Goal: Transaction & Acquisition: Purchase product/service

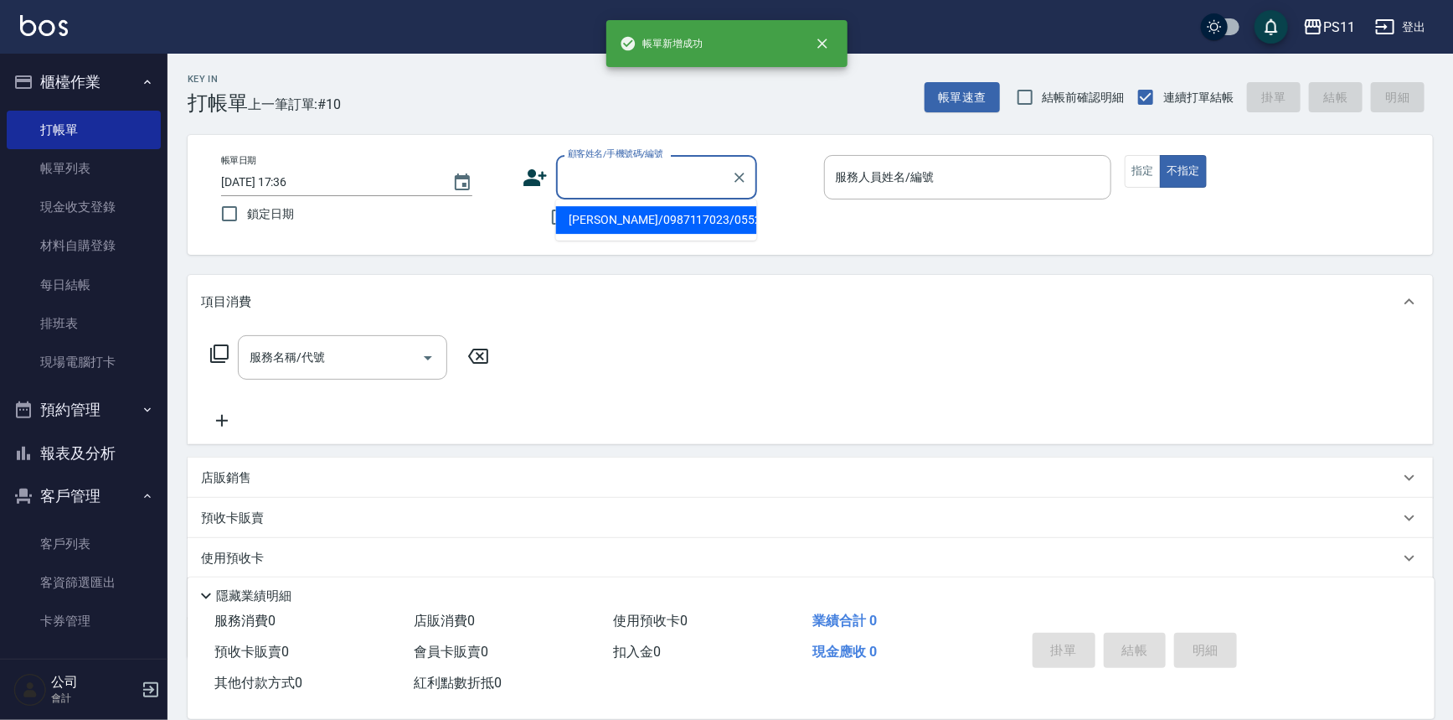
click at [611, 168] on input "顧客姓名/手機號碼/編號" at bounding box center [644, 176] width 161 height 29
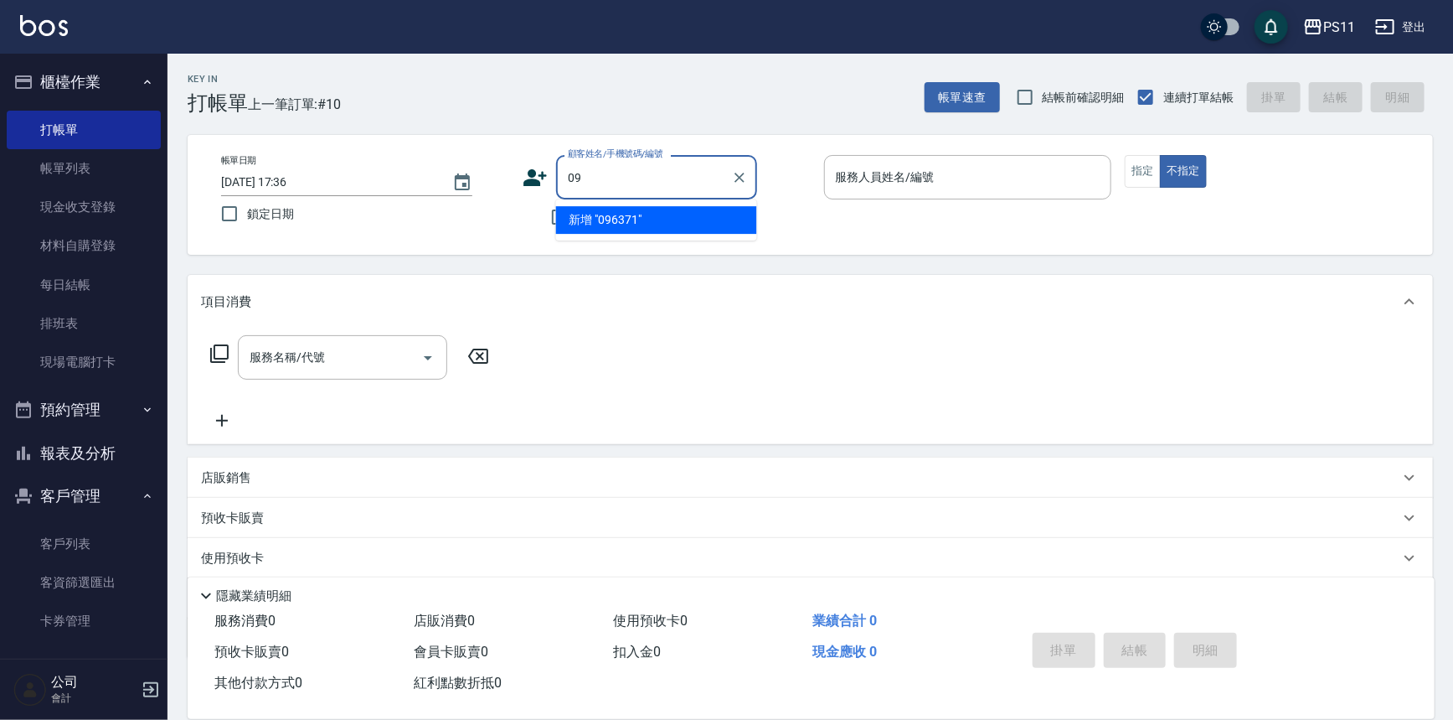
type input "0"
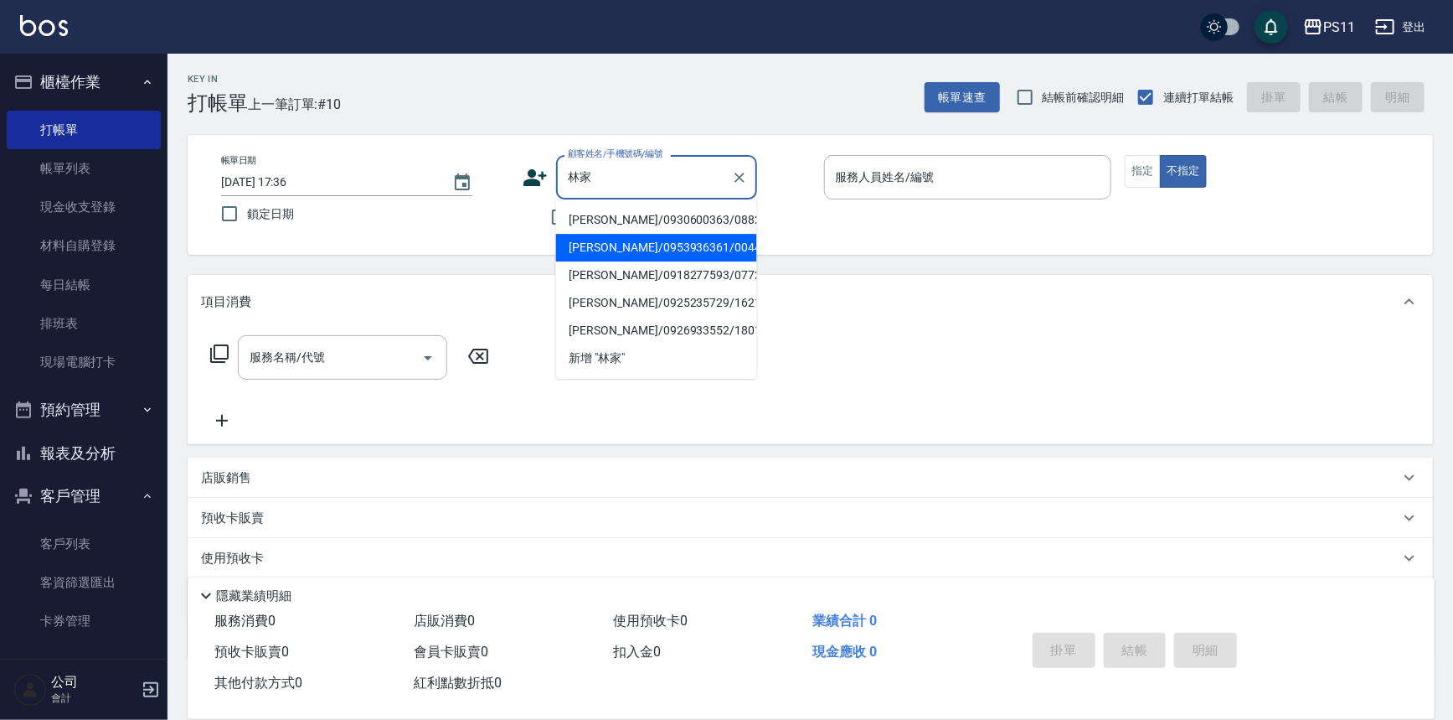
click at [686, 244] on li "[PERSON_NAME]/0953936361/0044" at bounding box center [656, 248] width 201 height 28
type input "[PERSON_NAME]/0953936361/0044"
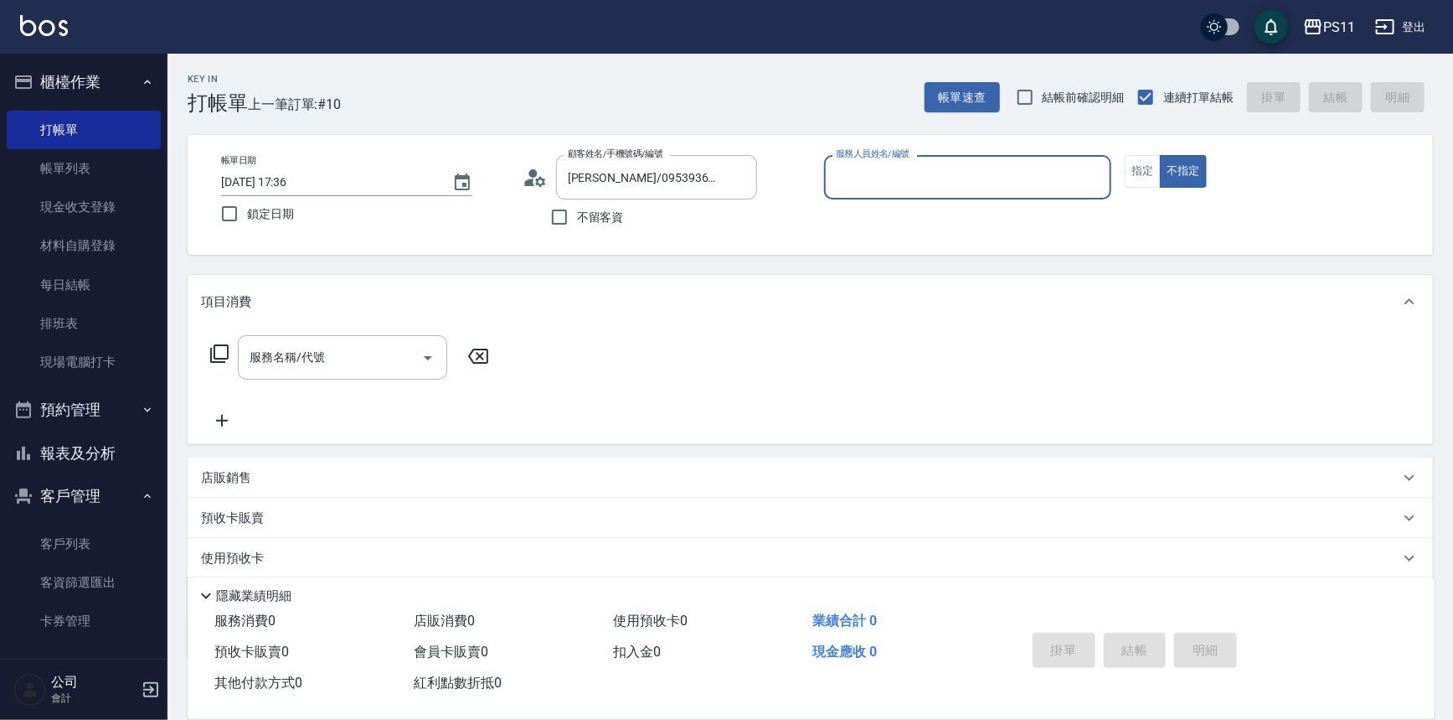
click at [938, 187] on input "服務人員姓名/編號" at bounding box center [968, 176] width 273 height 29
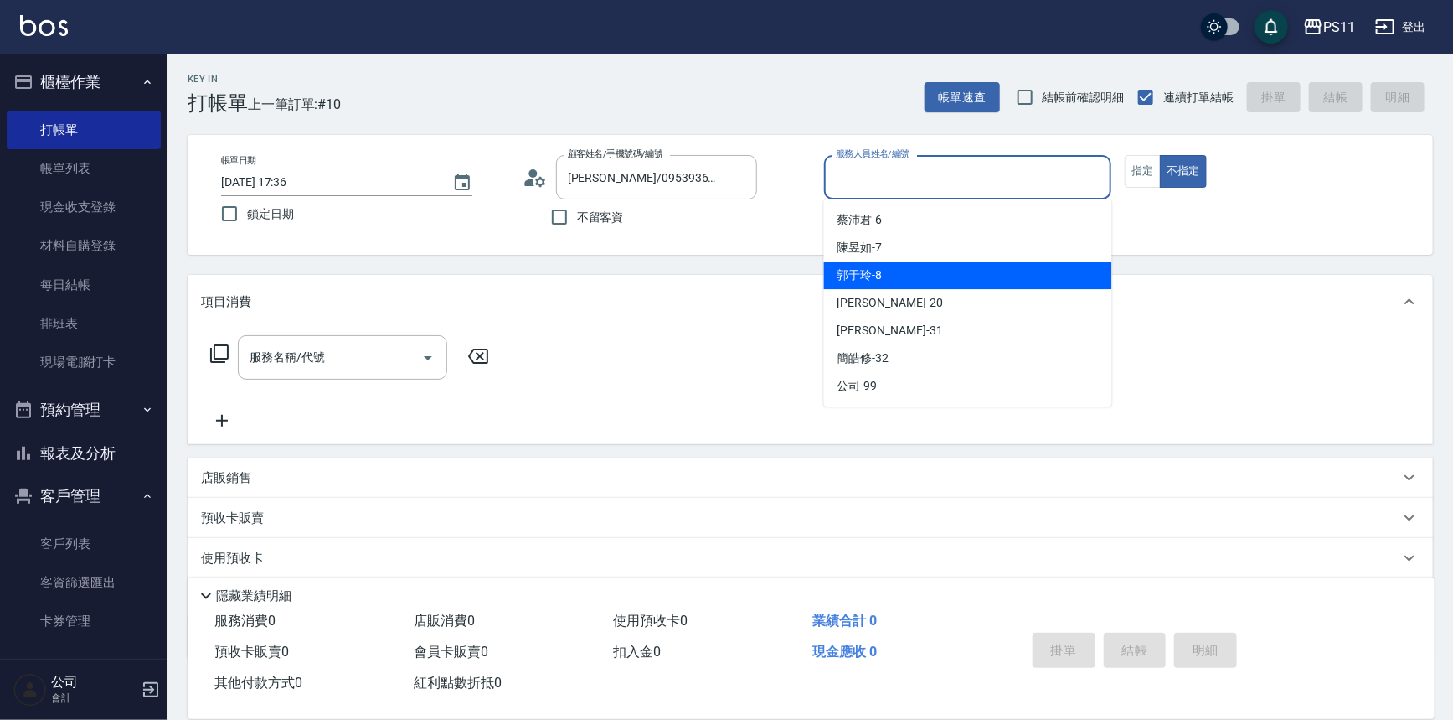
click at [919, 272] on div "郭于玲 -8" at bounding box center [968, 275] width 288 height 28
type input "郭于玲-8"
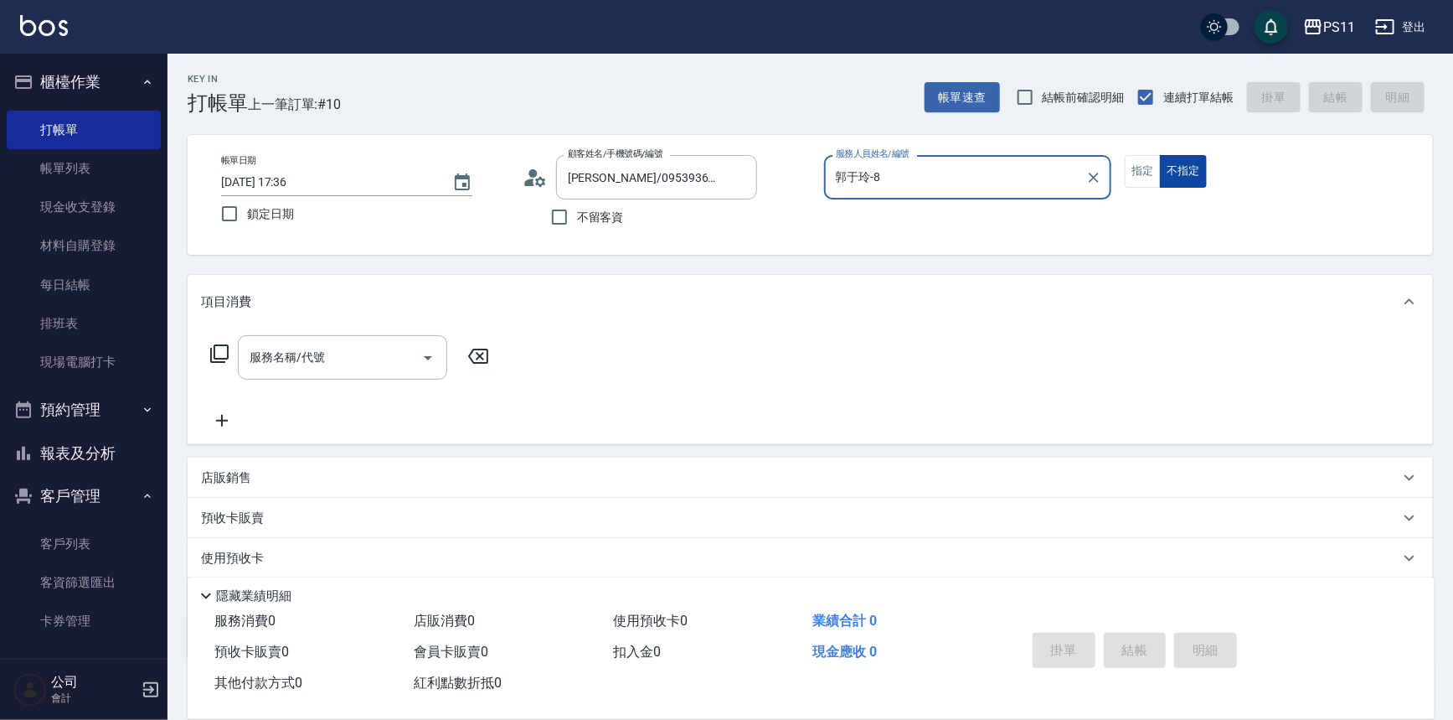
click at [1163, 165] on button "不指定" at bounding box center [1183, 171] width 47 height 33
click at [1155, 168] on button "指定" at bounding box center [1143, 171] width 36 height 33
click at [226, 343] on icon at bounding box center [219, 353] width 20 height 20
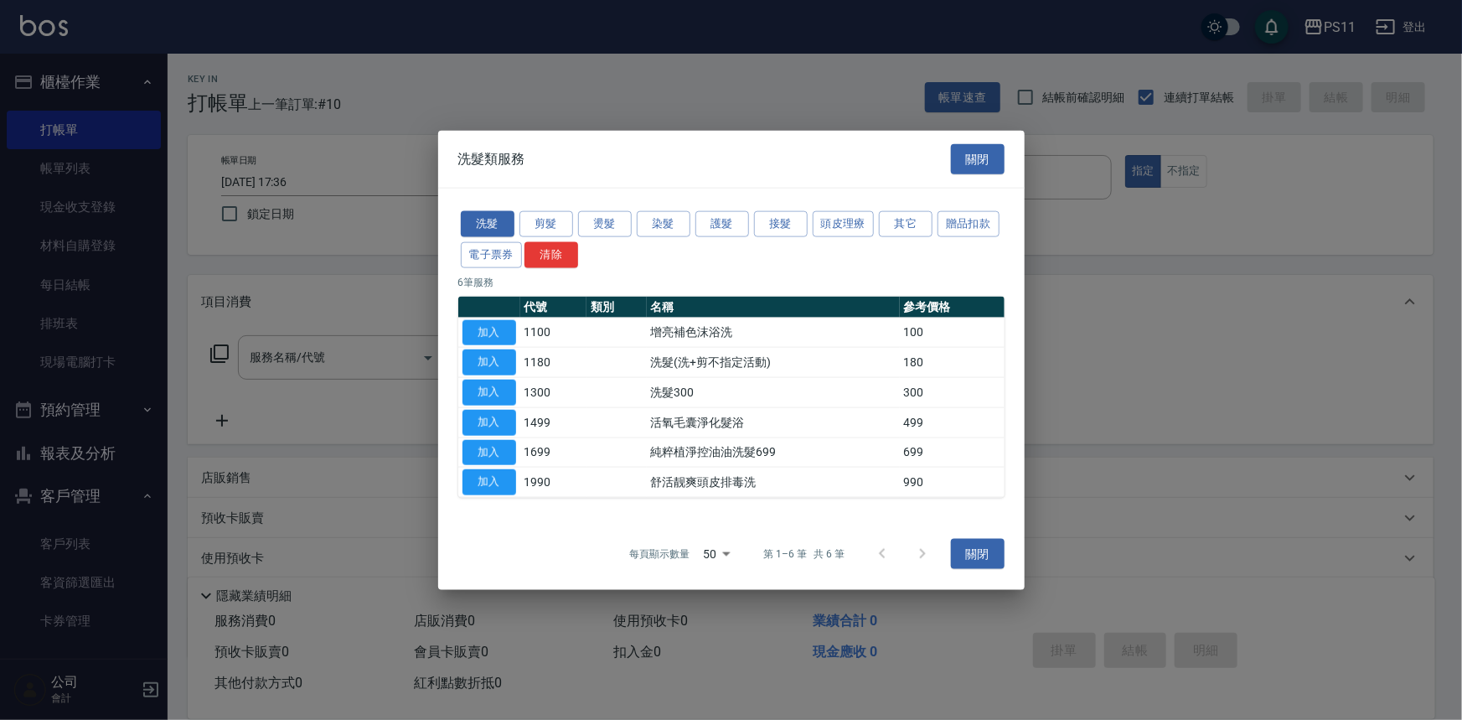
click at [226, 345] on div at bounding box center [731, 360] width 1462 height 720
click at [497, 393] on button "加入" at bounding box center [489, 392] width 54 height 26
type input "洗髮300(1300)"
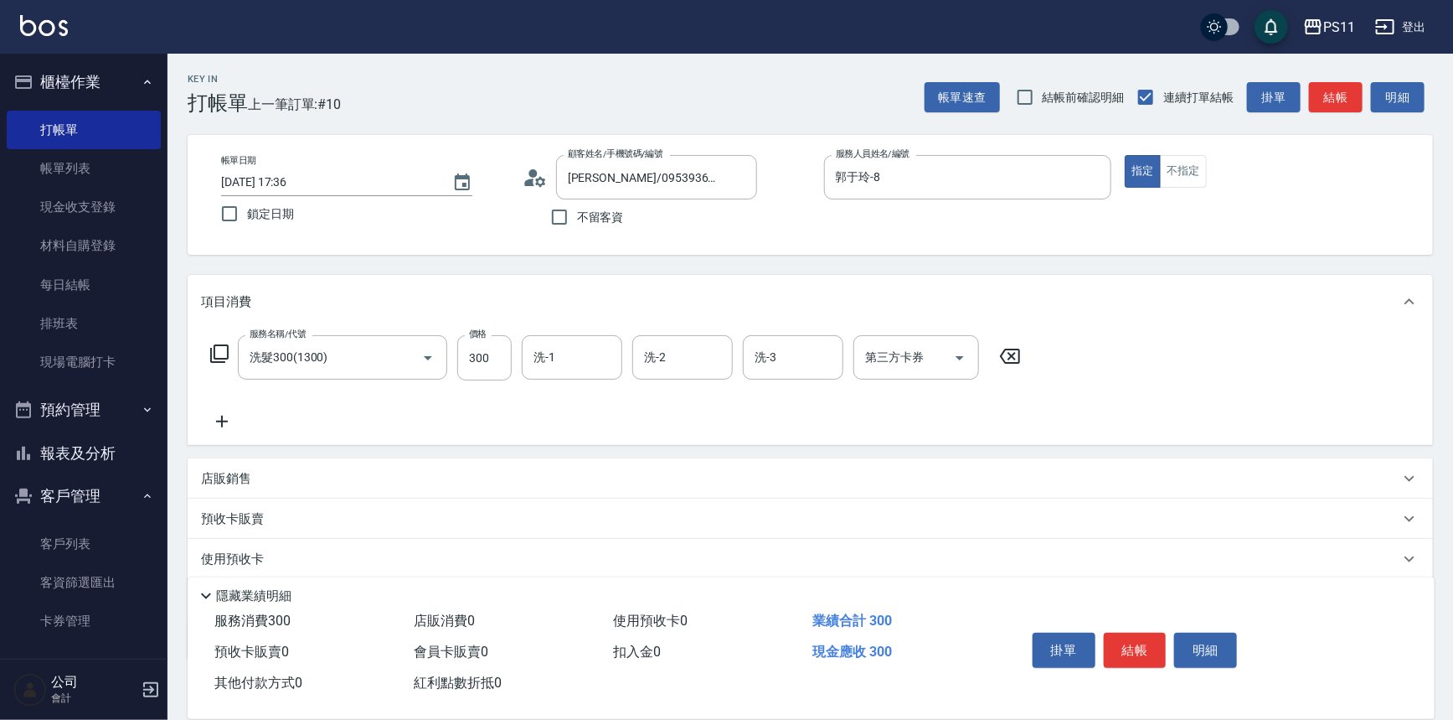
click at [548, 343] on div "洗-1 洗-1" at bounding box center [572, 357] width 101 height 44
type input "[PERSON_NAME]-20"
click at [211, 421] on icon at bounding box center [222, 421] width 42 height 20
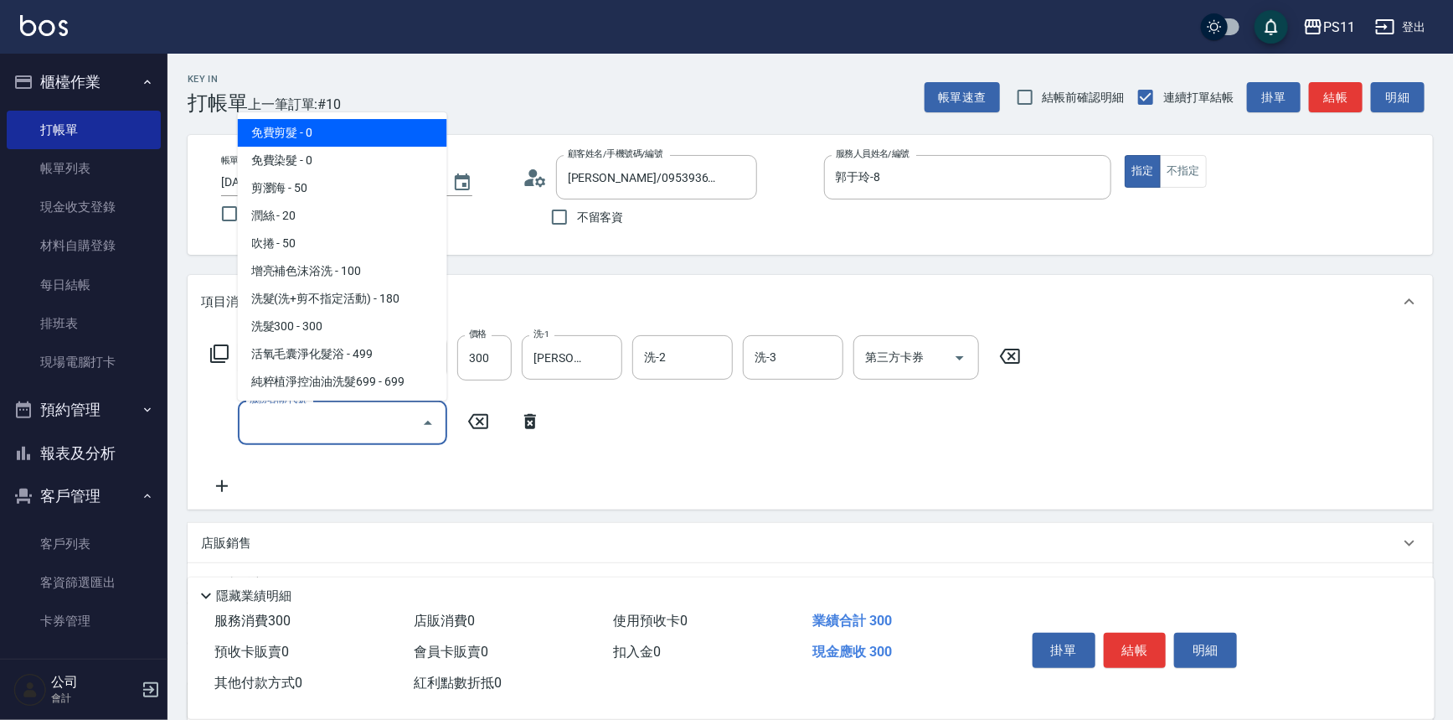
click at [249, 421] on input "服務名稱/代號" at bounding box center [329, 422] width 169 height 29
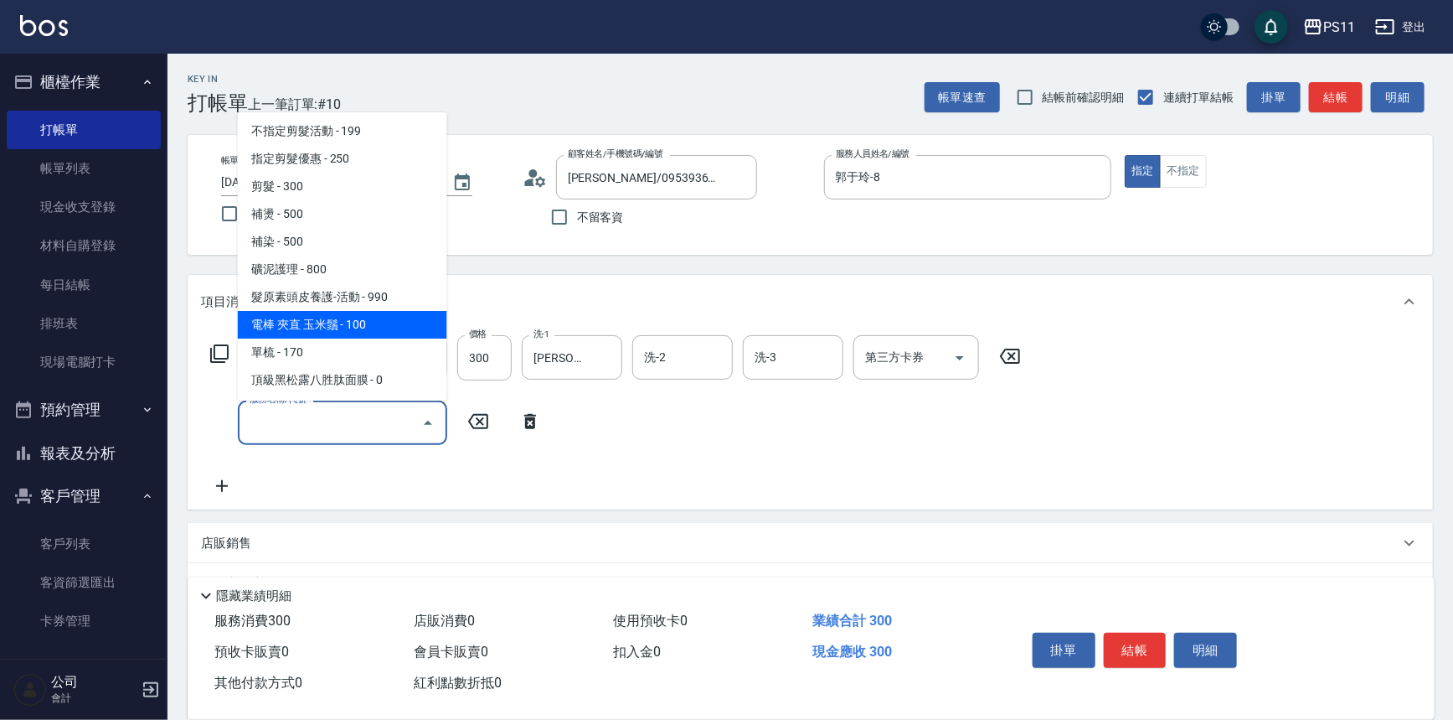
scroll to position [304, 0]
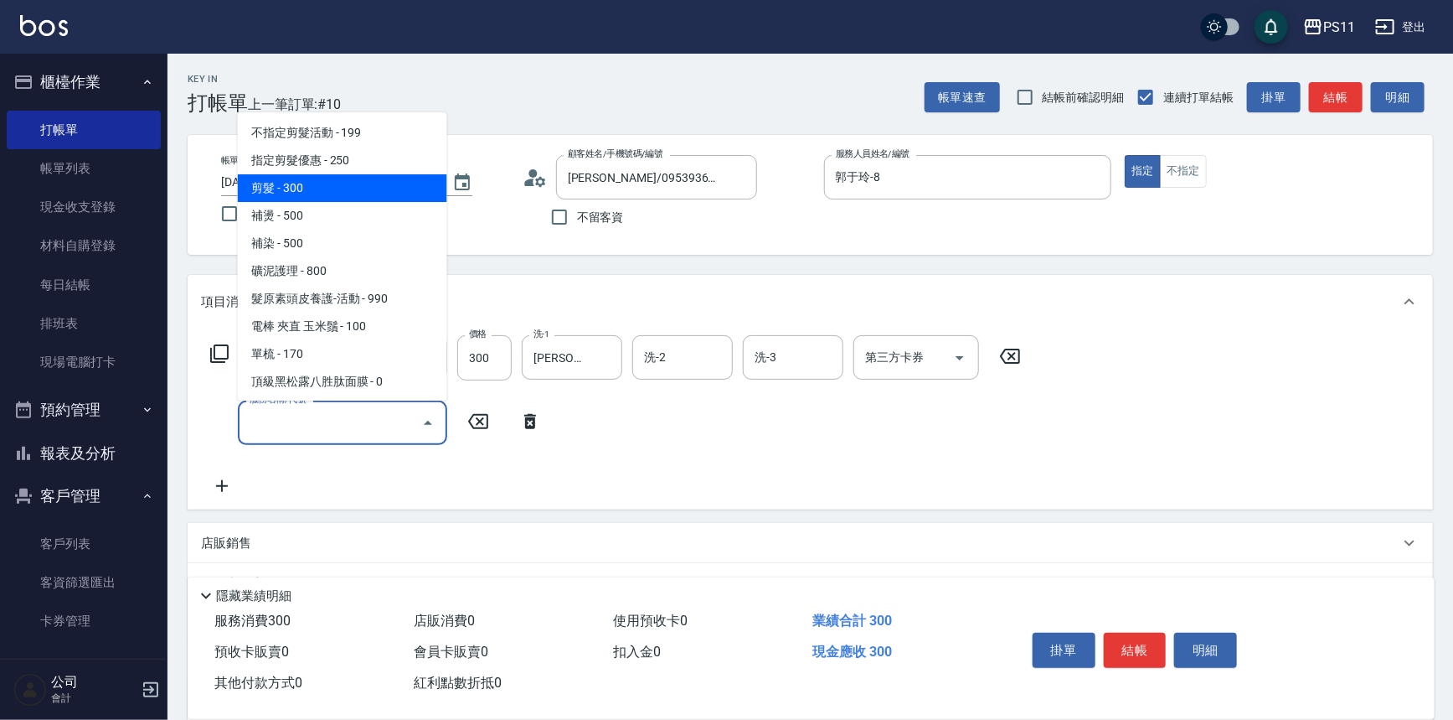
click at [339, 192] on span "剪髮 - 300" at bounding box center [342, 188] width 209 height 28
type input "剪髮(2300)"
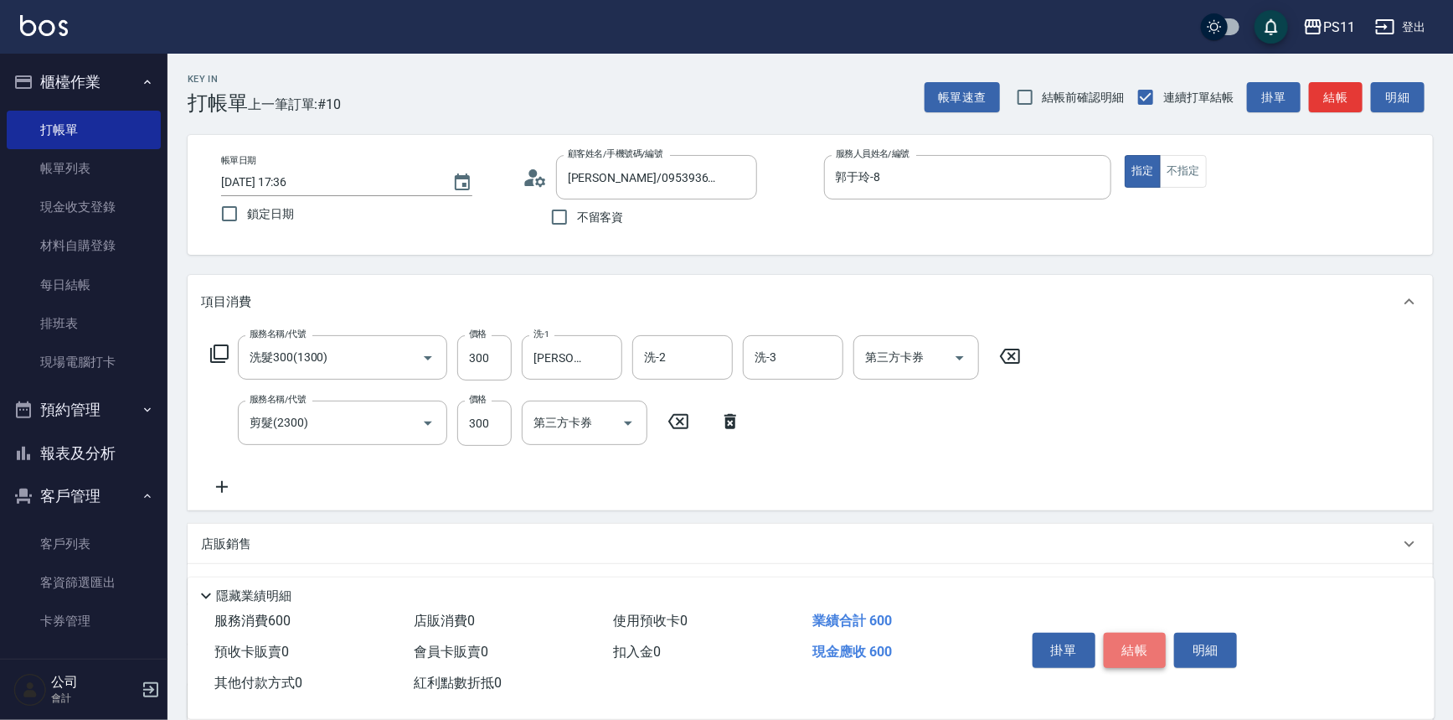
click at [1112, 646] on button "結帳" at bounding box center [1135, 649] width 63 height 35
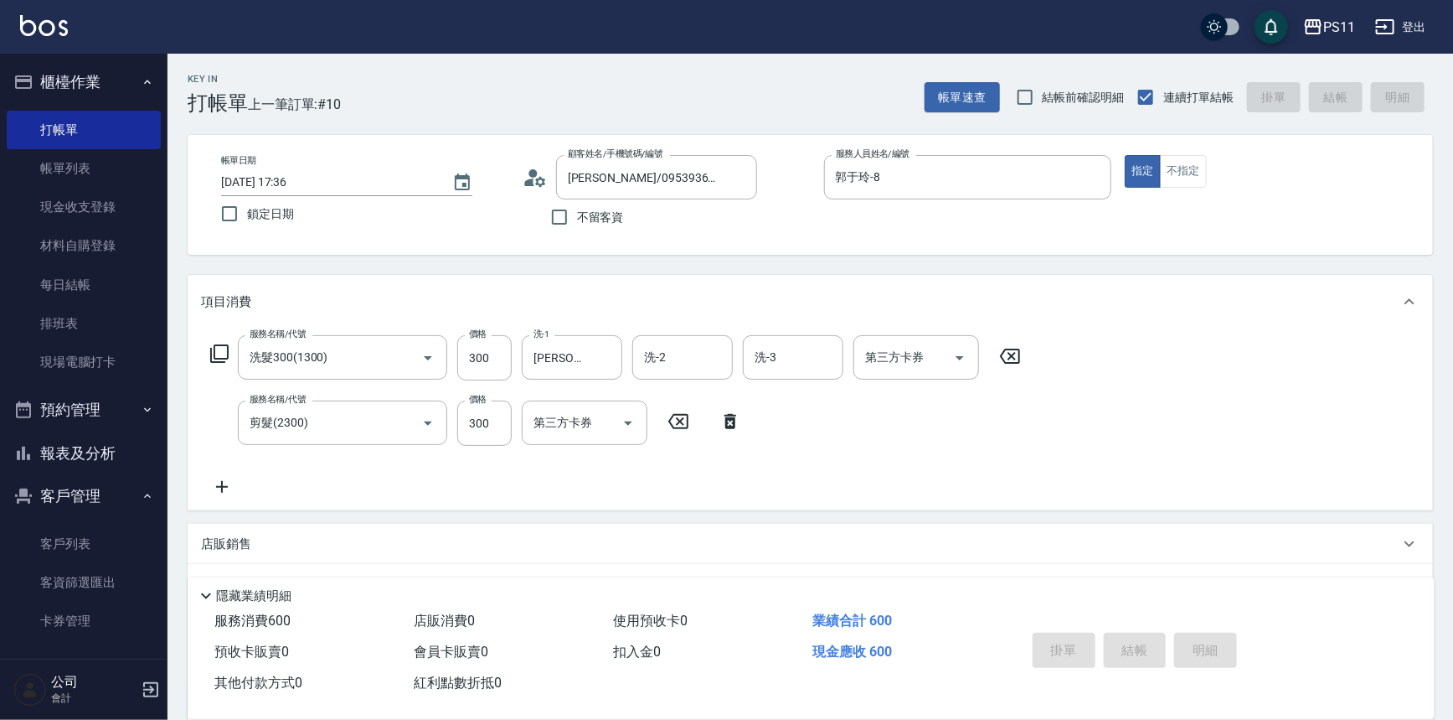
type input "[DATE] 19:07"
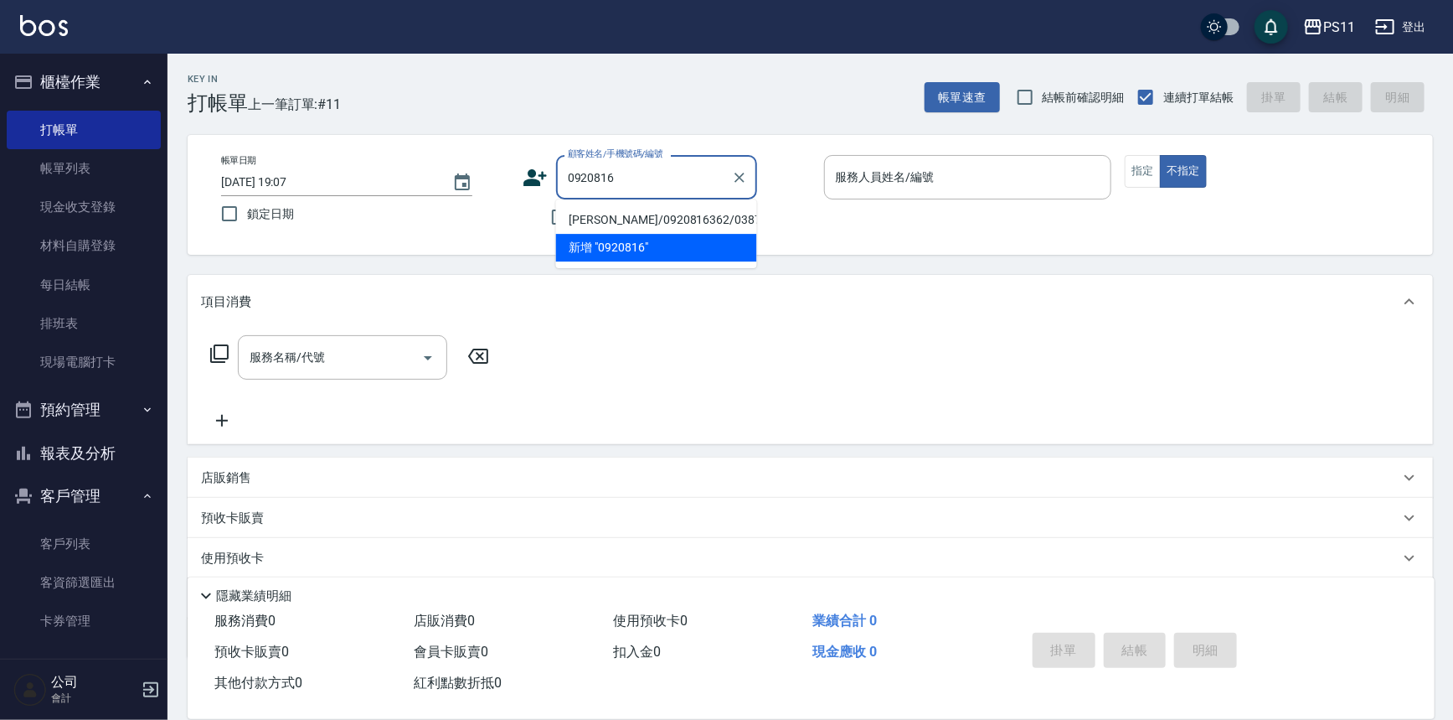
click at [637, 231] on li "[PERSON_NAME]/0920816362/0387" at bounding box center [656, 220] width 201 height 28
type input "[PERSON_NAME]/0920816362/0387"
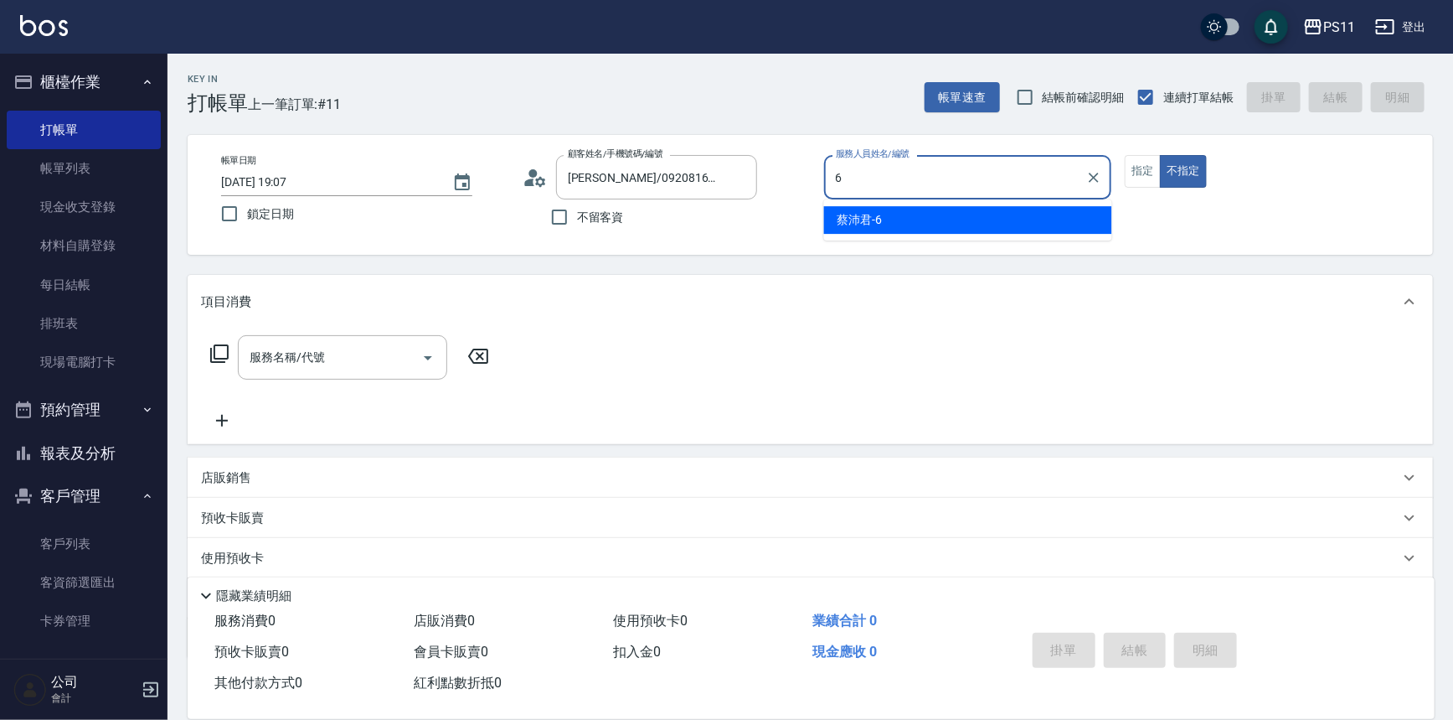
type input "[PERSON_NAME]6"
type button "false"
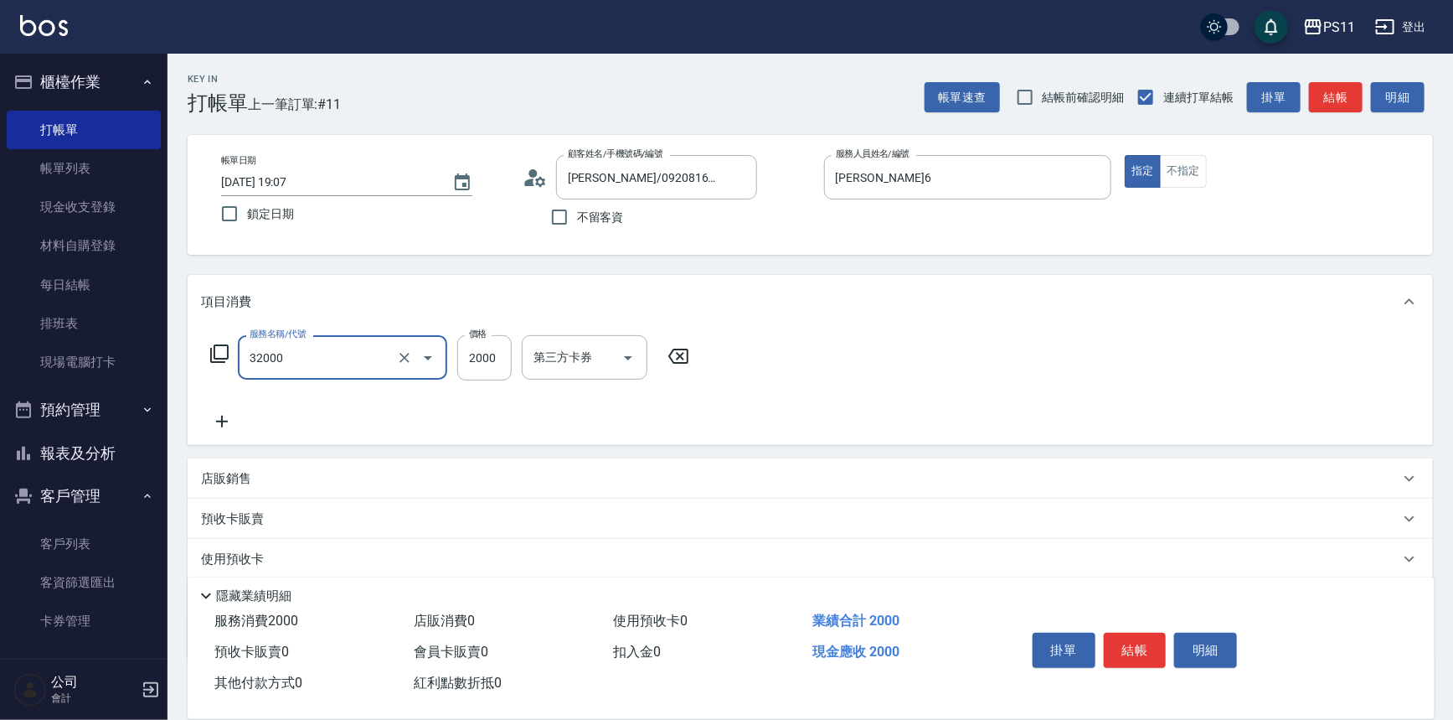
type input "2000以上燙髮(32000)"
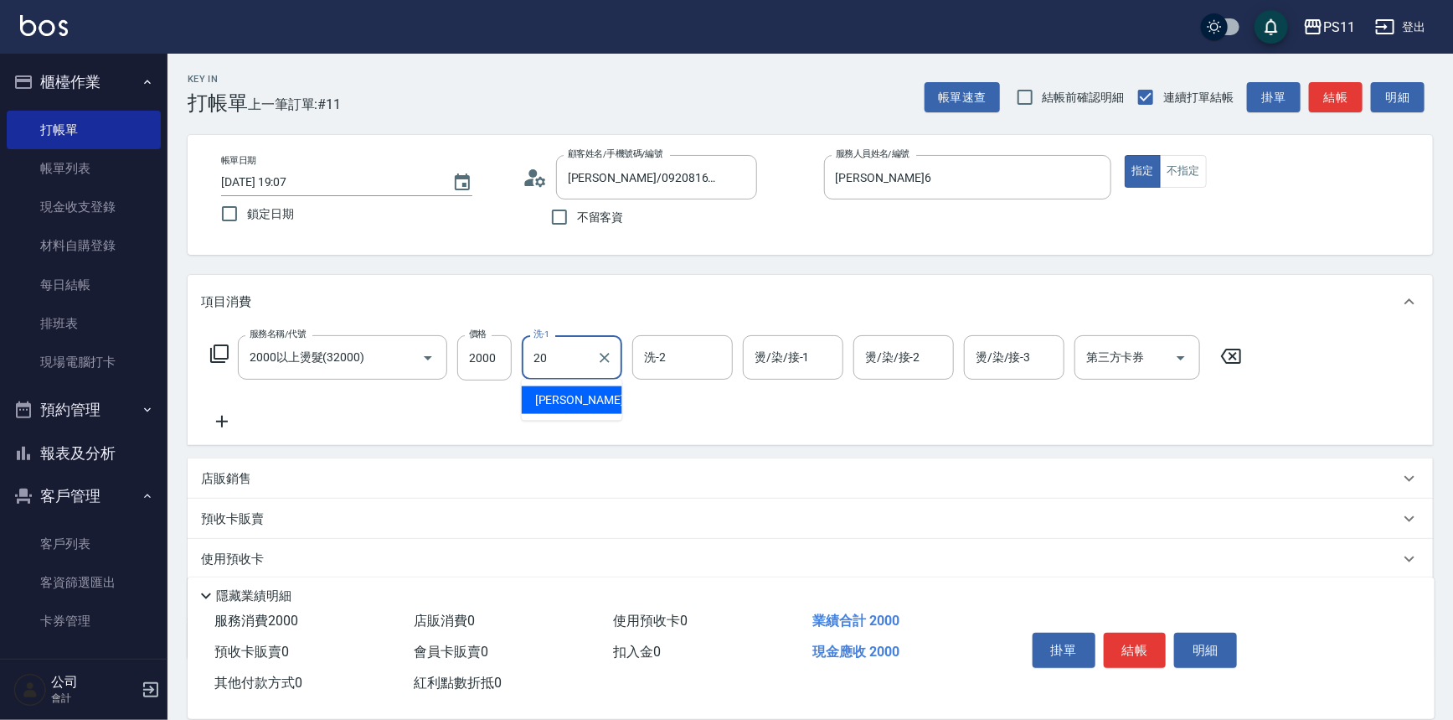
type input "[PERSON_NAME]-20"
type input "1"
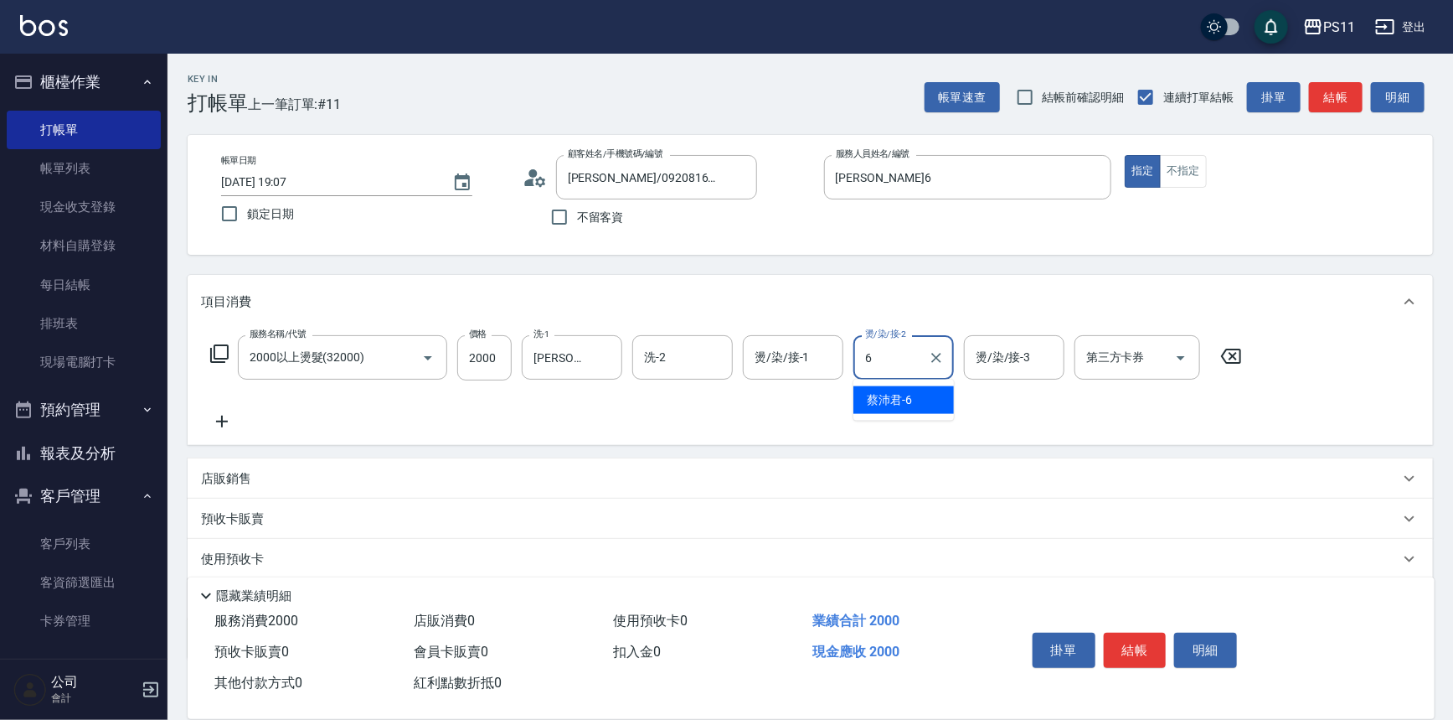
type input "[PERSON_NAME]6"
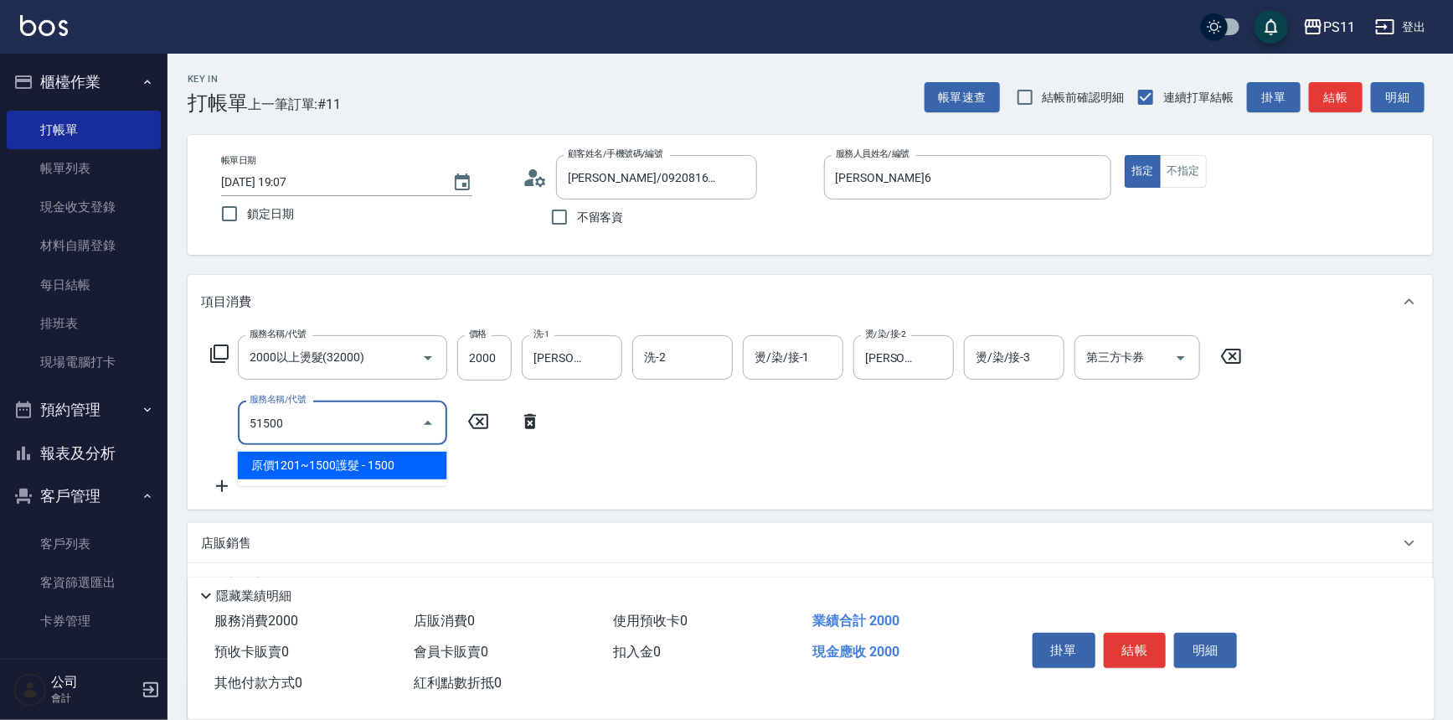
type input "原價1201~1500護髮(51500)"
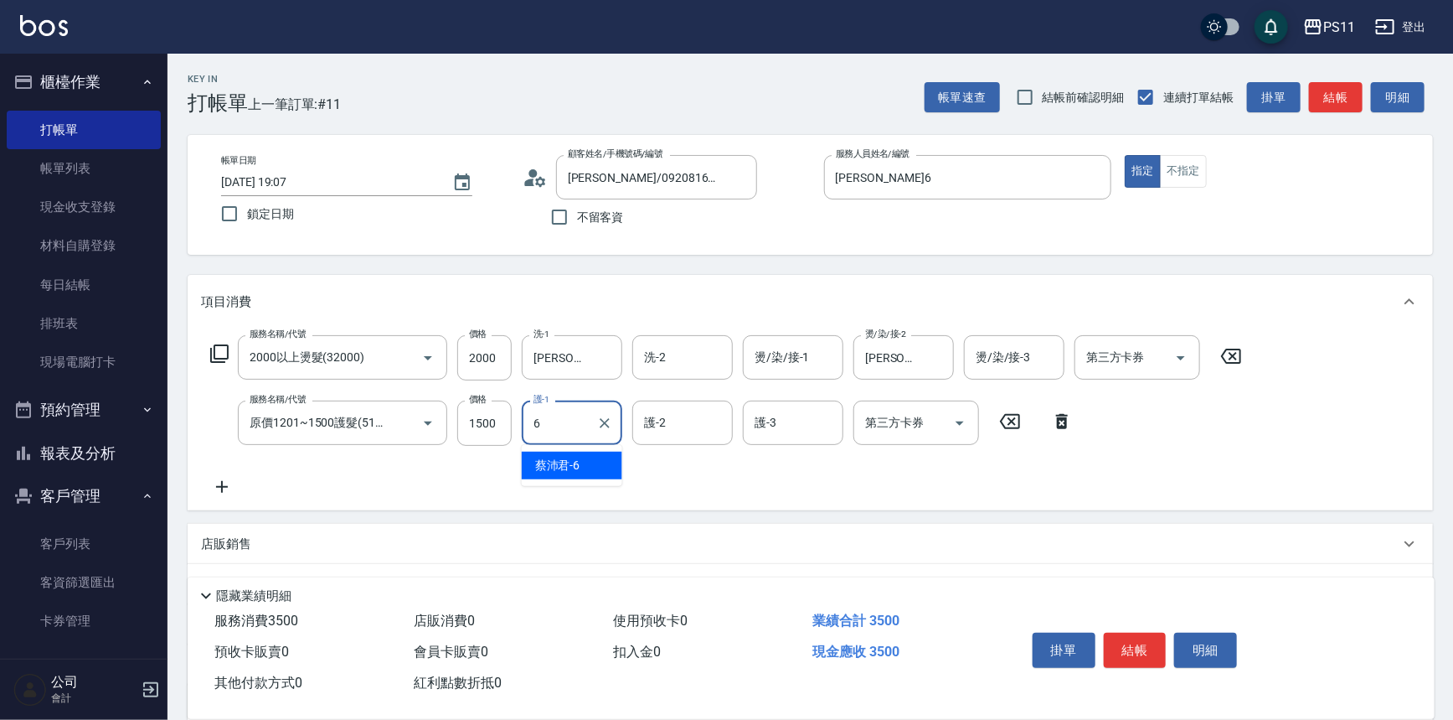
type input "[PERSON_NAME]6"
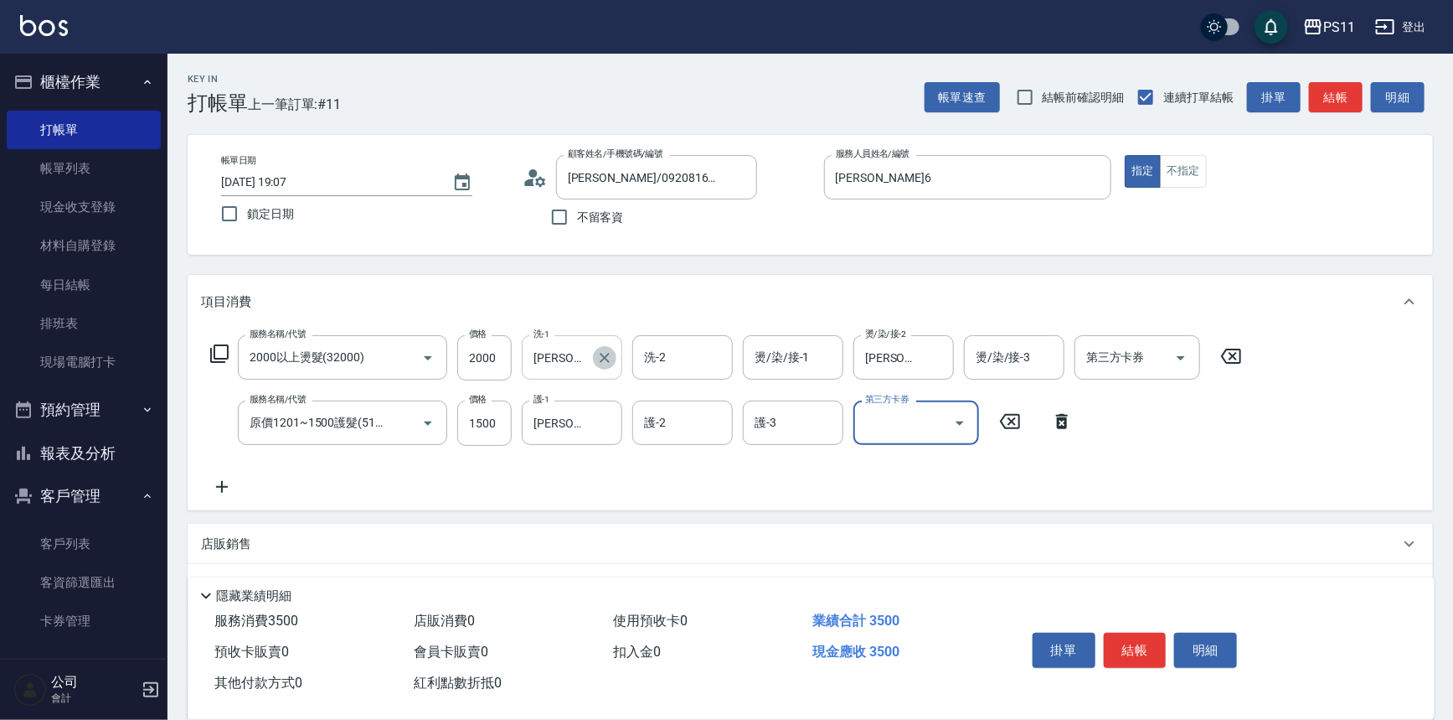
click at [603, 358] on icon "Clear" at bounding box center [605, 358] width 10 height 10
type input "郭于玲-8"
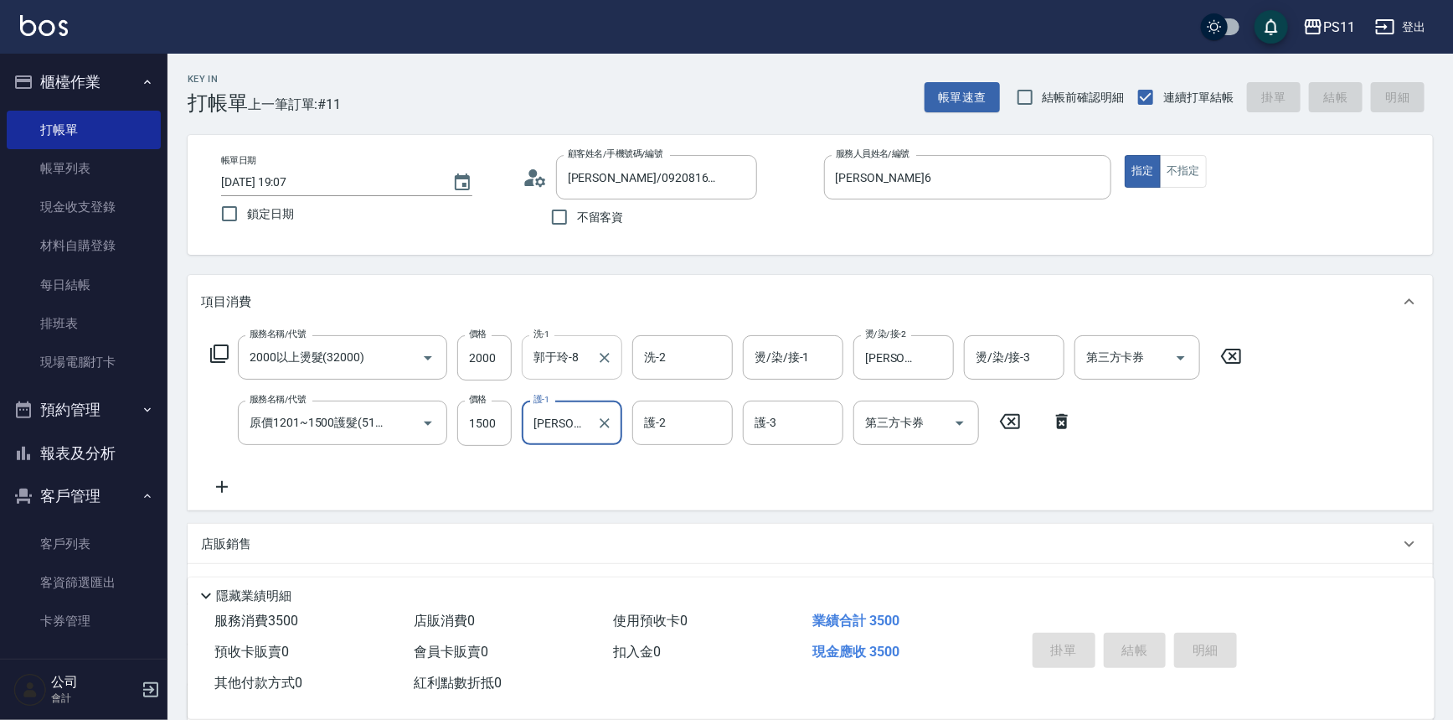
type input "[DATE] 19:14"
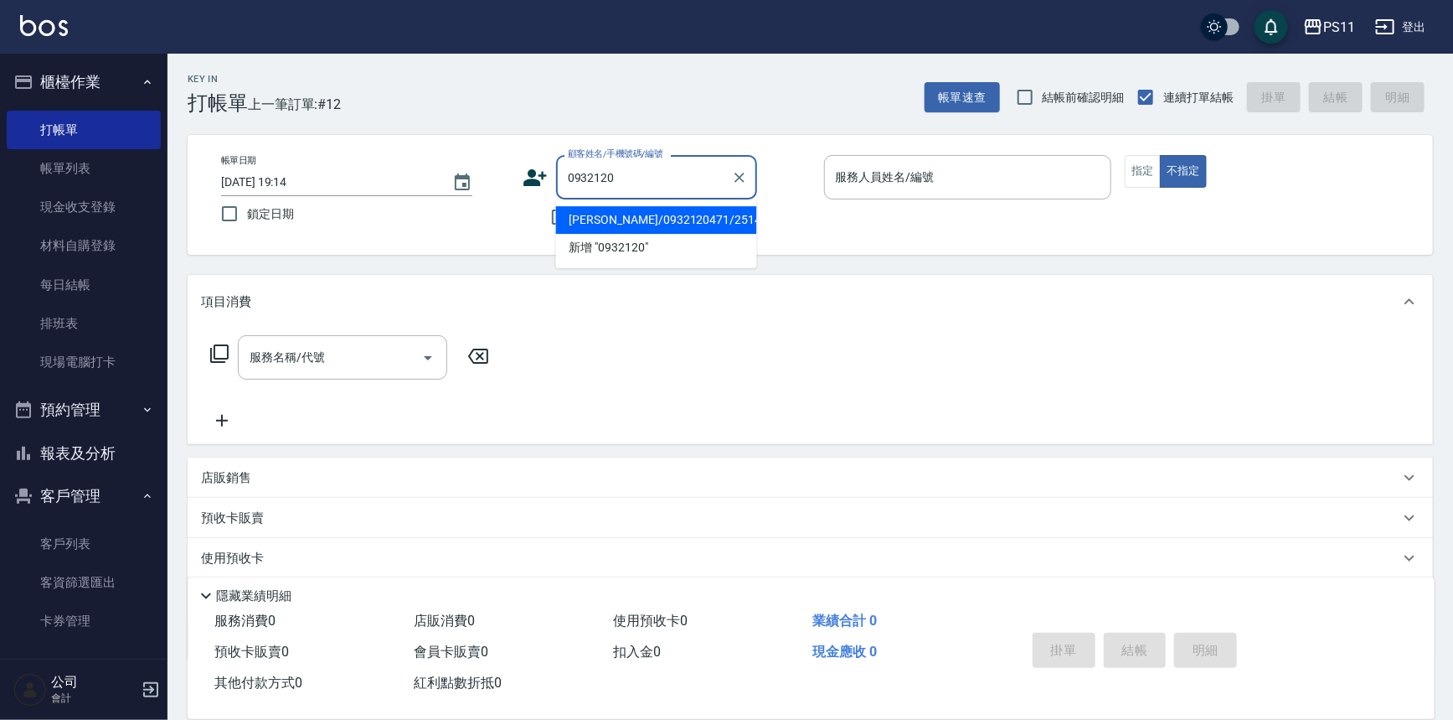
click at [730, 230] on li "[PERSON_NAME]/0932120471/2514" at bounding box center [656, 220] width 201 height 28
type input "[PERSON_NAME]/0932120471/2514"
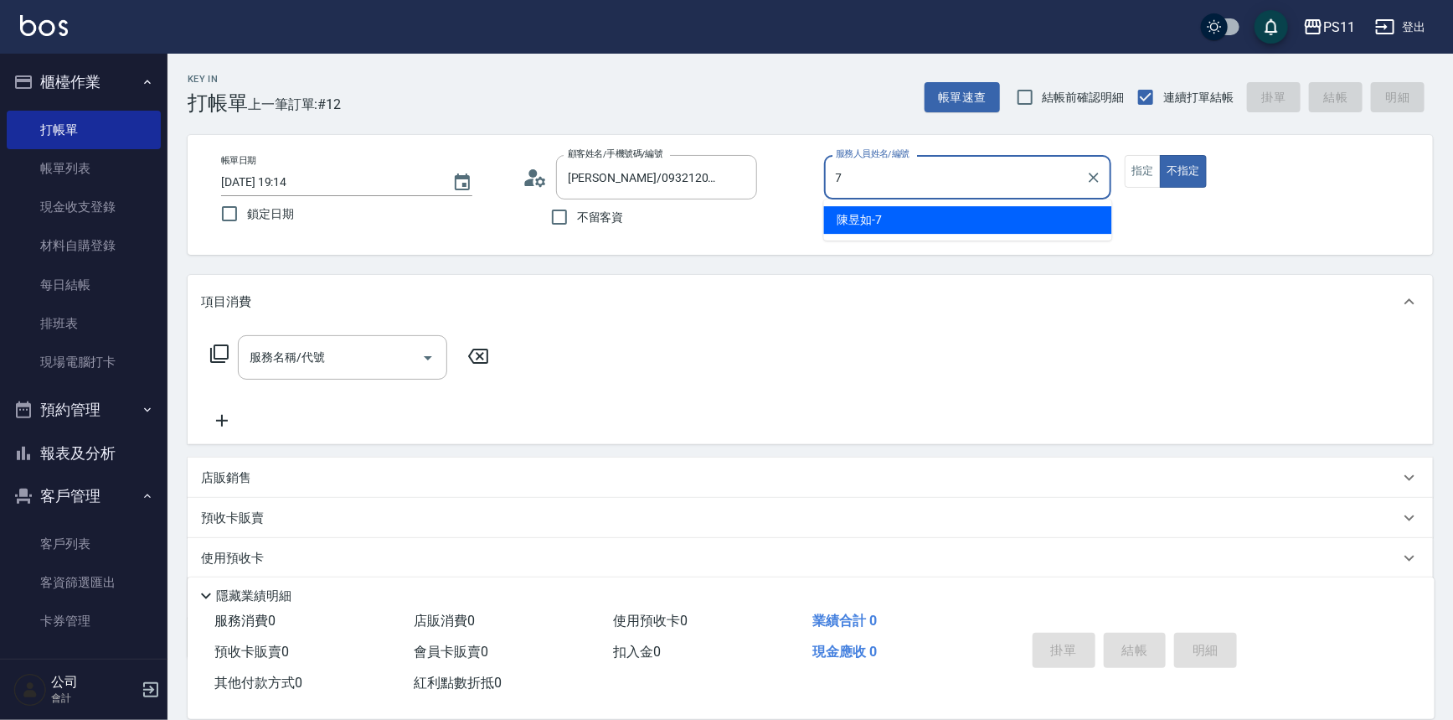
type input "陳昱如-7"
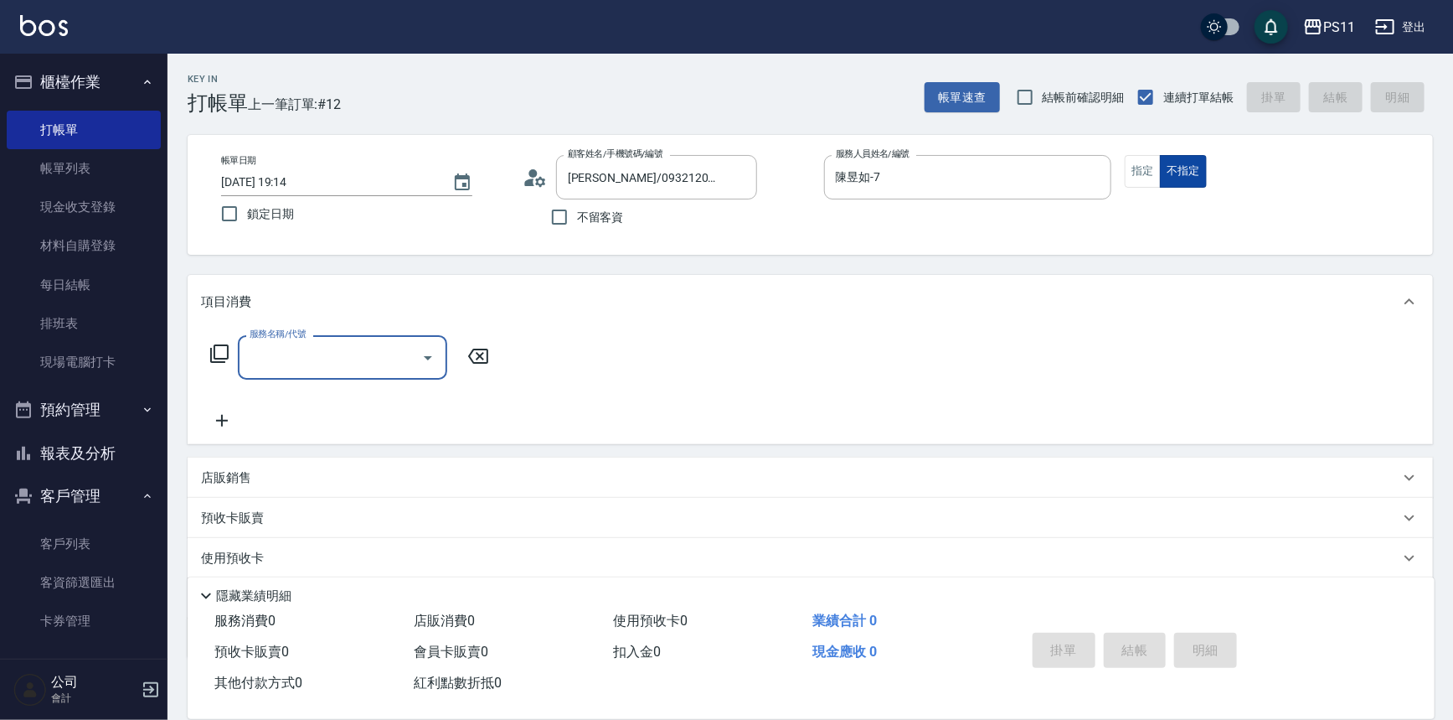
click at [1163, 176] on button "不指定" at bounding box center [1183, 171] width 47 height 33
click at [1155, 178] on button "指定" at bounding box center [1143, 171] width 36 height 33
click at [282, 357] on input "服務名稱/代號" at bounding box center [329, 357] width 169 height 29
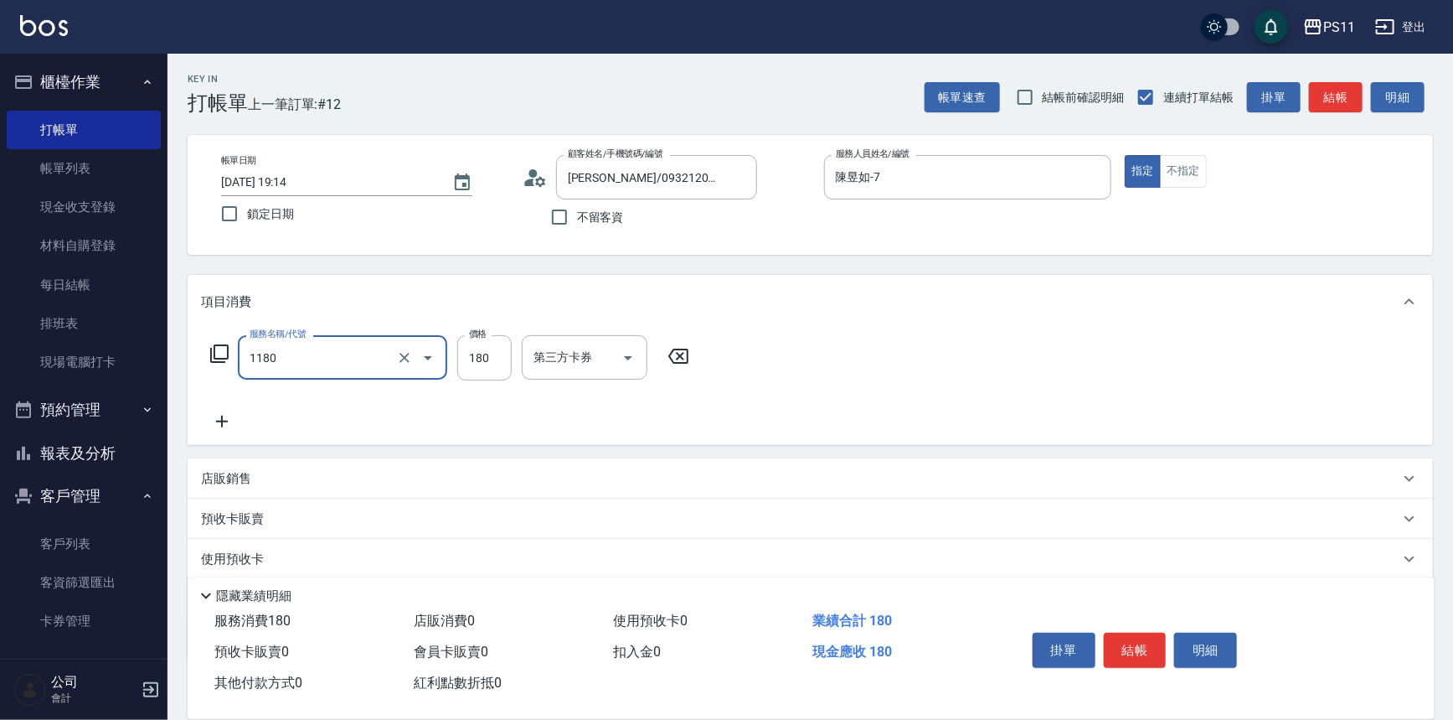
type input "洗髮(洗+剪不指定活動)(1180)"
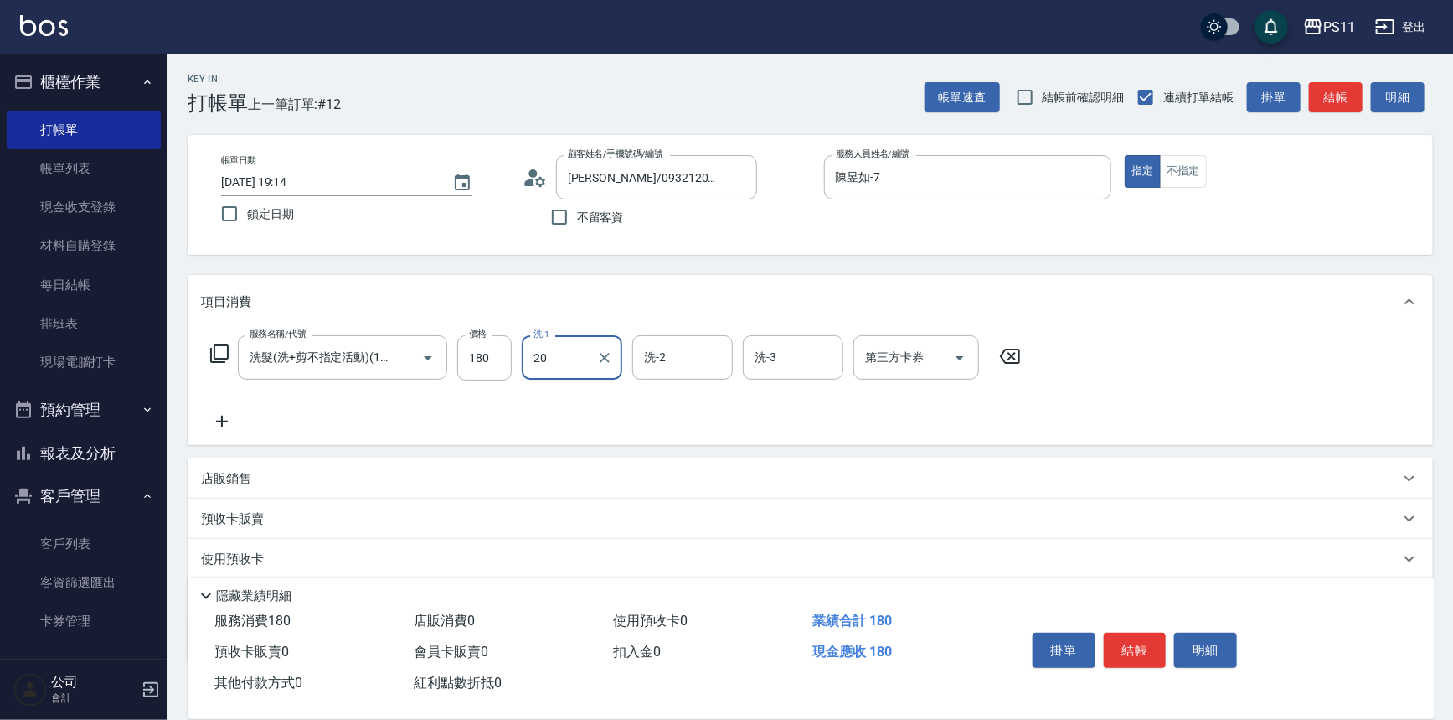
type input "[PERSON_NAME]-20"
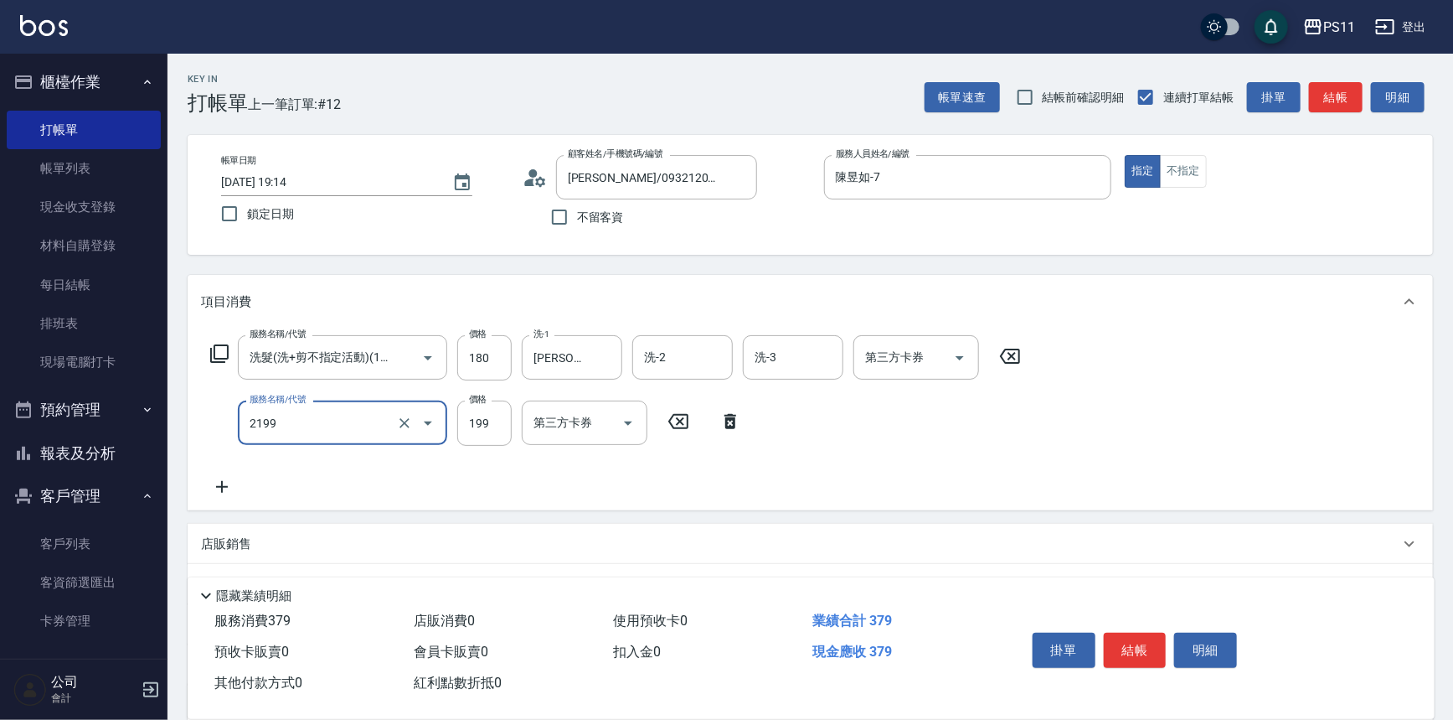
type input "不指定剪髮活動(2199)"
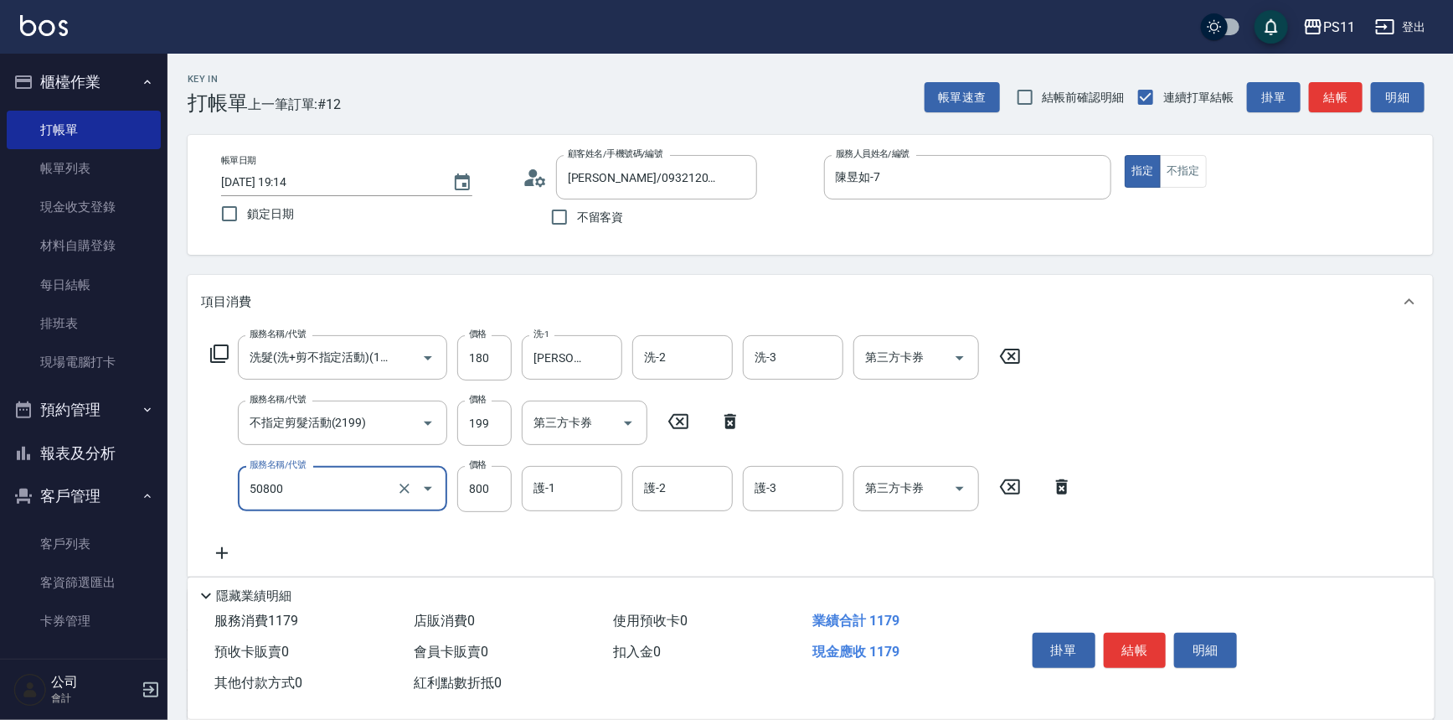
type input "原價401~800護髮(50800)"
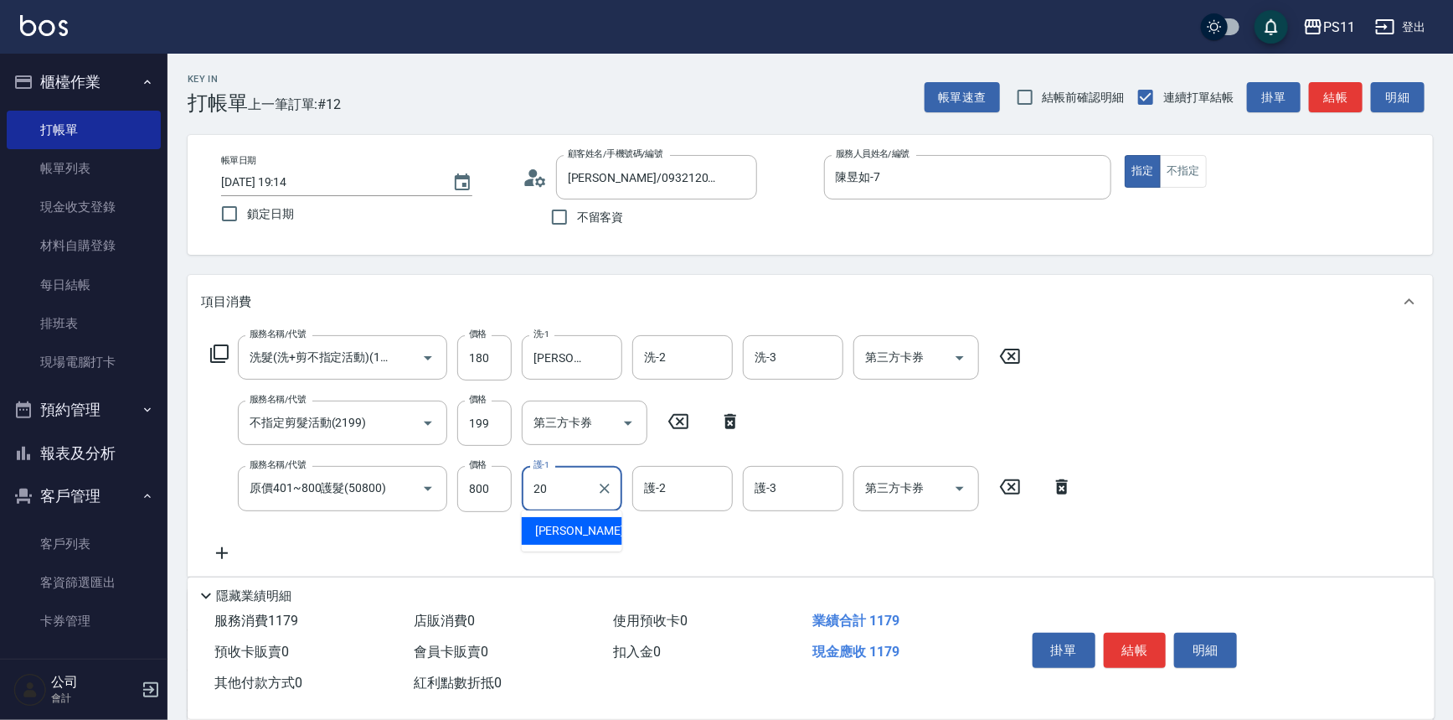
type input "[PERSON_NAME]-20"
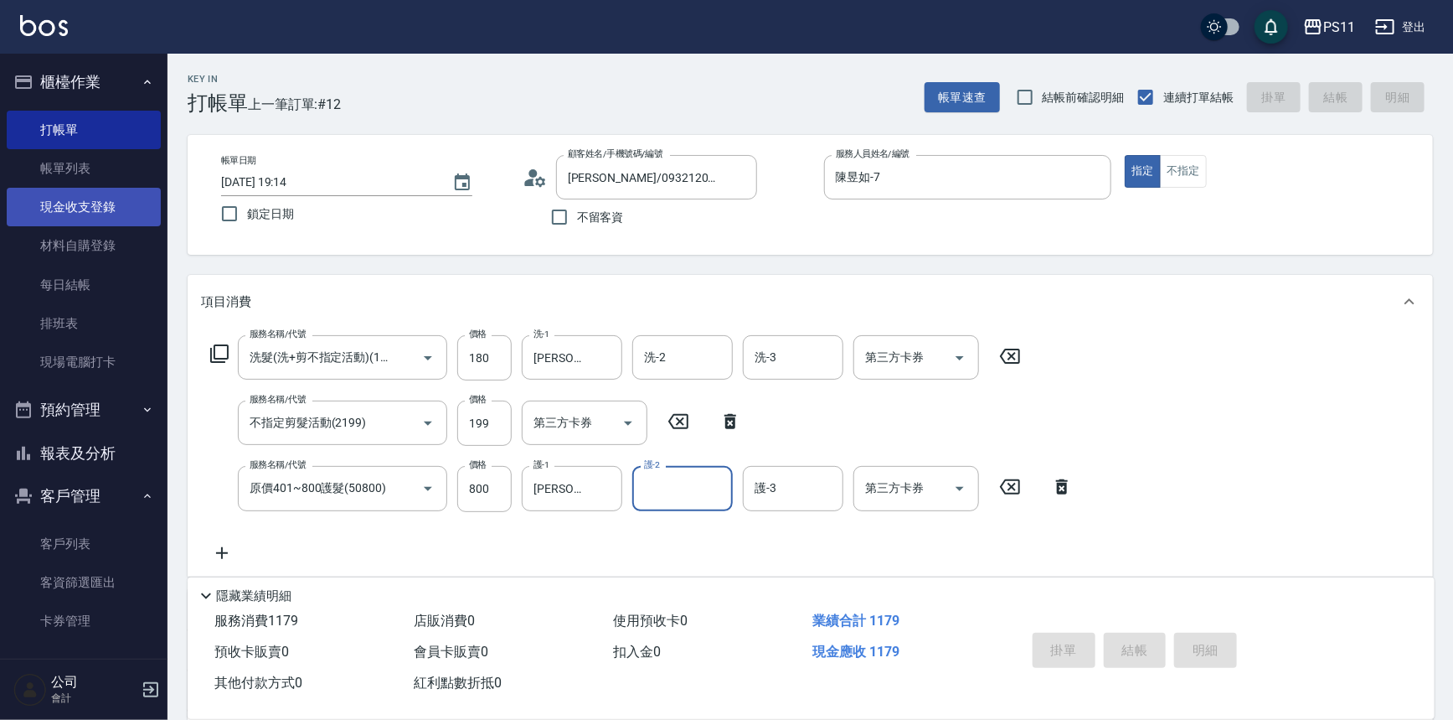
type input "[DATE] 19:19"
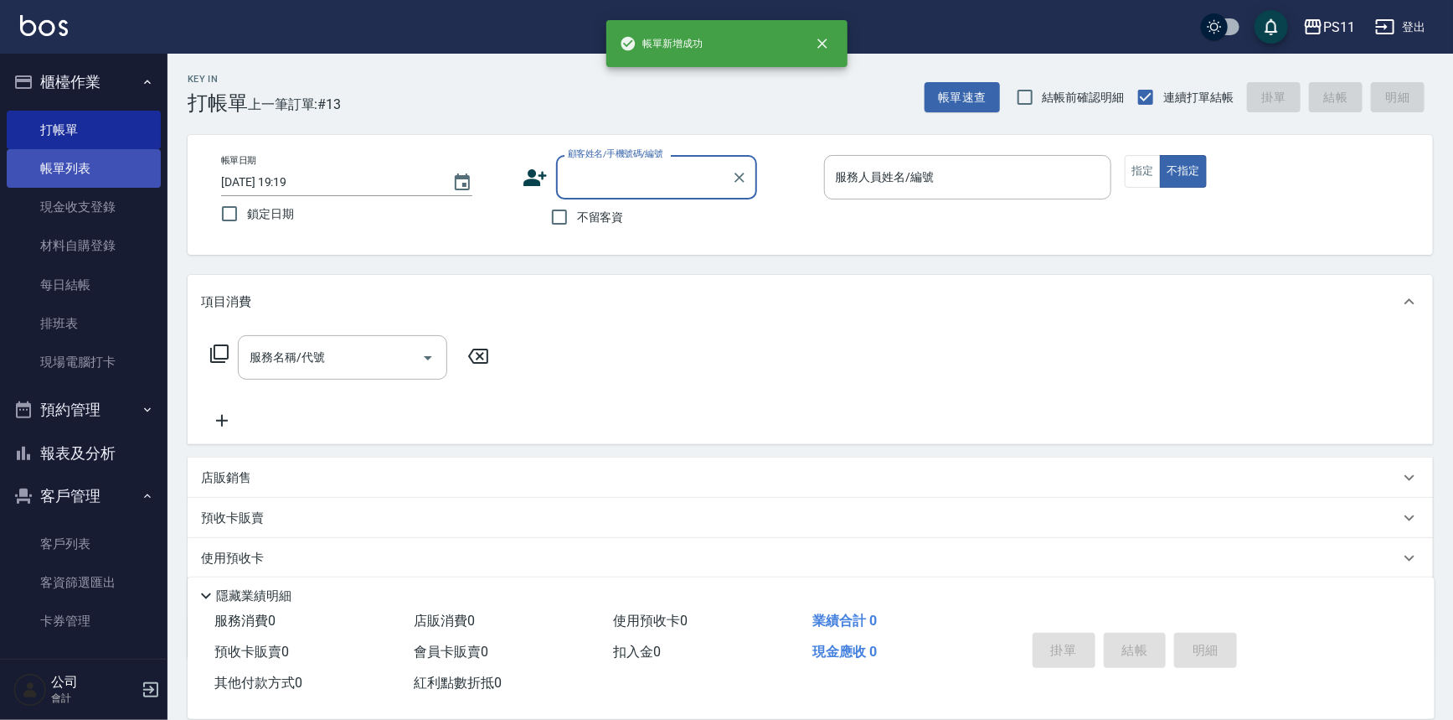
click at [101, 168] on link "帳單列表" at bounding box center [84, 168] width 154 height 39
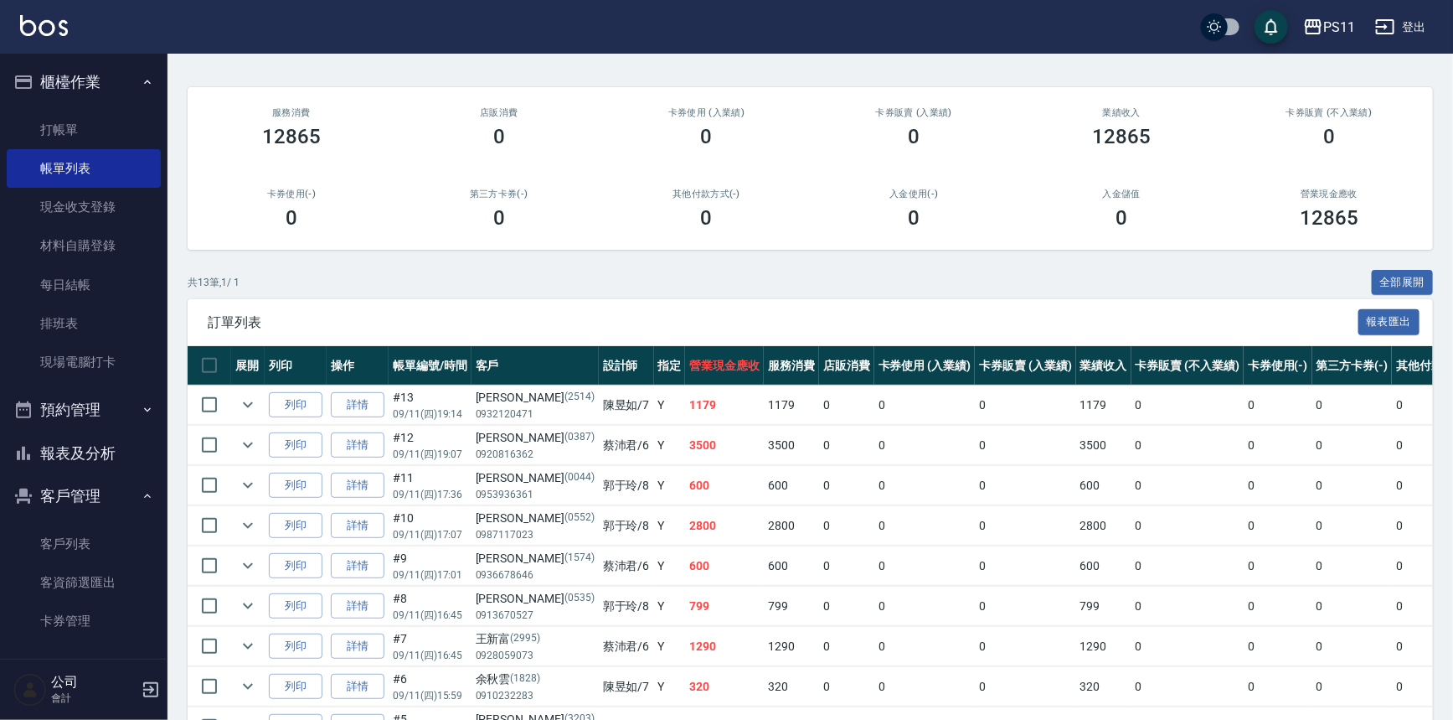
scroll to position [304, 0]
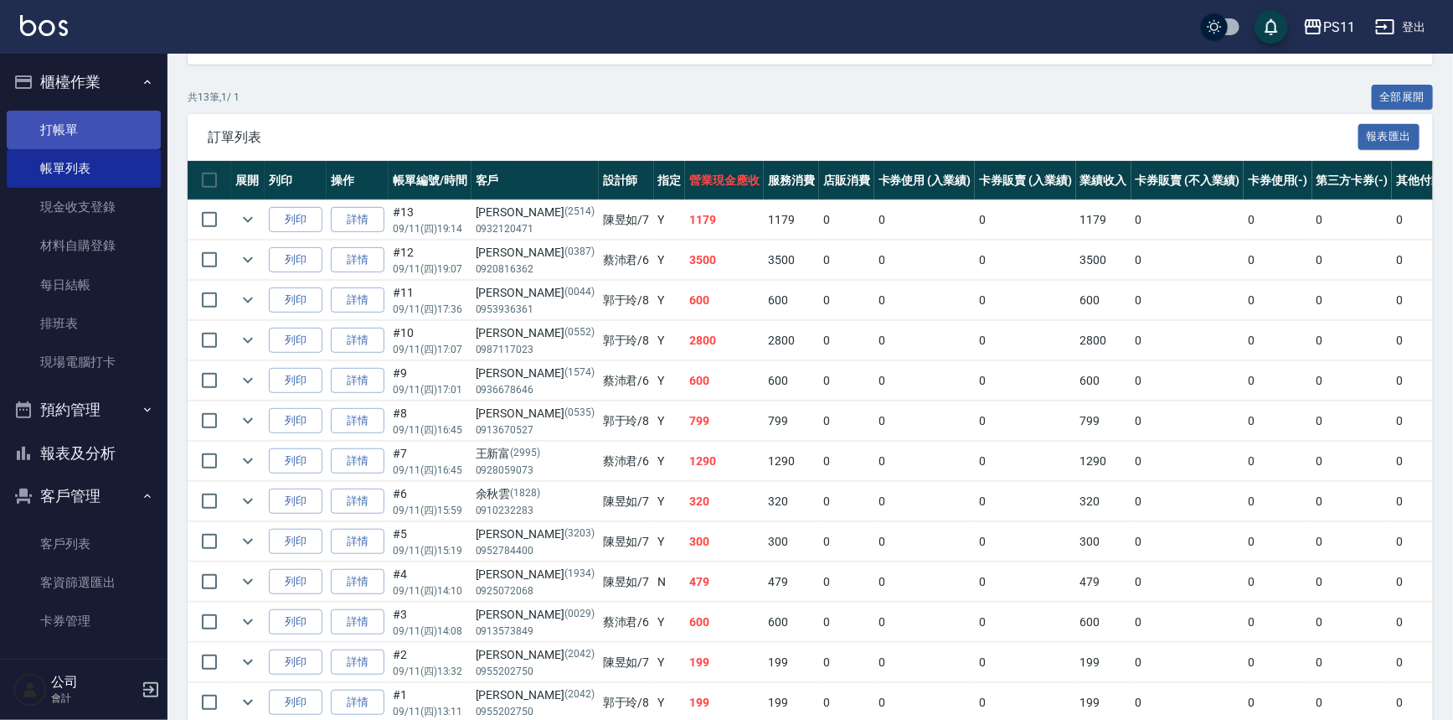
click at [72, 111] on link "打帳單" at bounding box center [84, 130] width 154 height 39
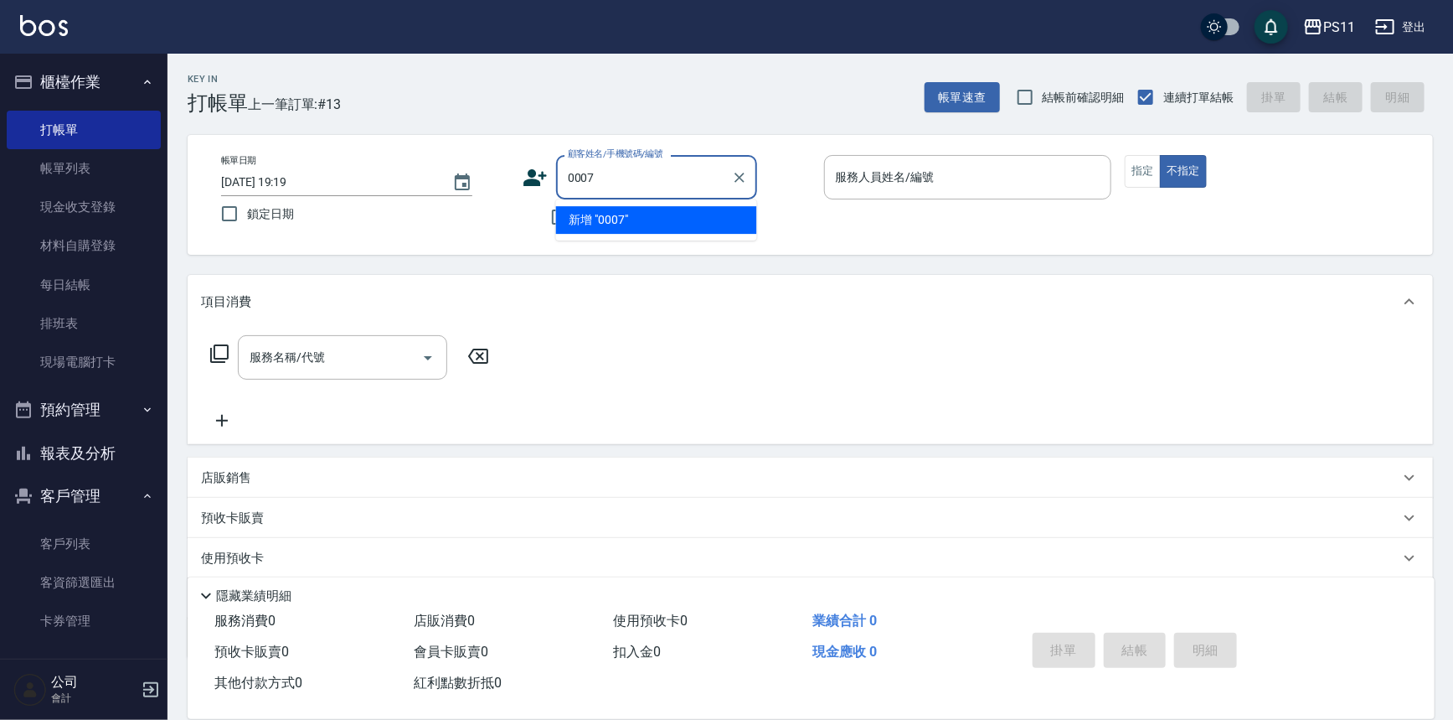
type input "0007"
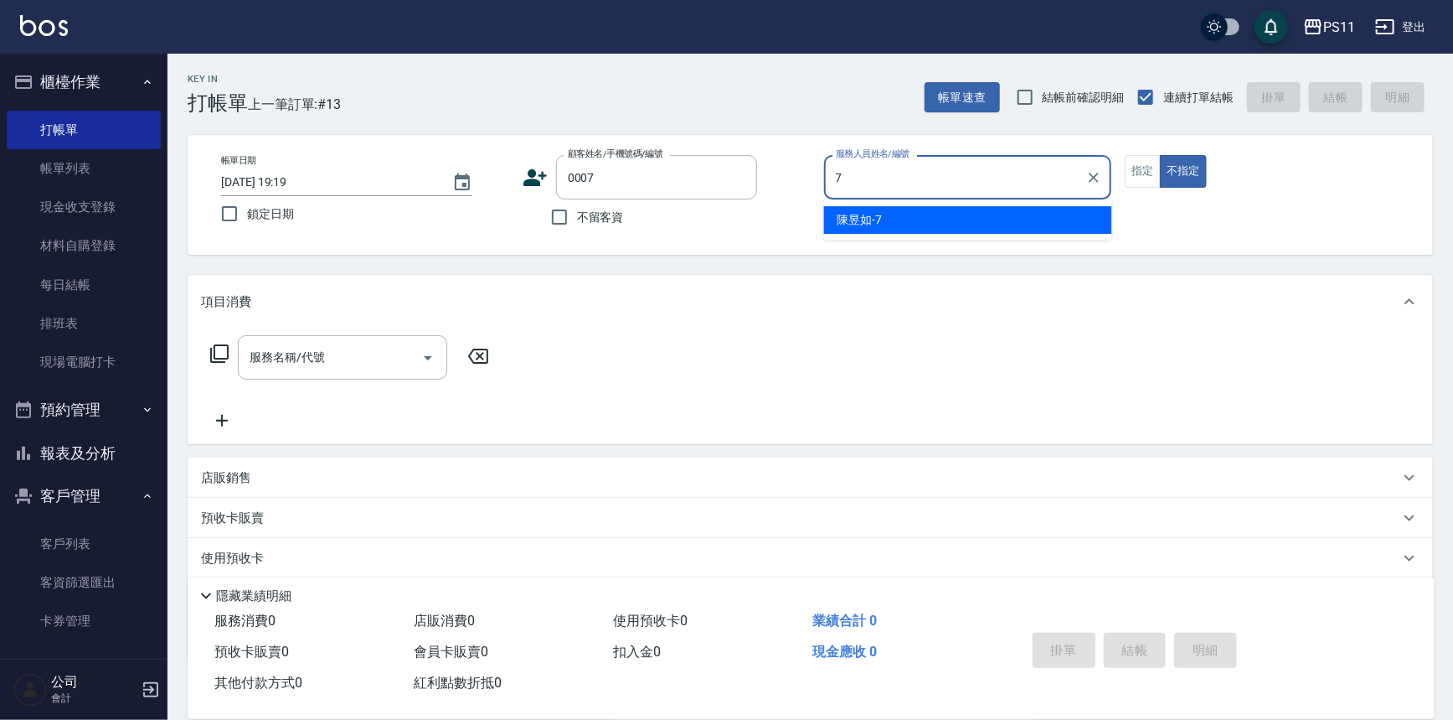
type input "陳昱如-7"
type button "false"
type input "Judy/098888/0007"
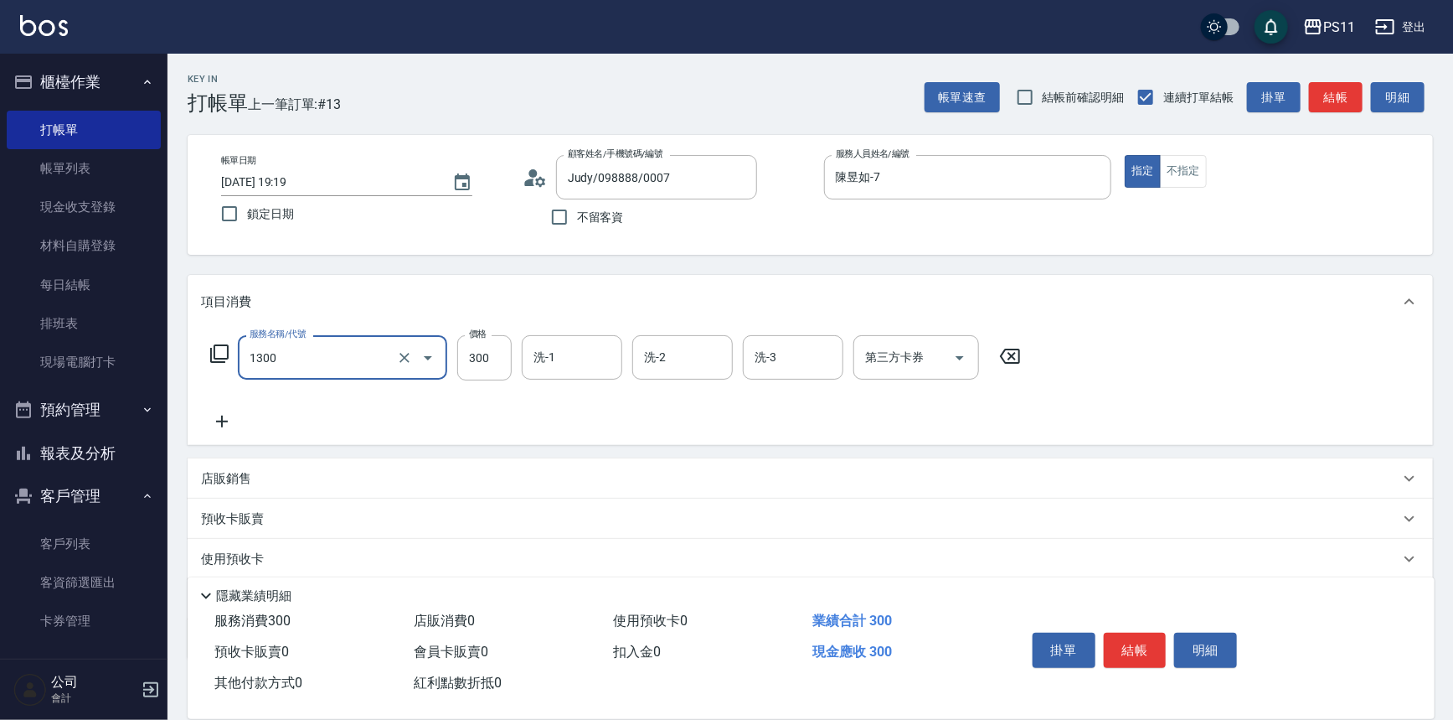
type input "洗髮300(1300)"
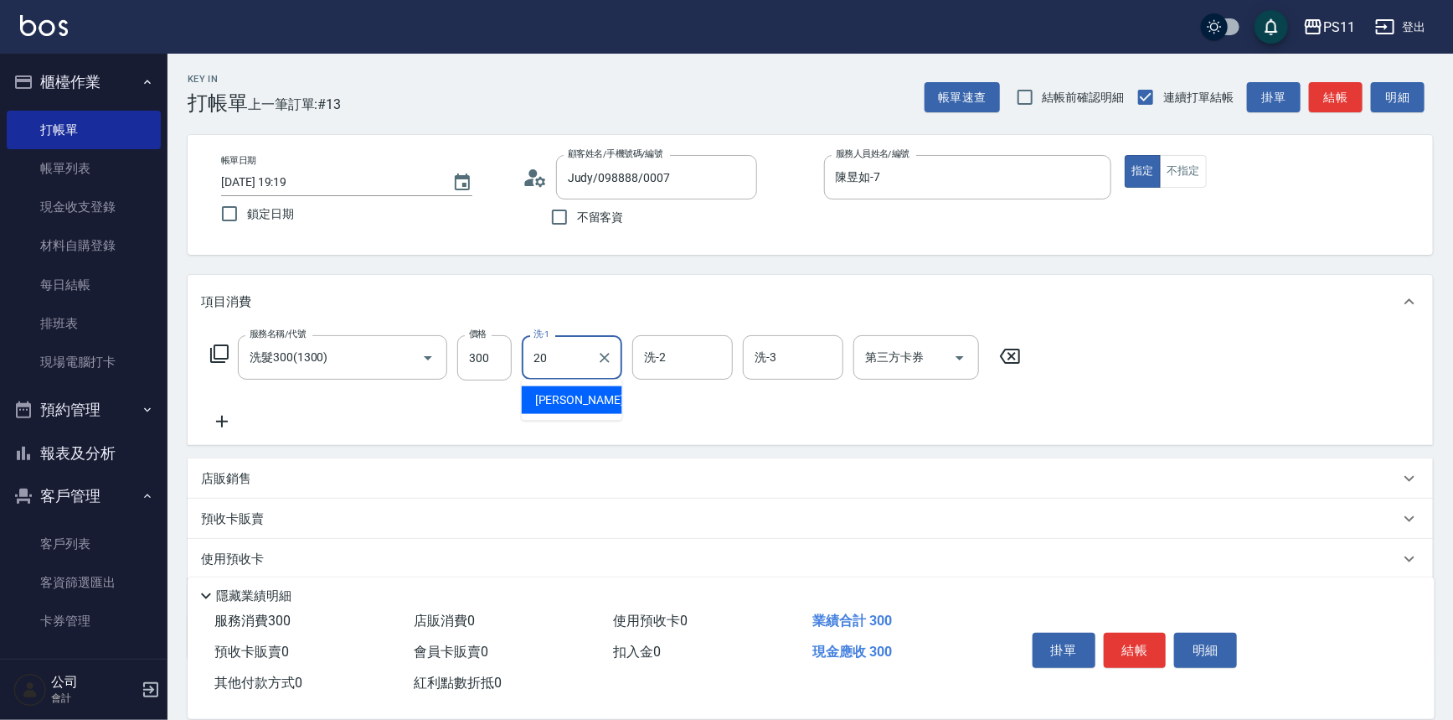
type input "[PERSON_NAME]-20"
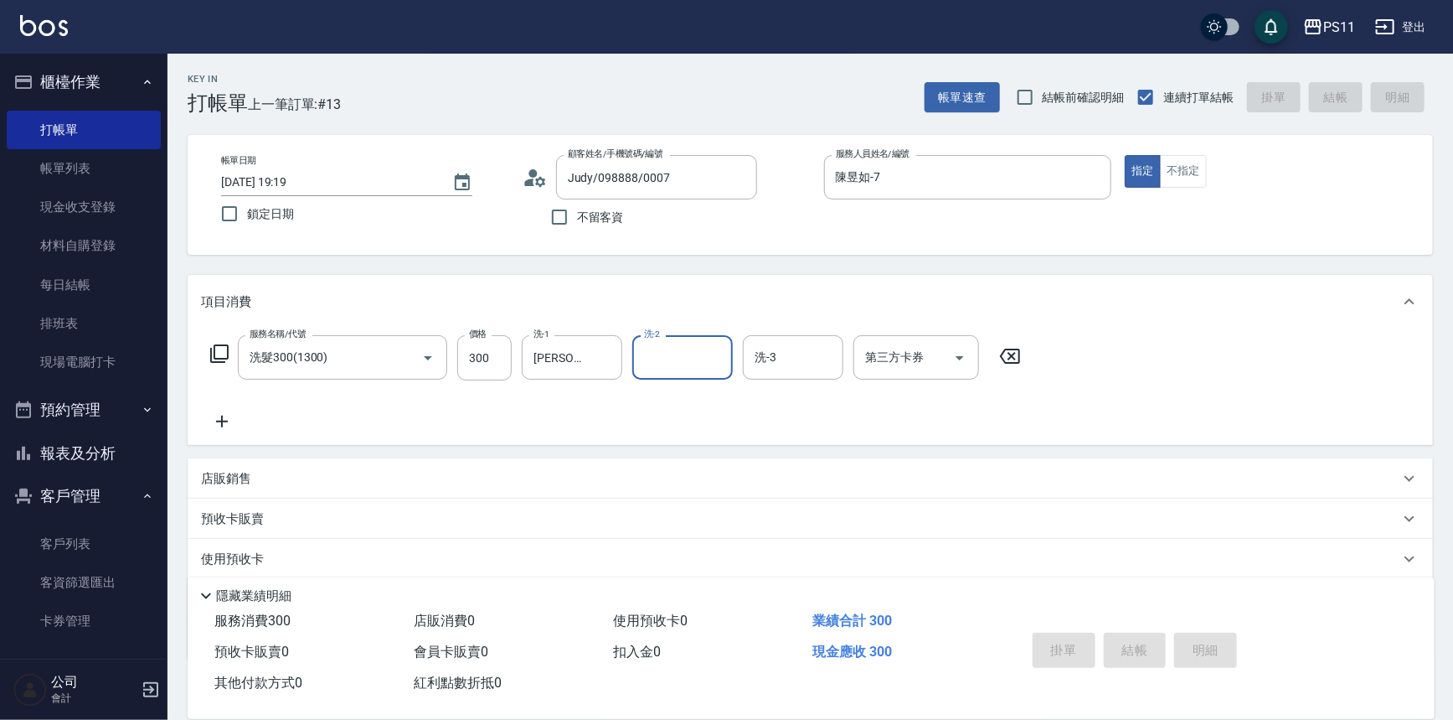
type input "[DATE] 19:20"
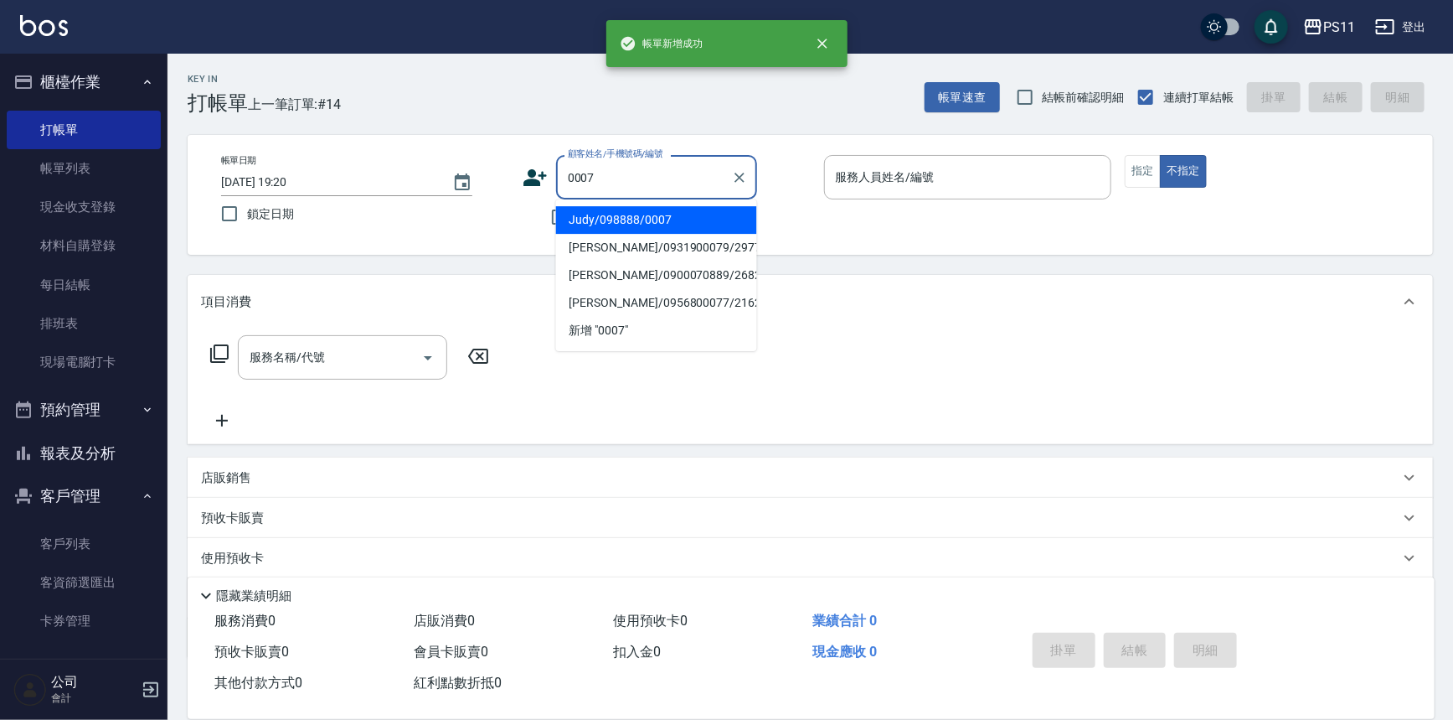
type input "Judy/098888/0007"
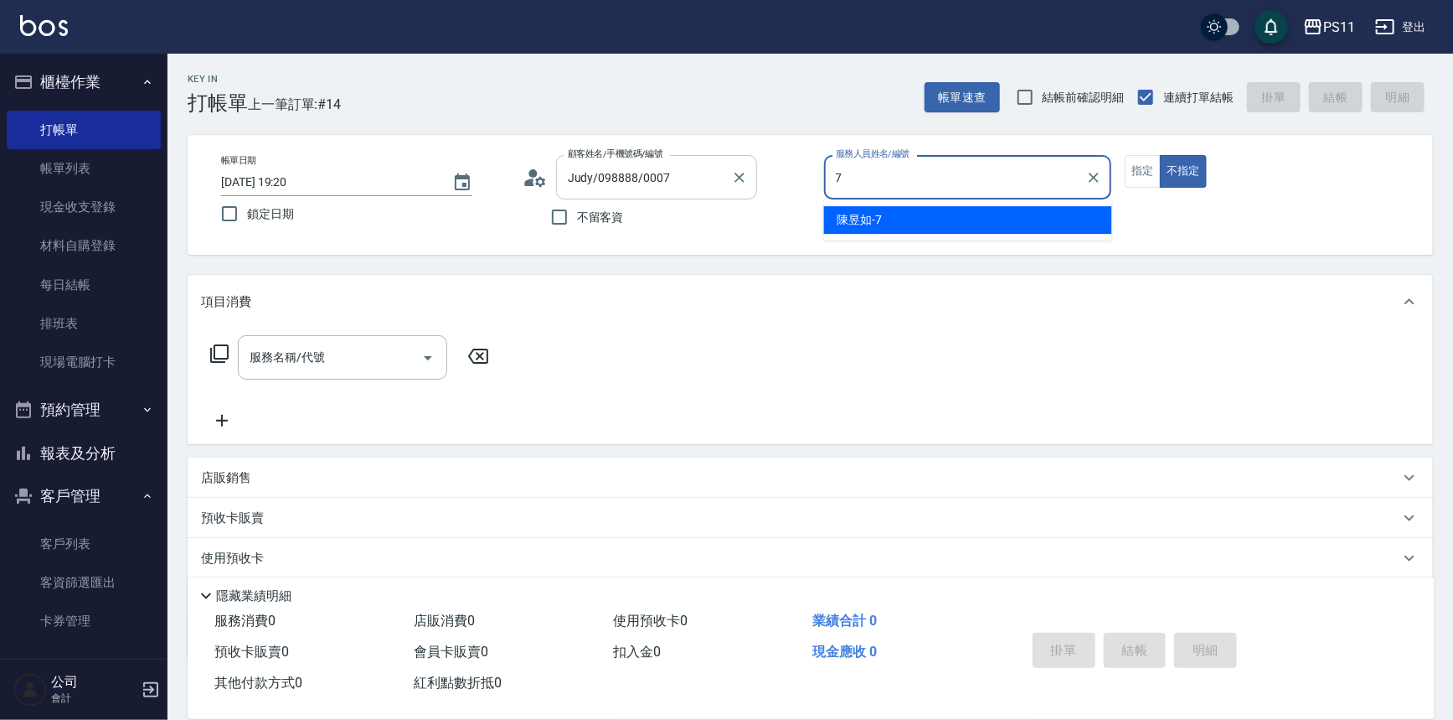
type input "陳昱如-7"
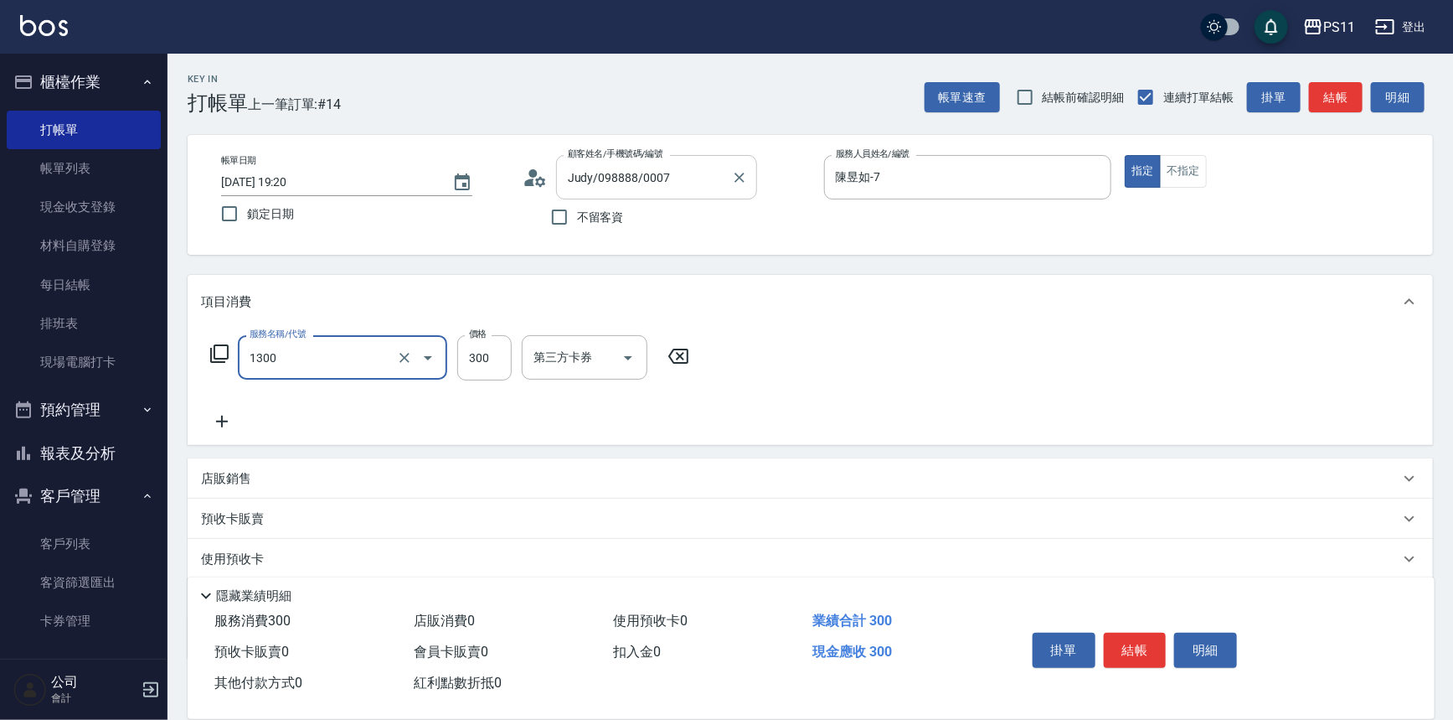
type input "洗髮300(1300)"
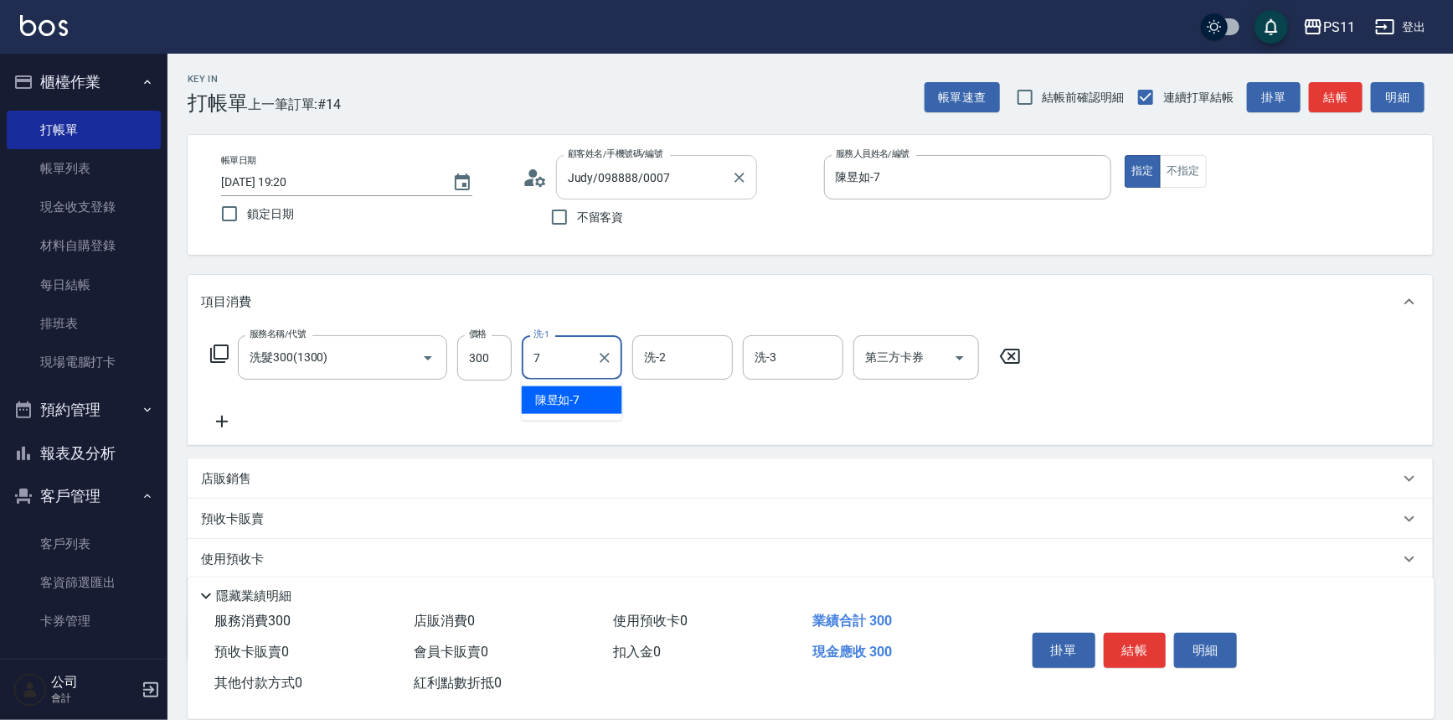
type input "陳昱如-7"
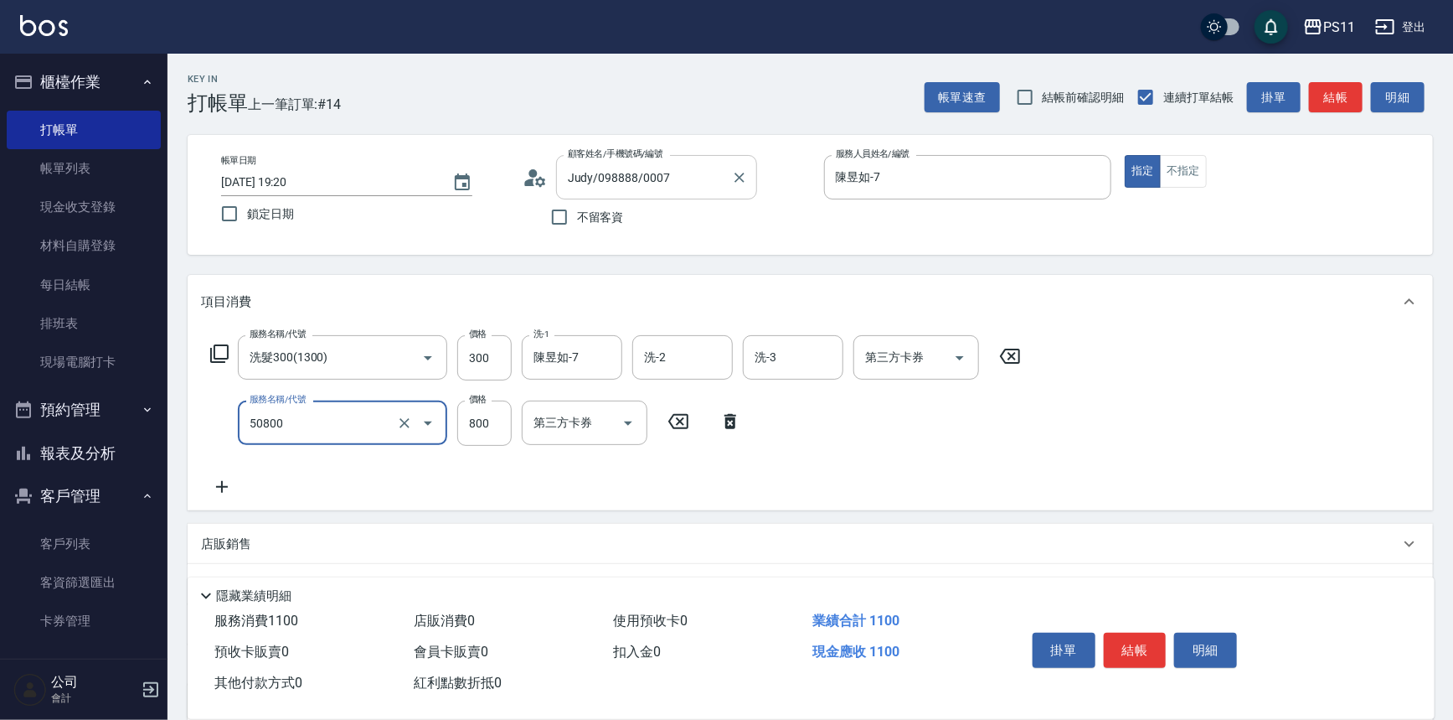
type input "原價401~800護髮(50800)"
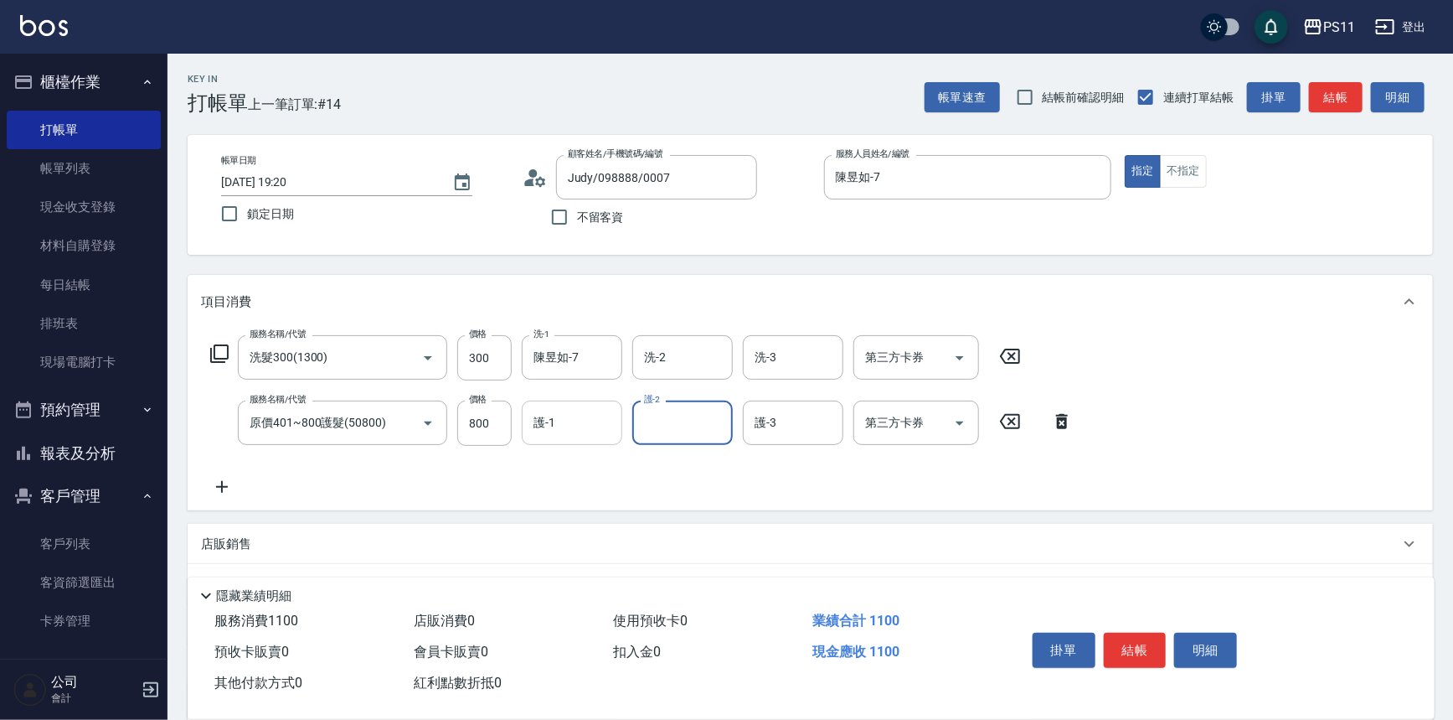
click at [597, 426] on input "護-1" at bounding box center [571, 422] width 85 height 29
type input "陳昱如-7"
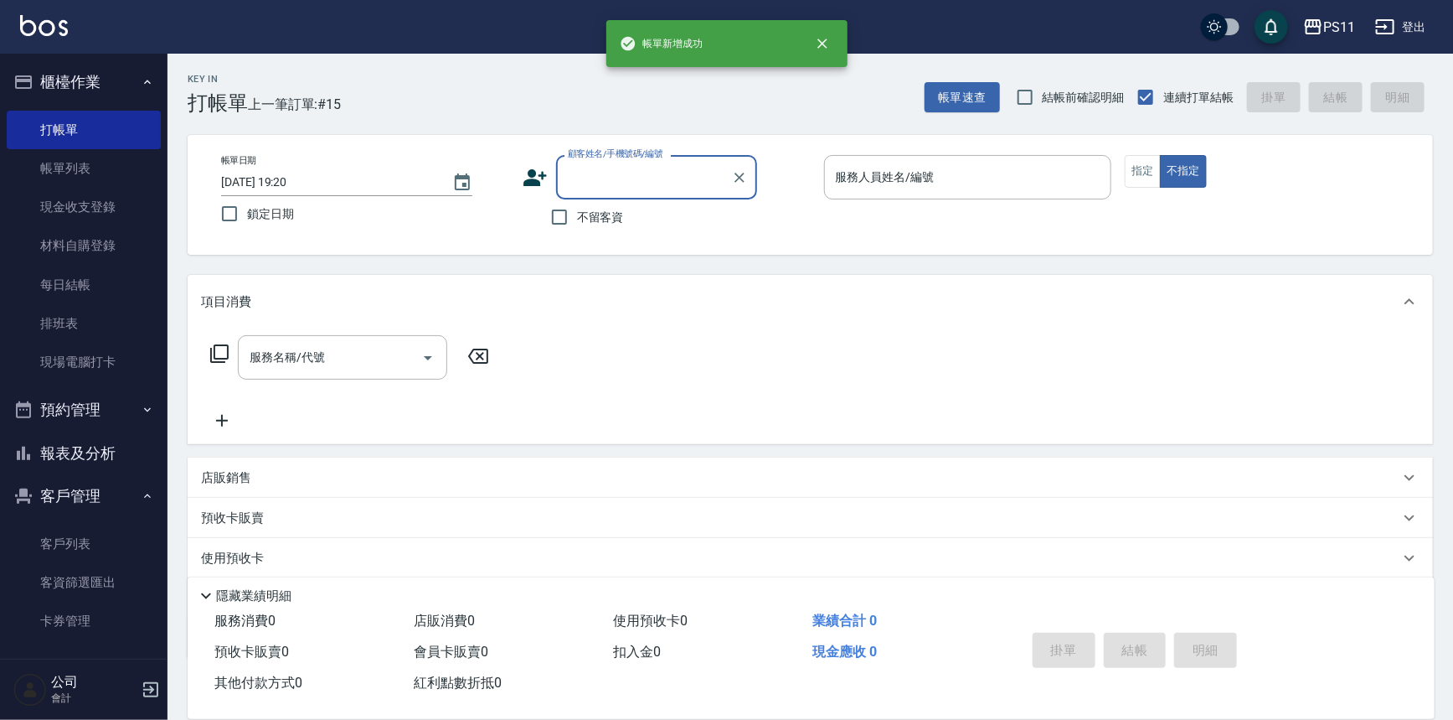
click at [627, 173] on input "顧客姓名/手機號碼/編號" at bounding box center [644, 176] width 161 height 29
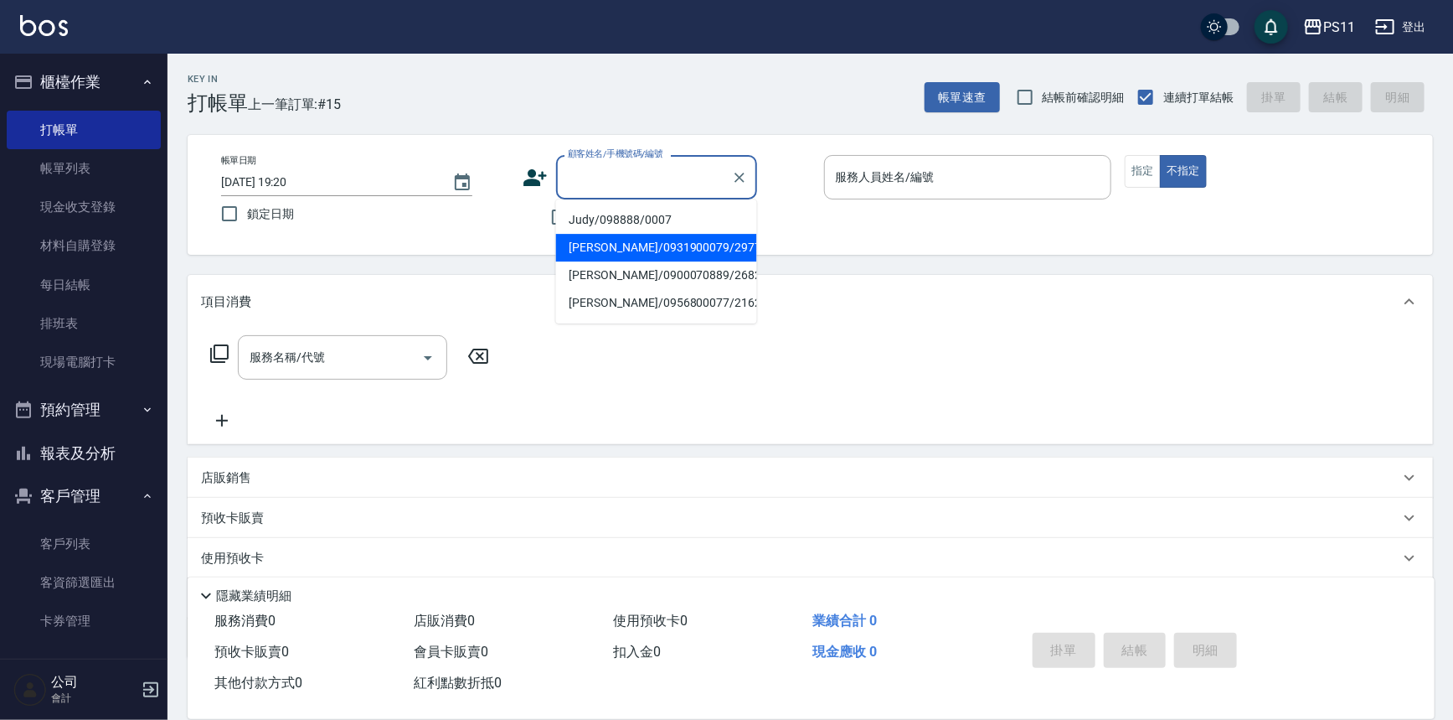
drag, startPoint x: 678, startPoint y: 243, endPoint x: 689, endPoint y: 233, distance: 14.2
click at [678, 243] on li "[PERSON_NAME]/0931900079/2977" at bounding box center [656, 248] width 201 height 28
type input "[PERSON_NAME]/0931900079/2977"
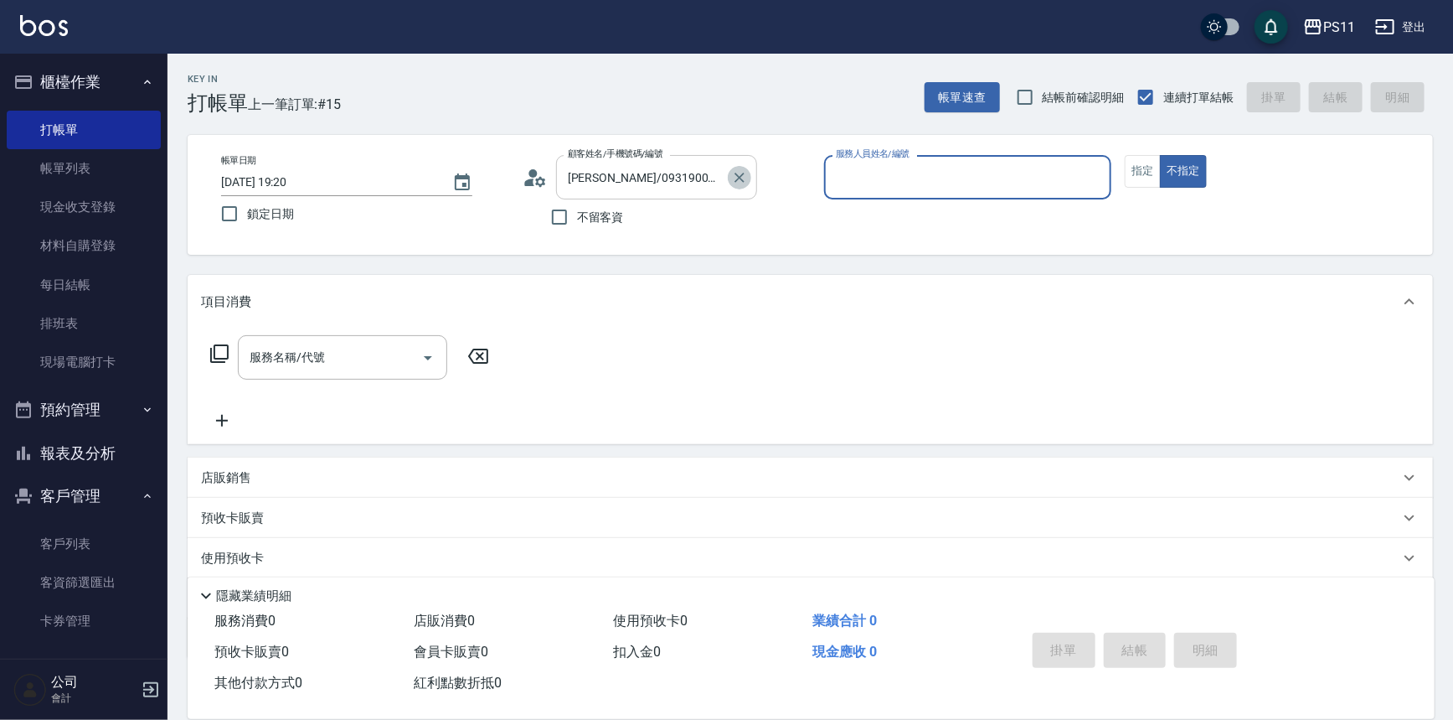
click at [735, 176] on icon "Clear" at bounding box center [739, 177] width 17 height 17
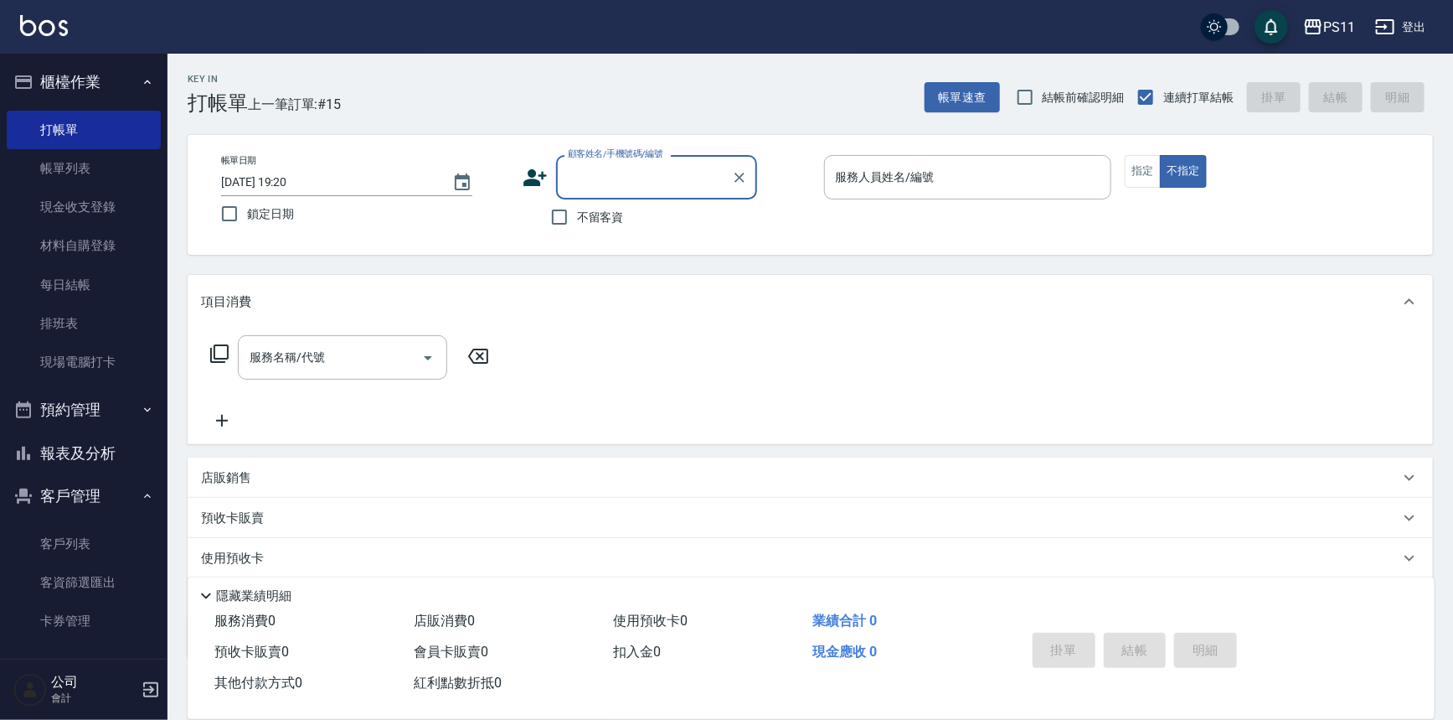
click at [708, 178] on input "顧客姓名/手機號碼/編號" at bounding box center [644, 176] width 161 height 29
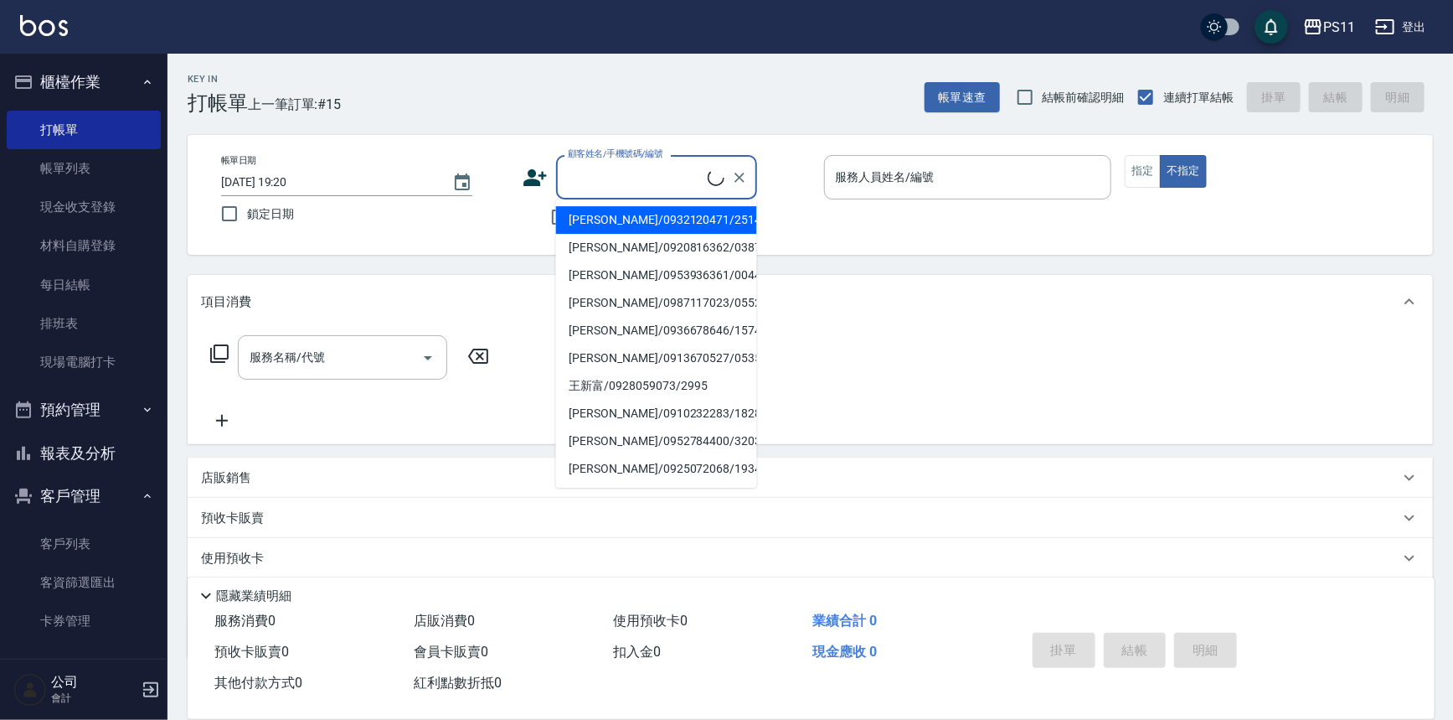
type input "Judy/098888/0007"
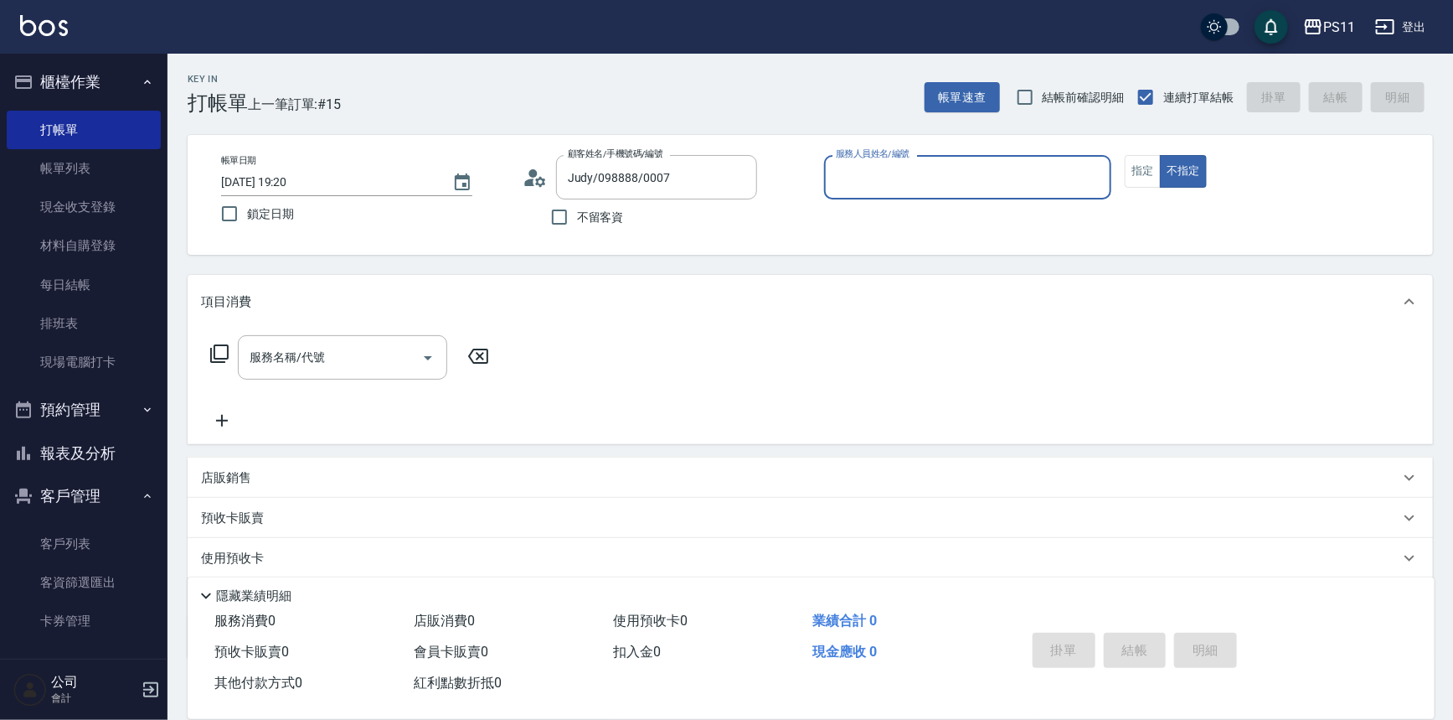
click at [883, 167] on input "服務人員姓名/編號" at bounding box center [968, 176] width 273 height 29
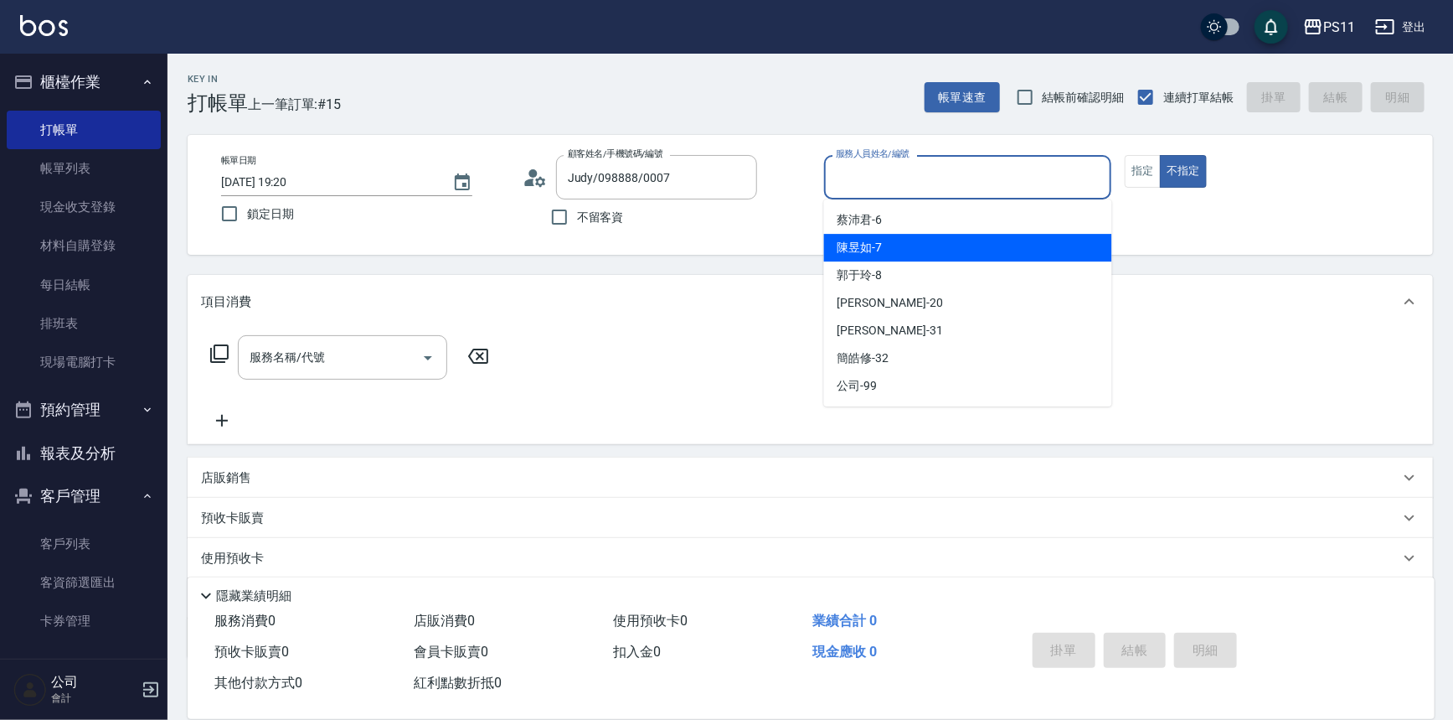
click at [889, 243] on div "陳昱如 -7" at bounding box center [968, 248] width 288 height 28
type input "陳昱如-7"
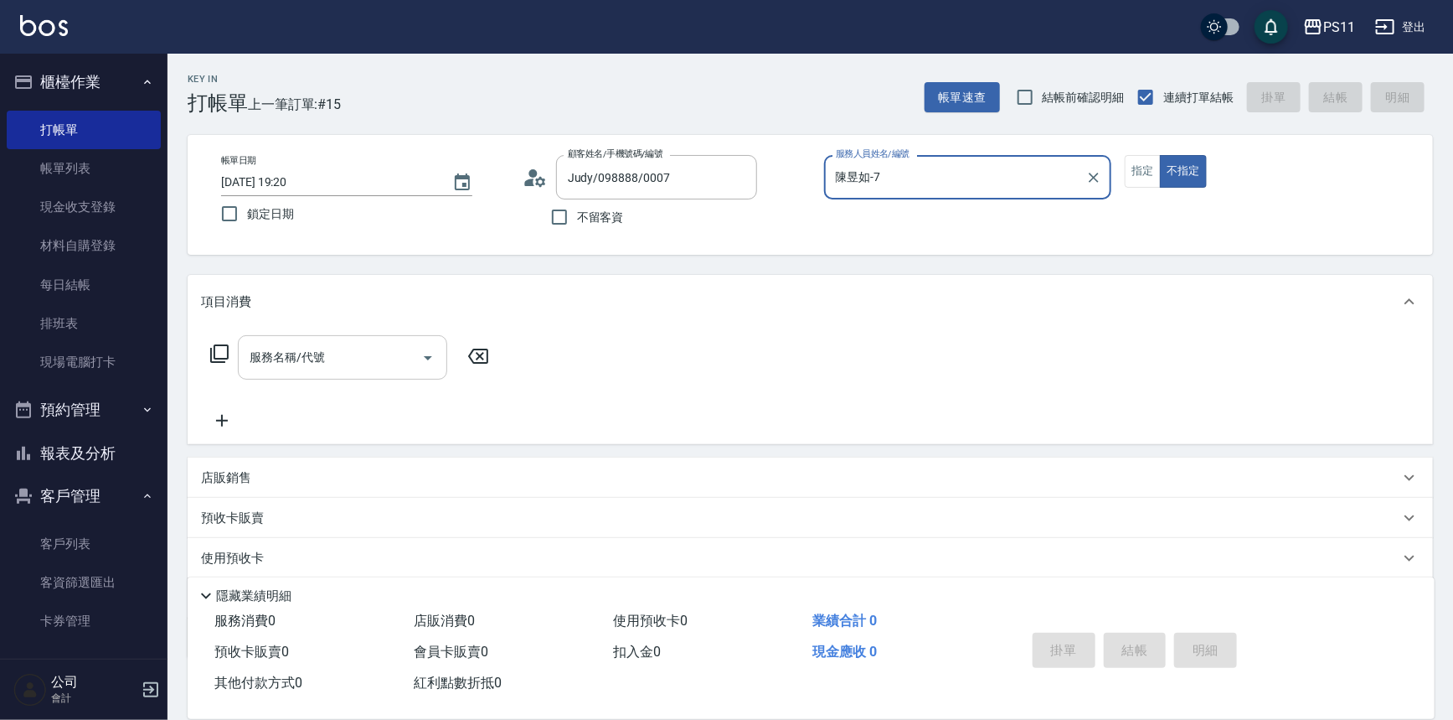
click at [364, 367] on input "服務名稱/代號" at bounding box center [329, 357] width 169 height 29
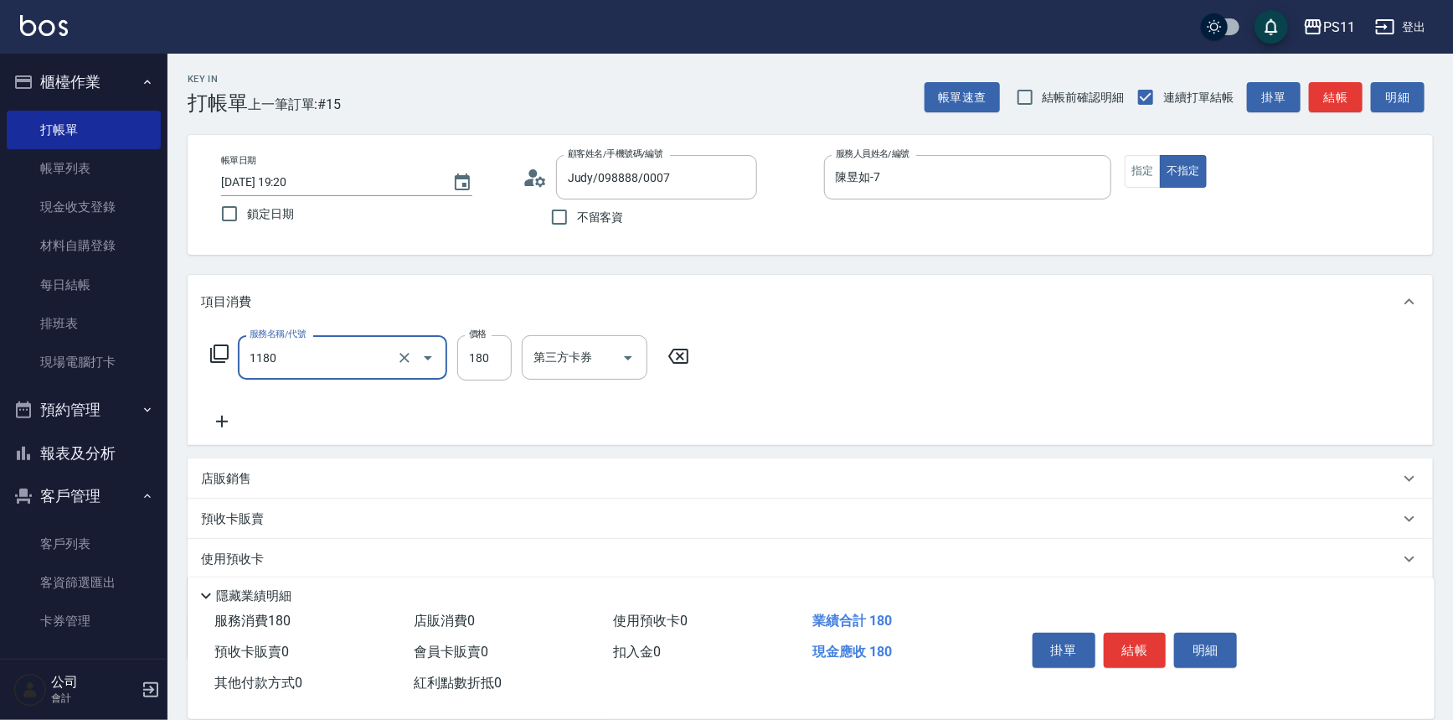
type input "洗髮(洗+剪不指定活動)(1180)"
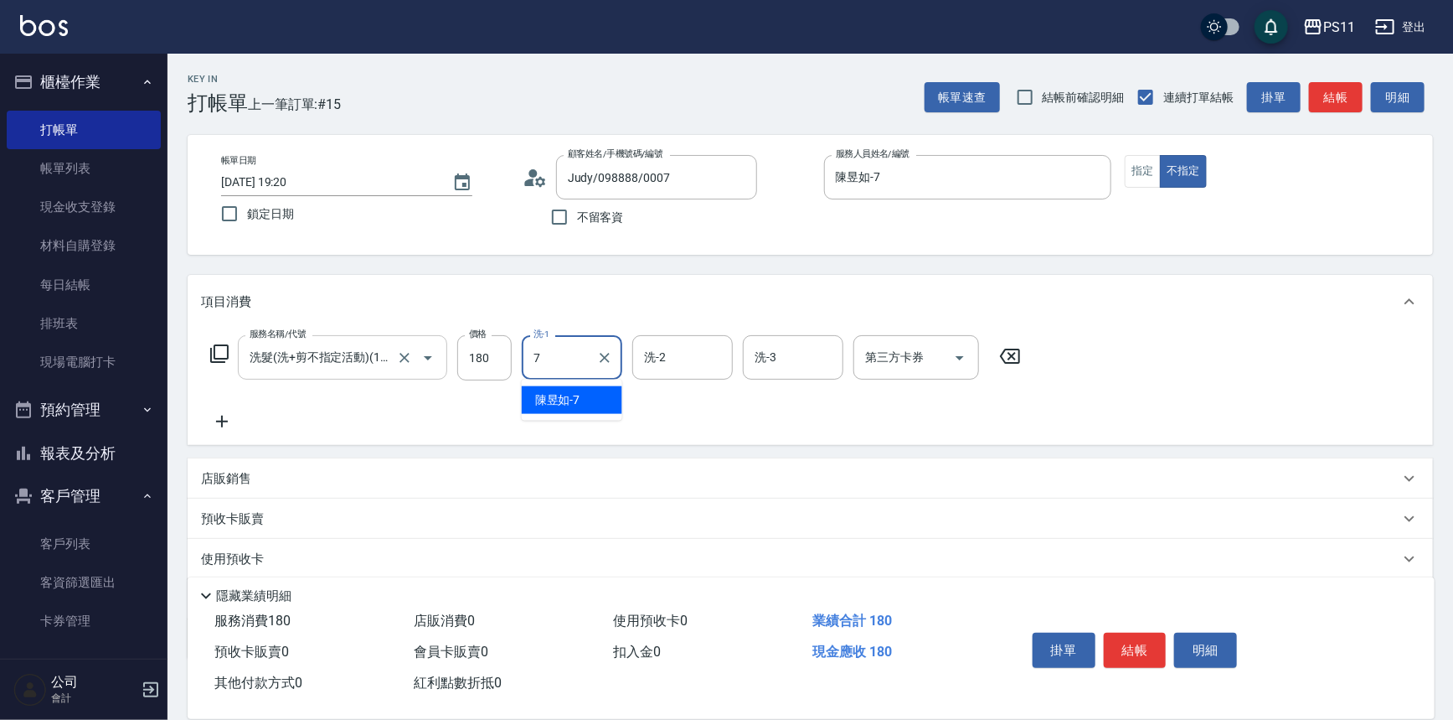
type input "陳昱如-7"
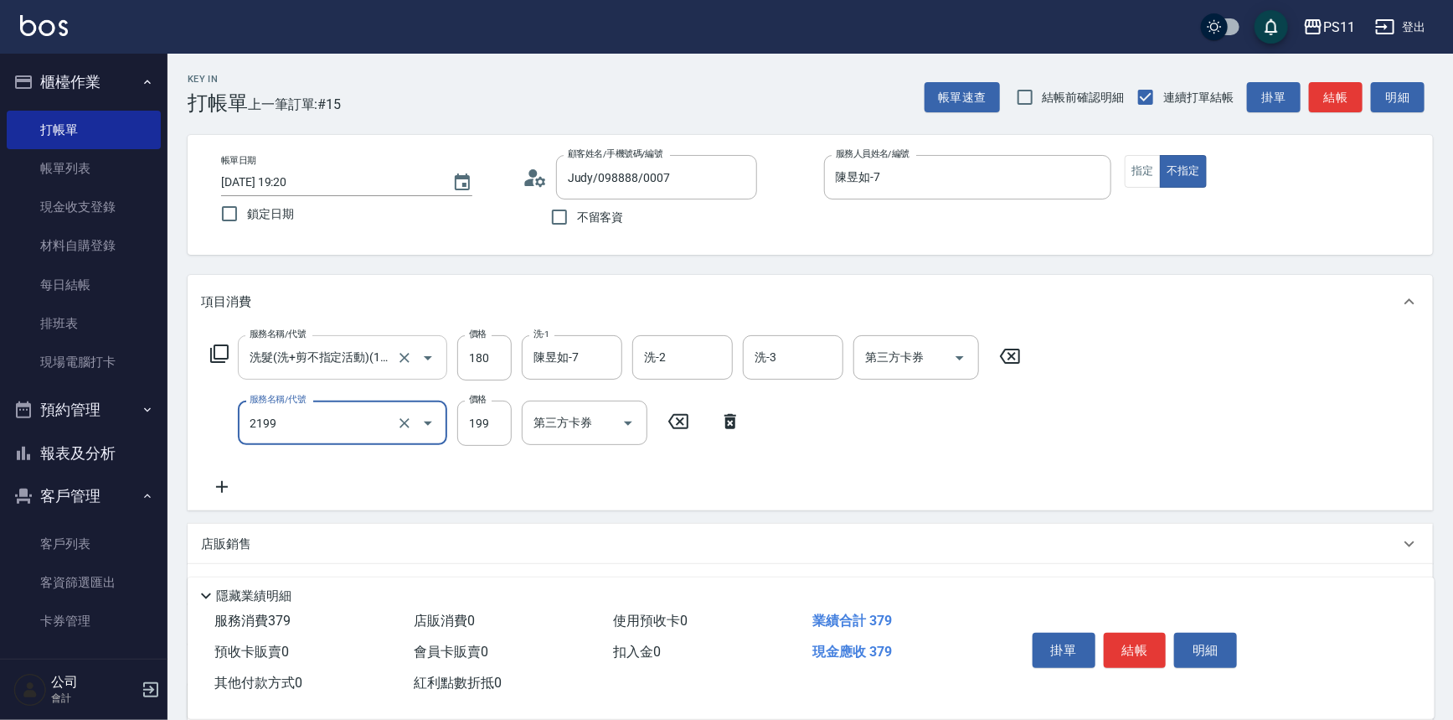
type input "不指定剪髮活動(2199)"
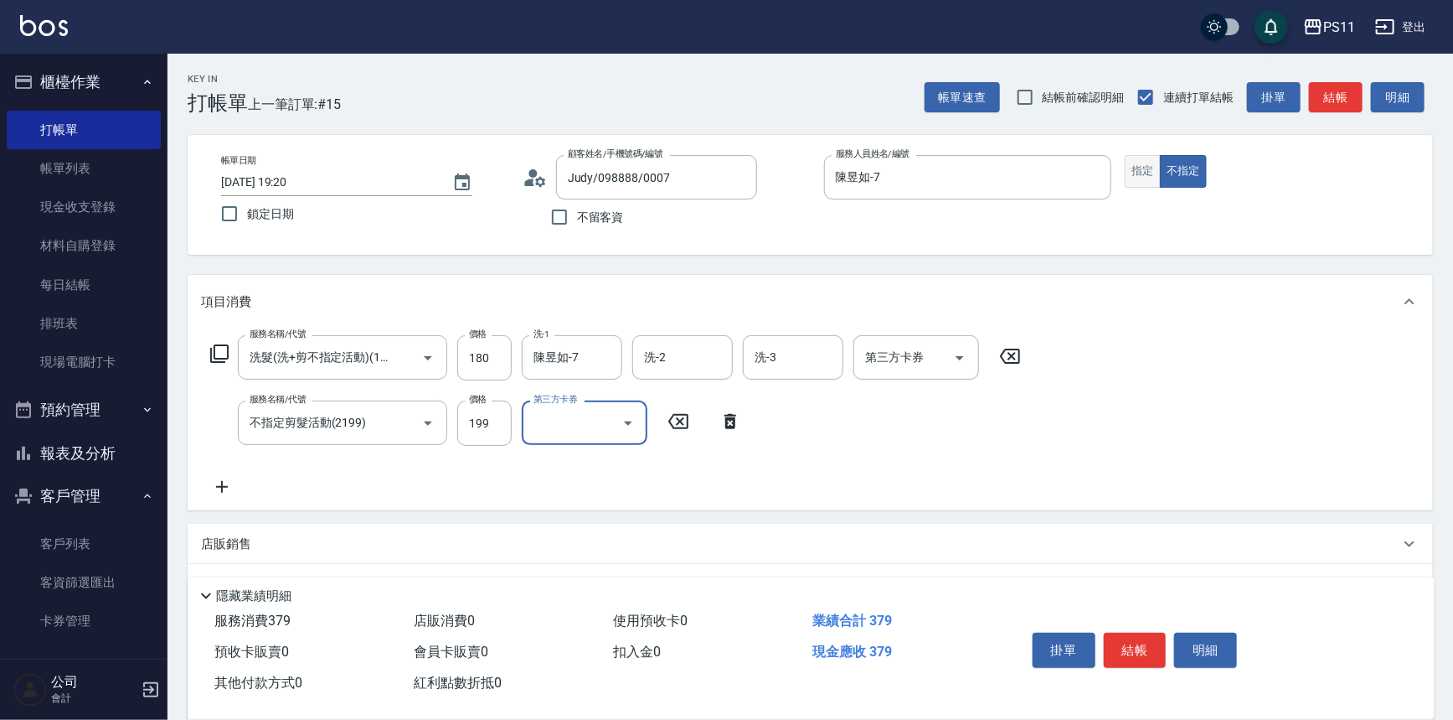
click at [1147, 183] on button "指定" at bounding box center [1143, 171] width 36 height 33
type button "true"
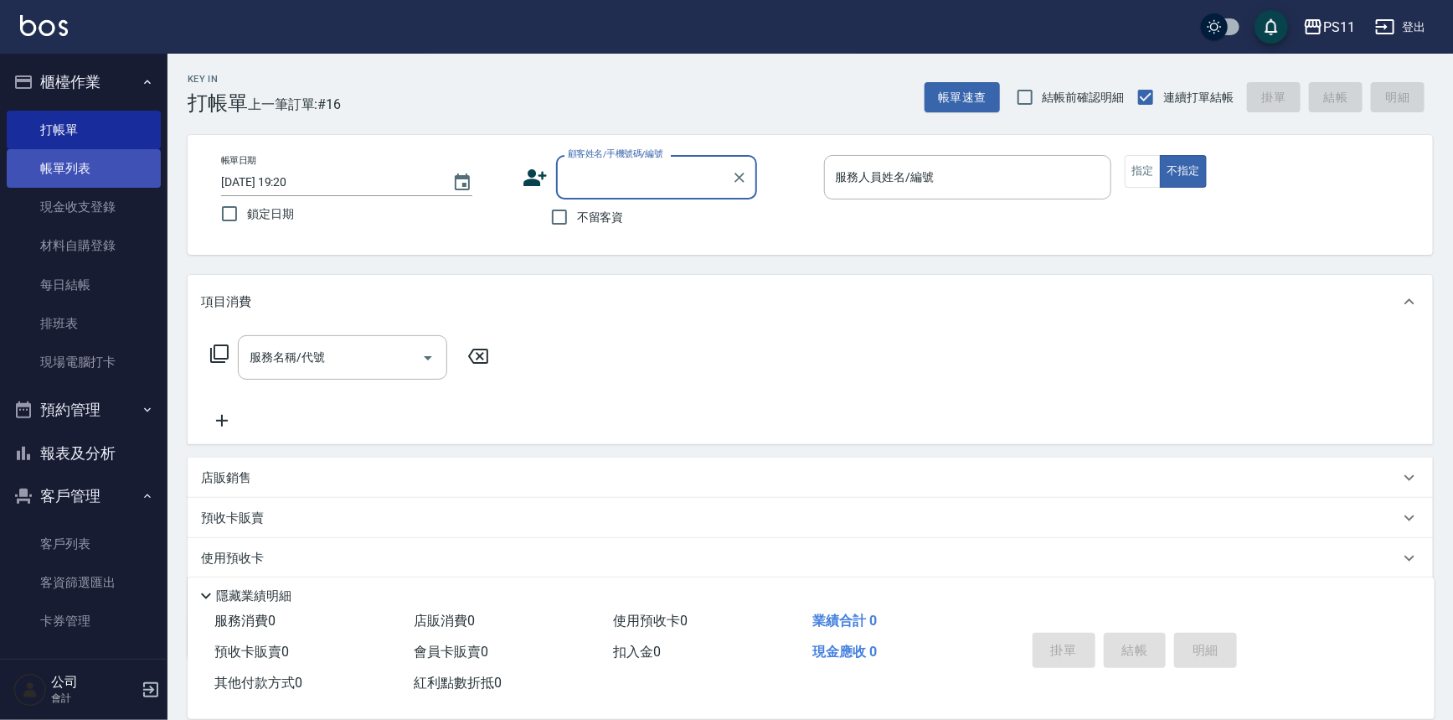
click at [118, 177] on link "帳單列表" at bounding box center [84, 168] width 154 height 39
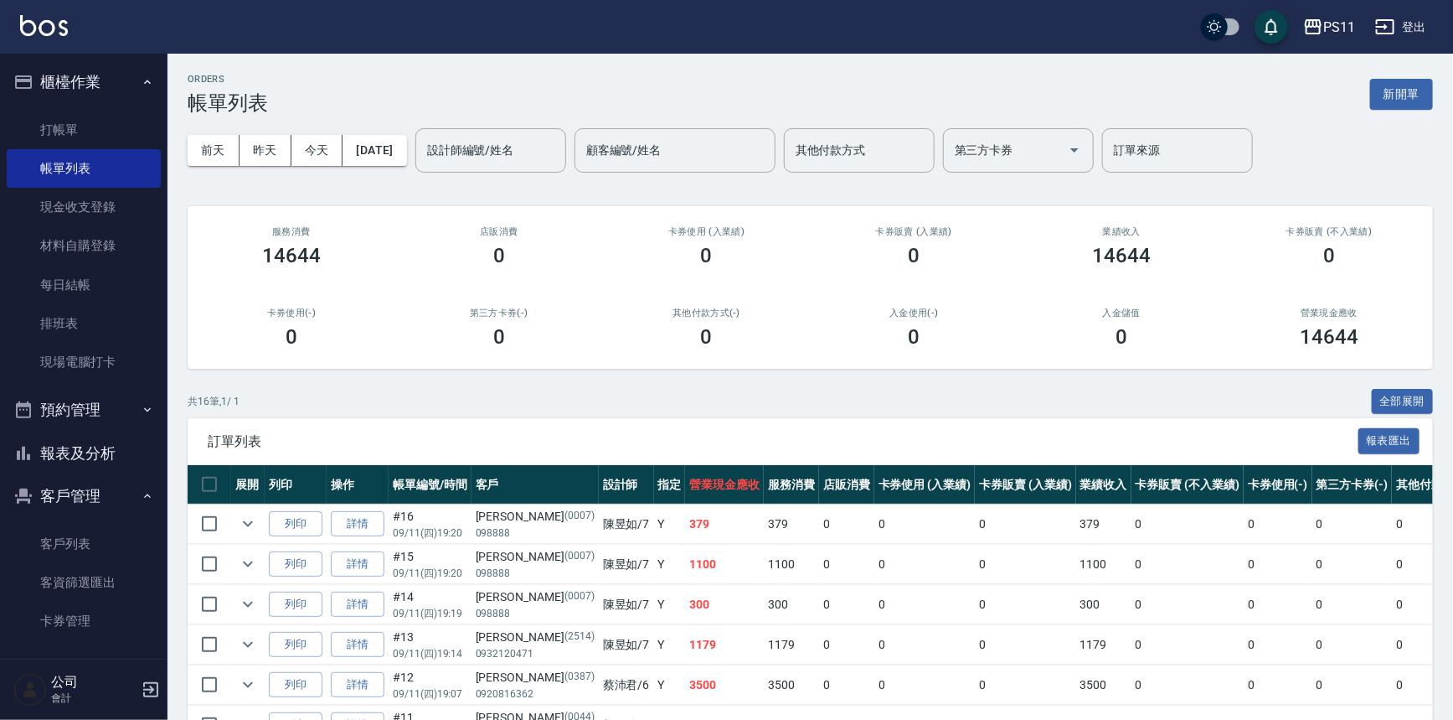
scroll to position [75, 0]
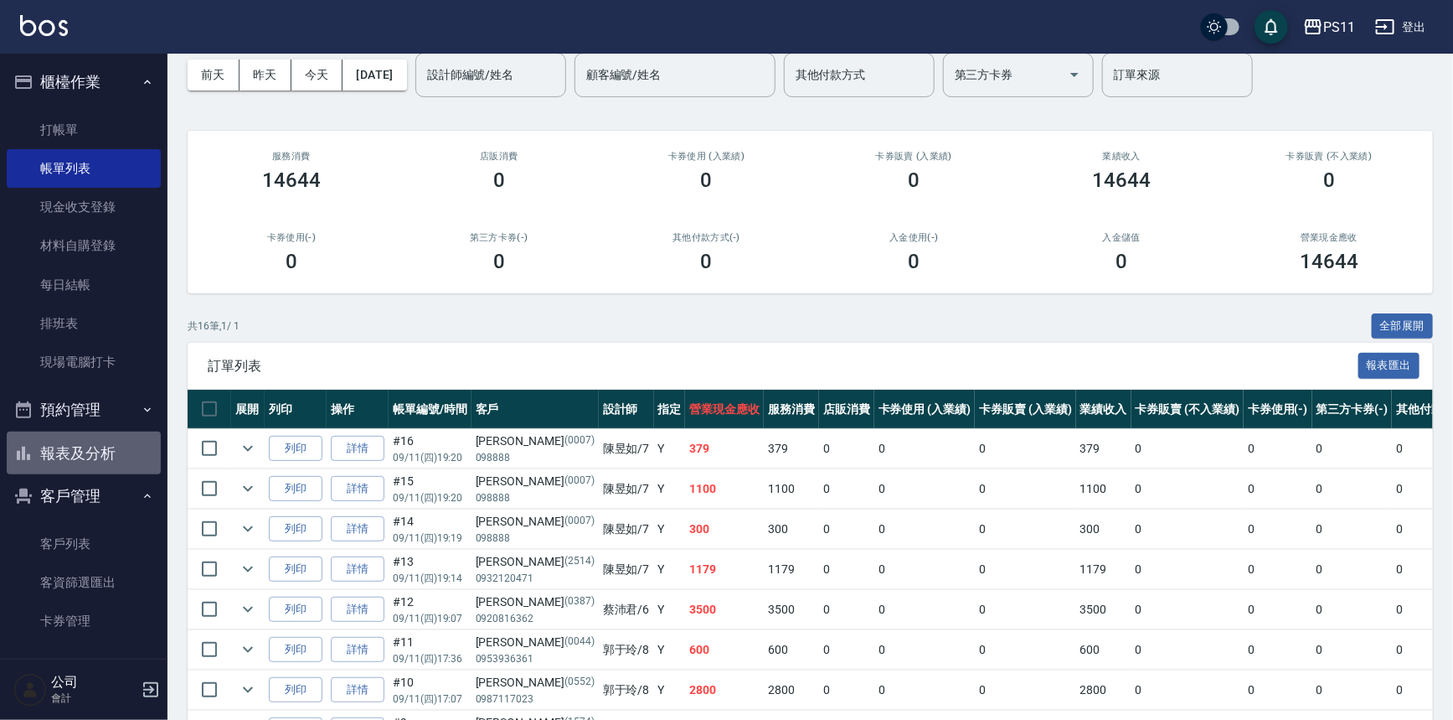
click at [97, 441] on button "報表及分析" at bounding box center [84, 453] width 154 height 44
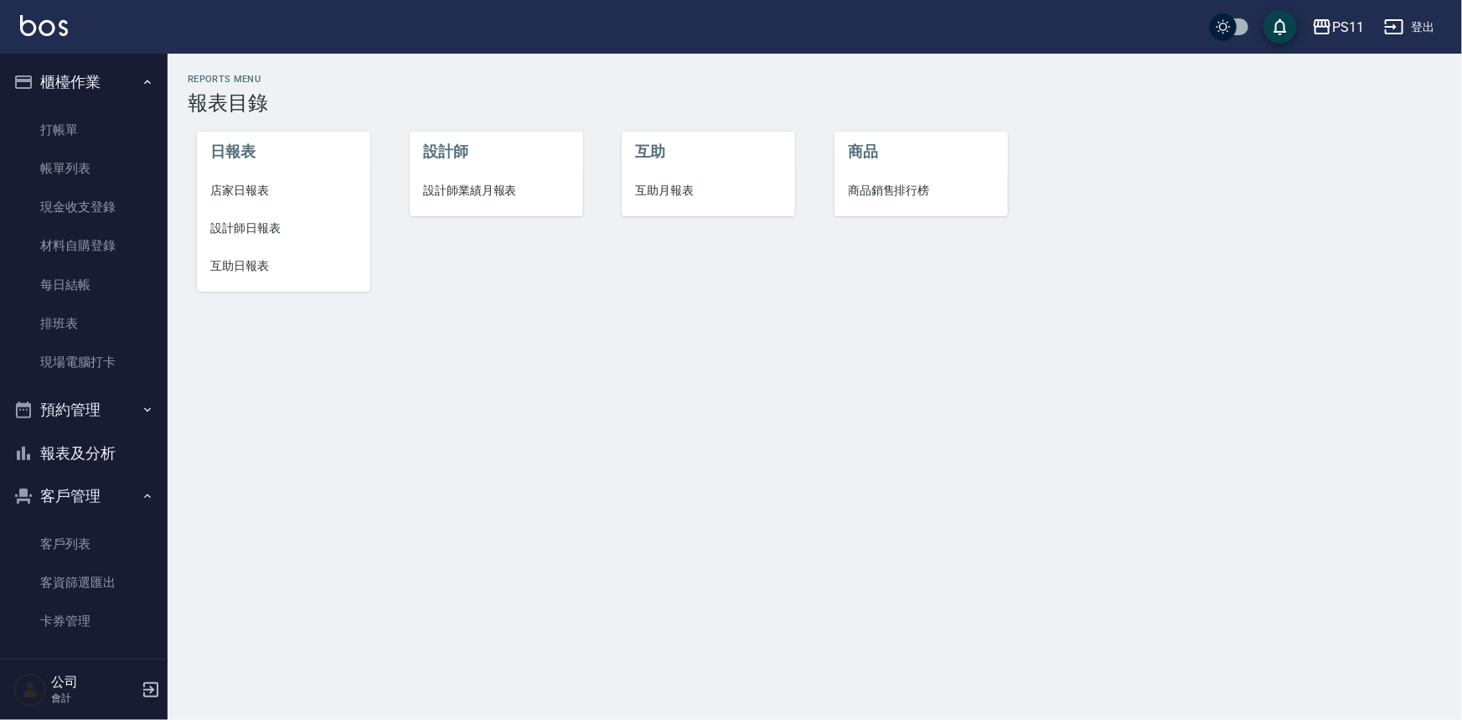
click at [246, 224] on span "設計師日報表" at bounding box center [283, 228] width 147 height 18
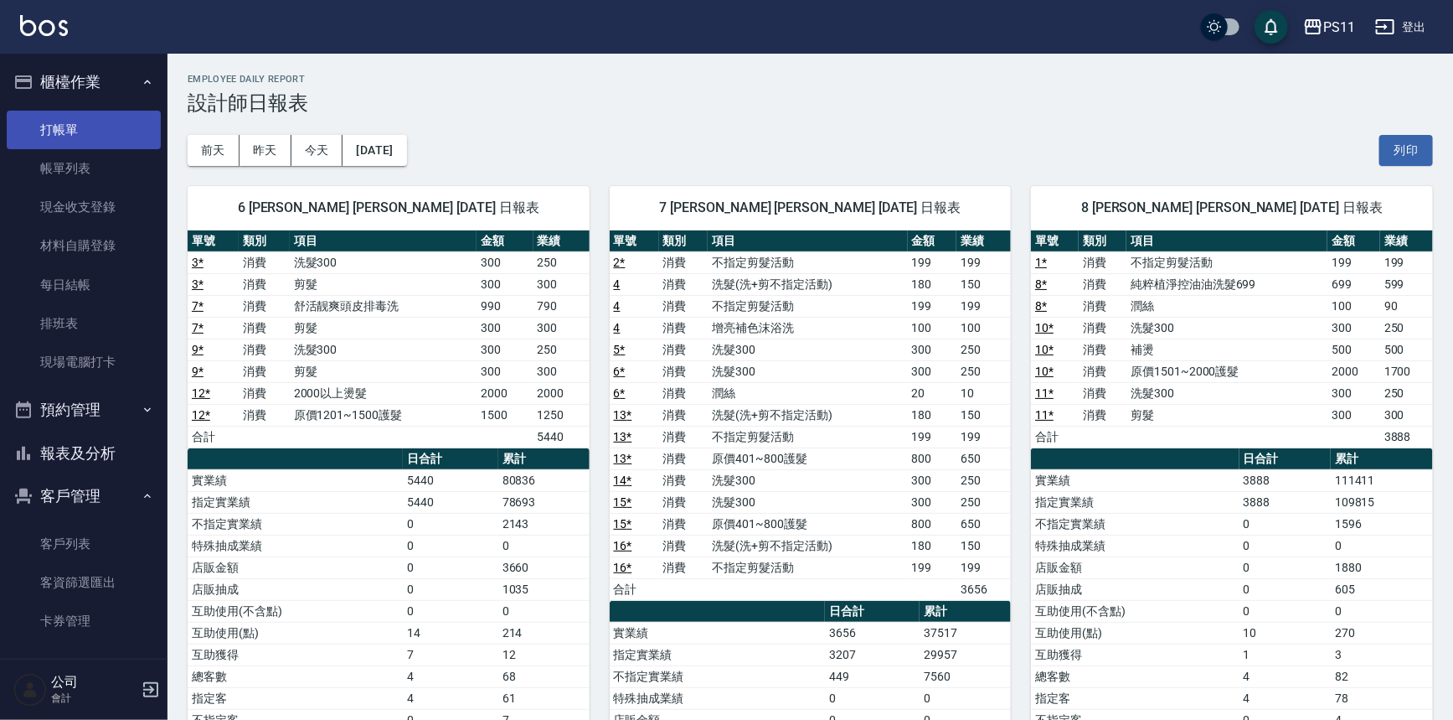
click at [108, 118] on link "打帳單" at bounding box center [84, 130] width 154 height 39
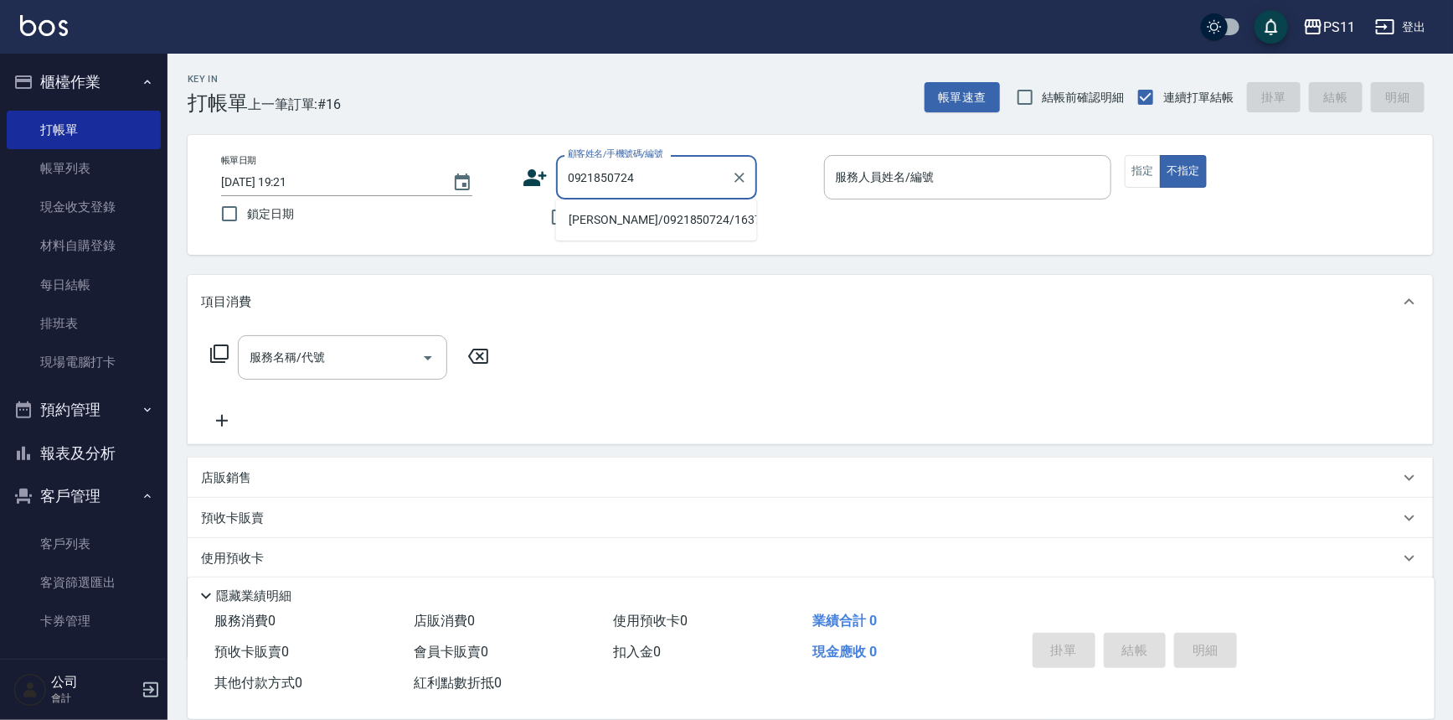
click at [649, 217] on li "[PERSON_NAME]/0921850724/1637" at bounding box center [656, 220] width 201 height 28
type input "[PERSON_NAME]/0921850724/1637"
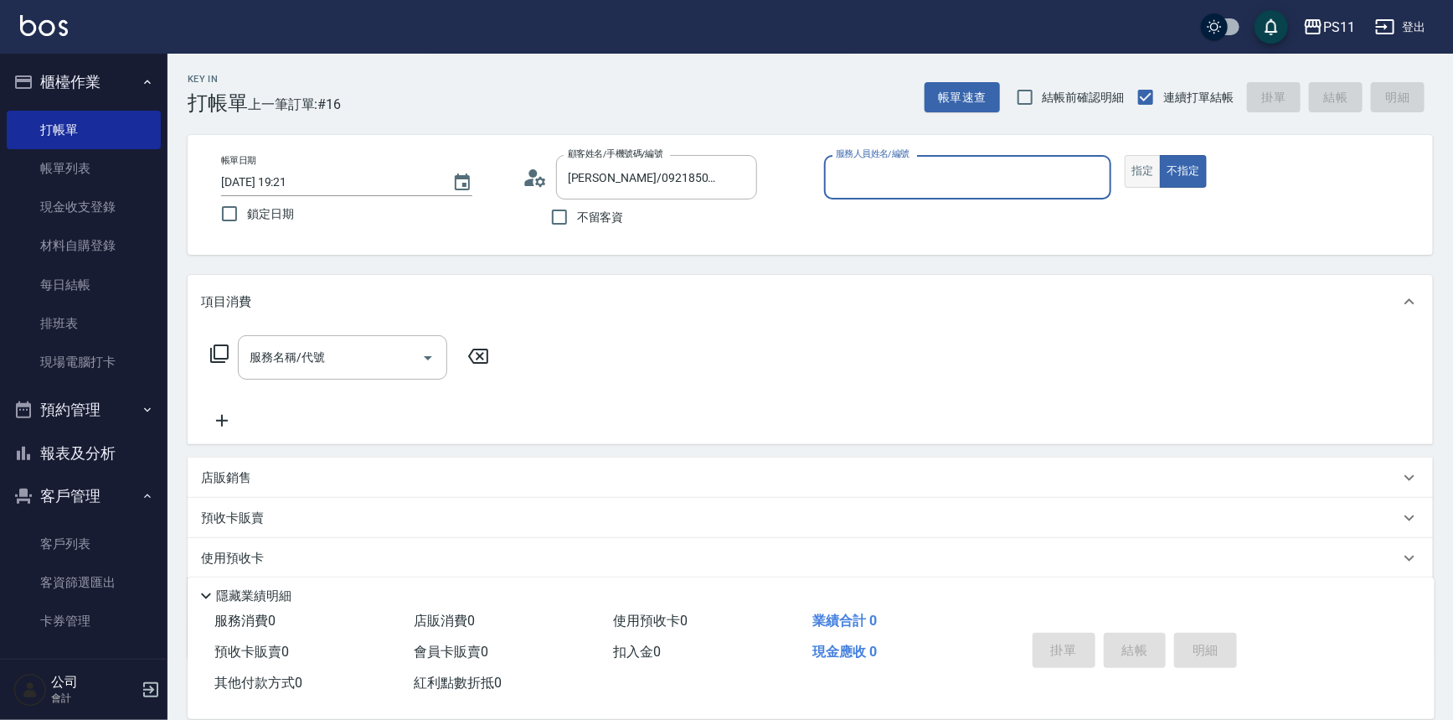
click at [1135, 166] on button "指定" at bounding box center [1143, 171] width 36 height 33
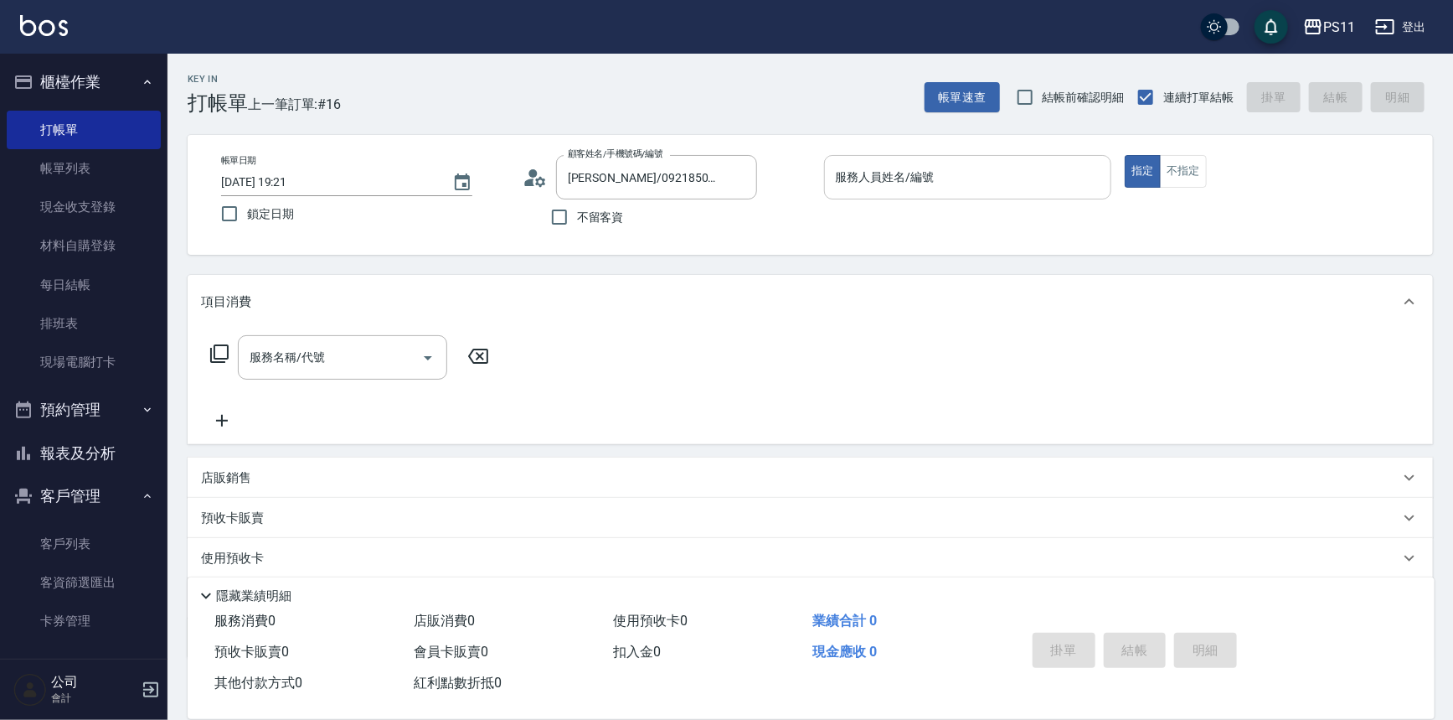
click at [1037, 178] on input "服務人員姓名/編號" at bounding box center [968, 176] width 273 height 29
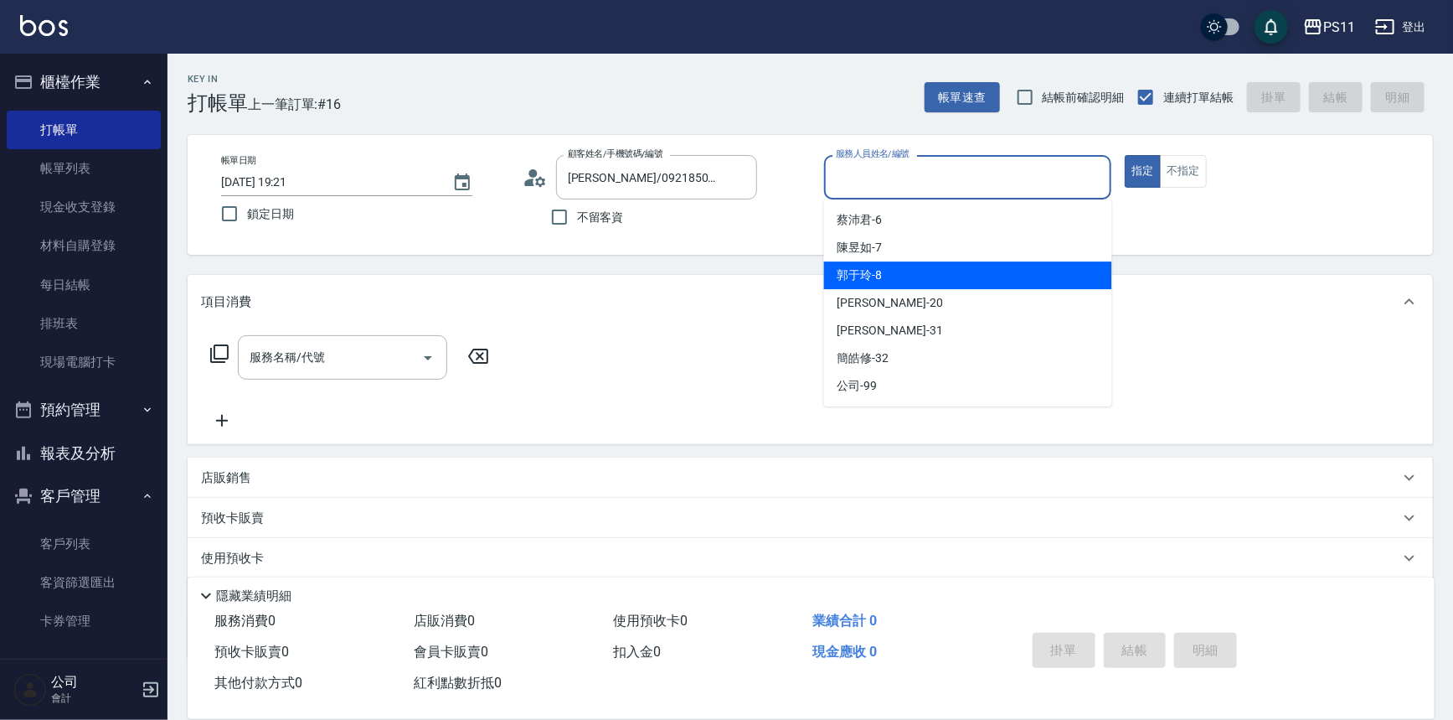
click at [946, 285] on div "郭于玲 -8" at bounding box center [968, 275] width 288 height 28
type input "郭于玲-8"
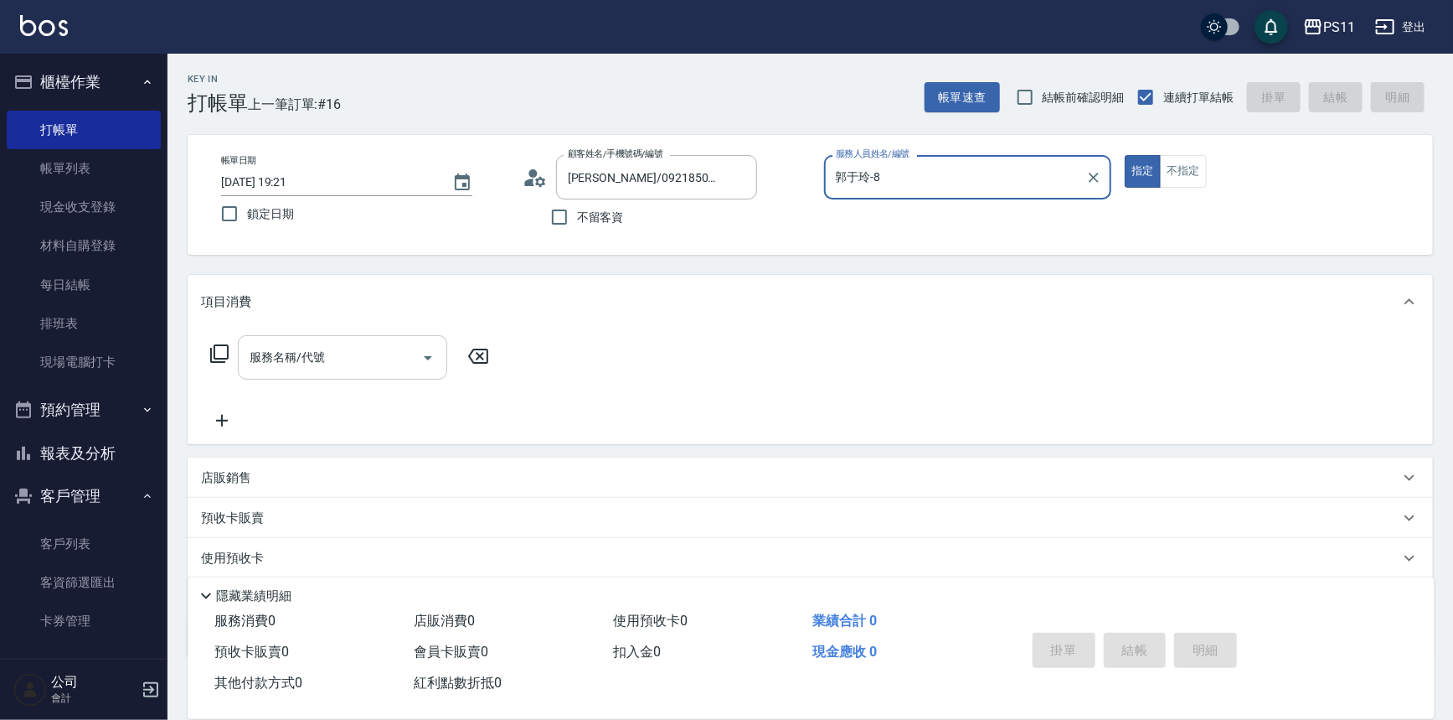
click at [369, 374] on div "服務名稱/代號" at bounding box center [342, 357] width 209 height 44
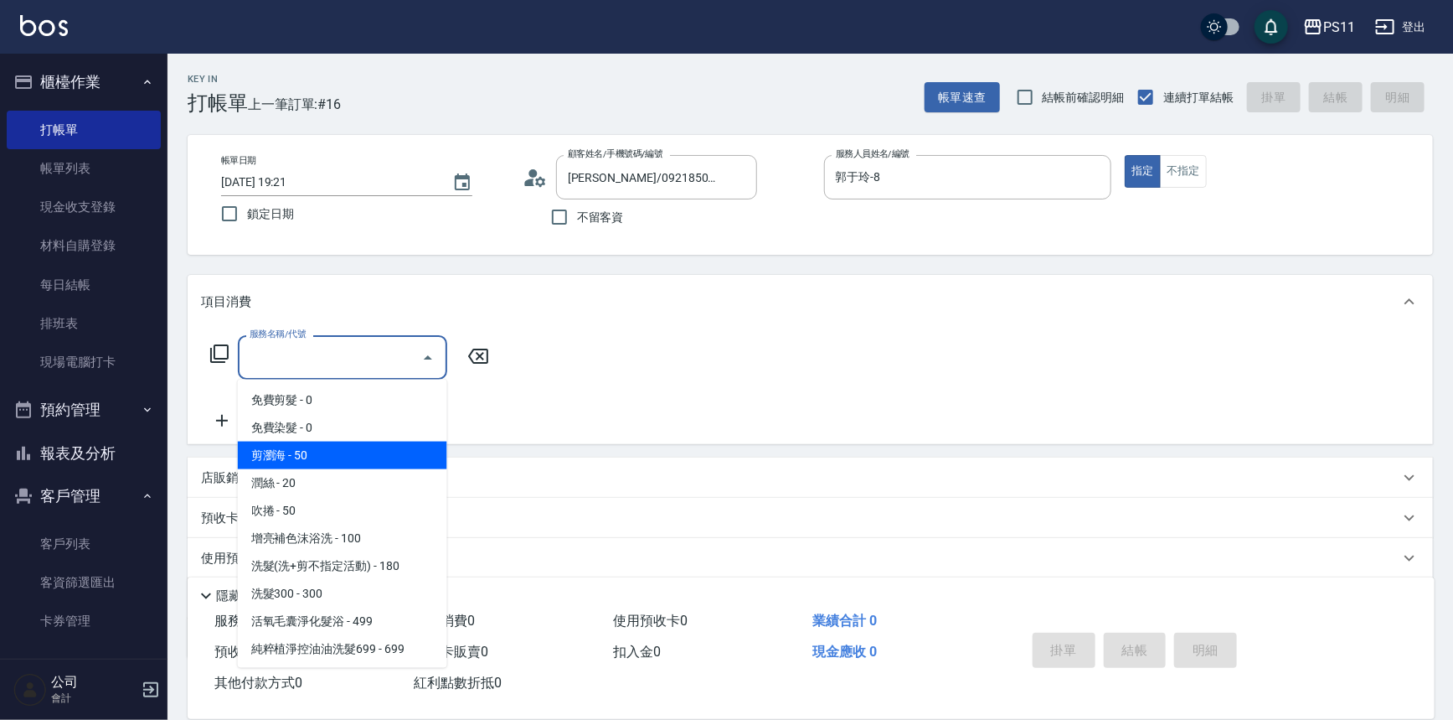
click at [327, 454] on span "剪瀏海 - 50" at bounding box center [342, 455] width 209 height 28
type input "剪瀏海(250)"
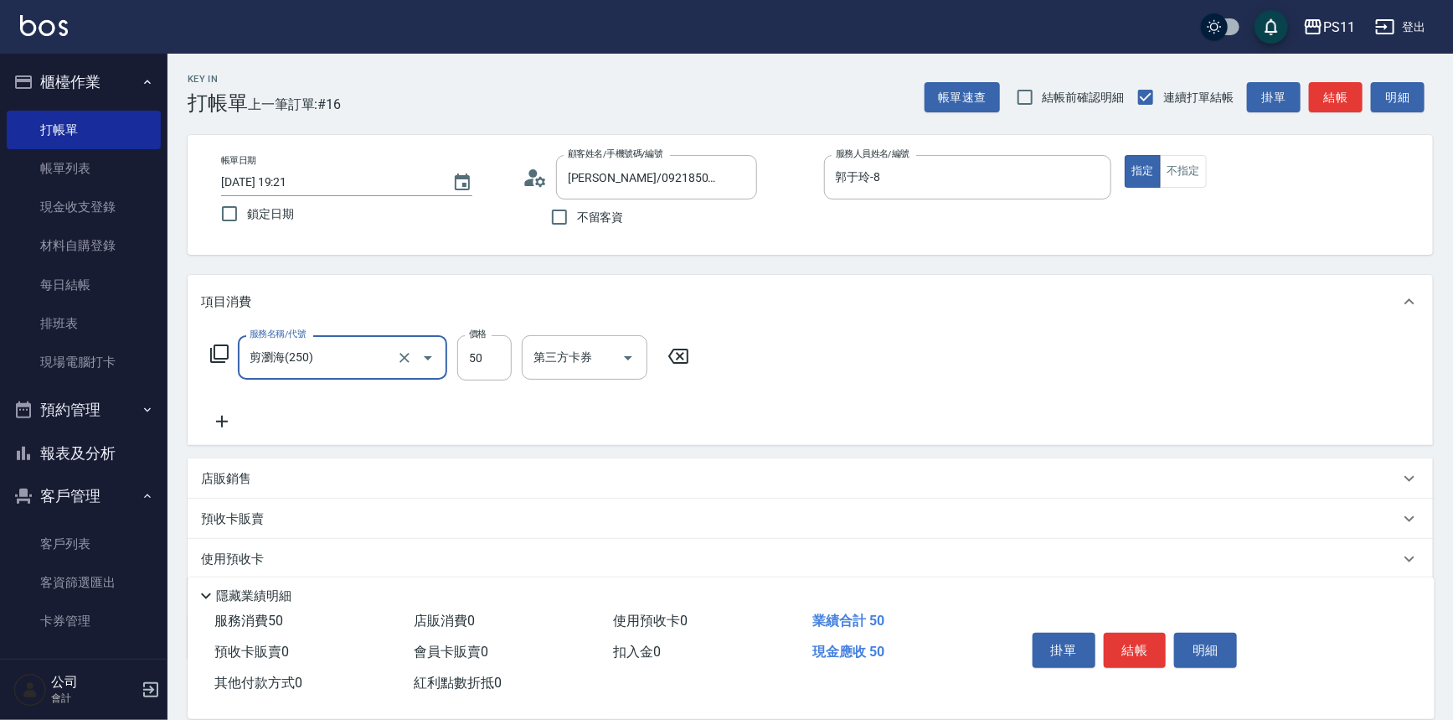
click at [224, 417] on icon at bounding box center [222, 421] width 42 height 20
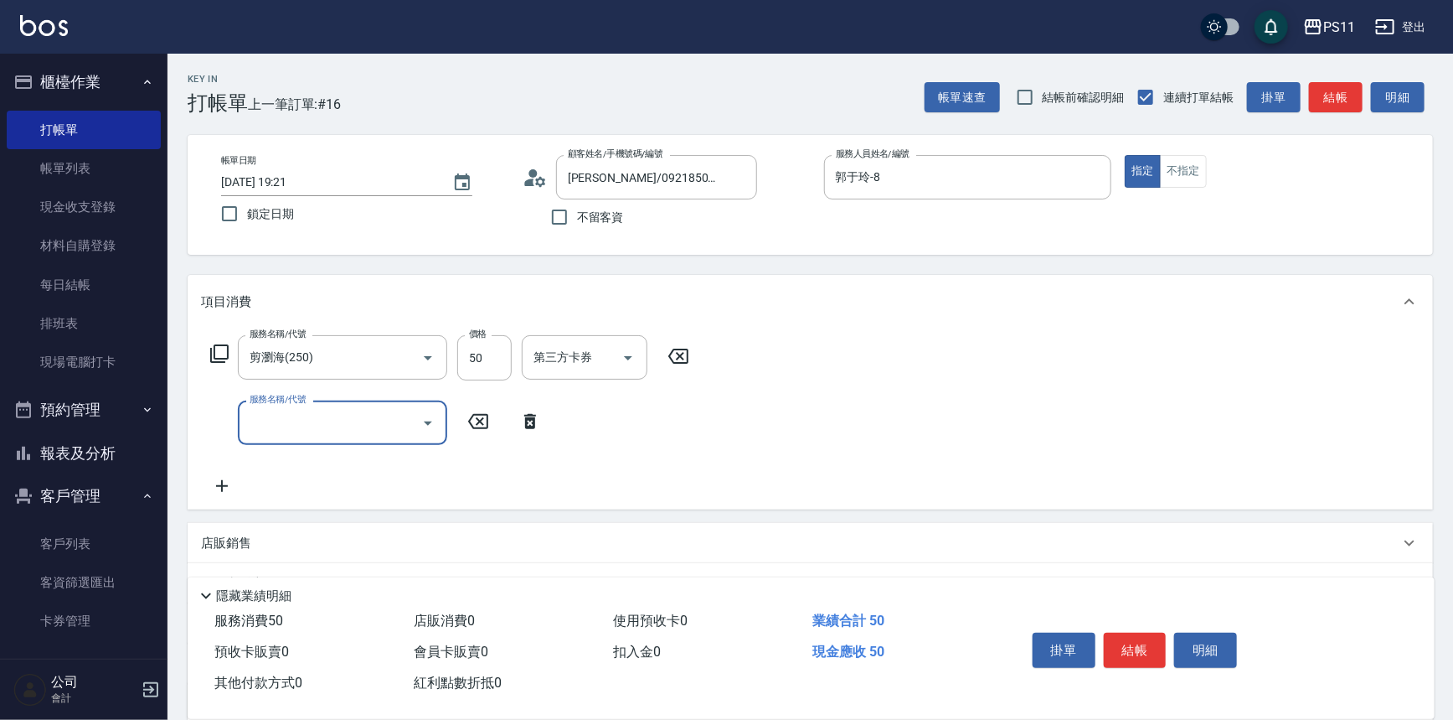
click at [345, 410] on input "服務名稱/代號" at bounding box center [329, 422] width 169 height 29
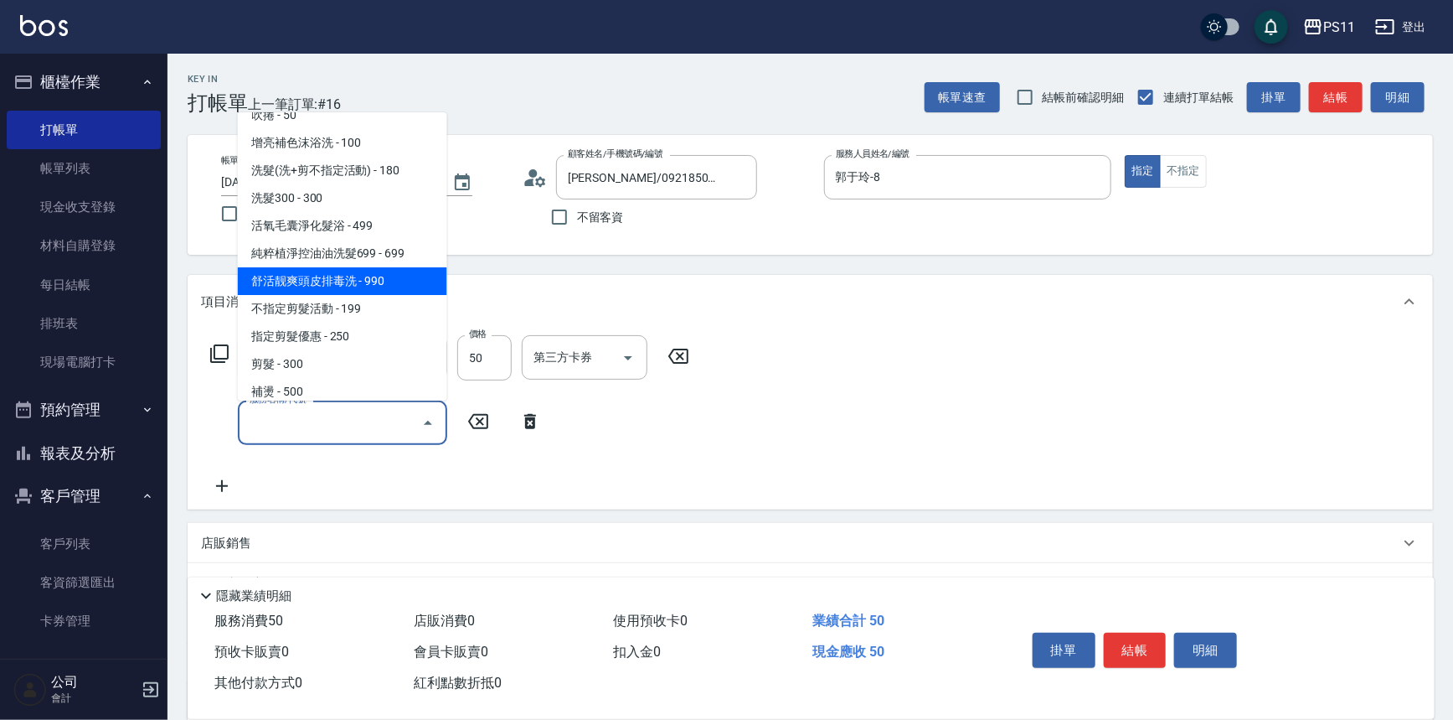
scroll to position [152, 0]
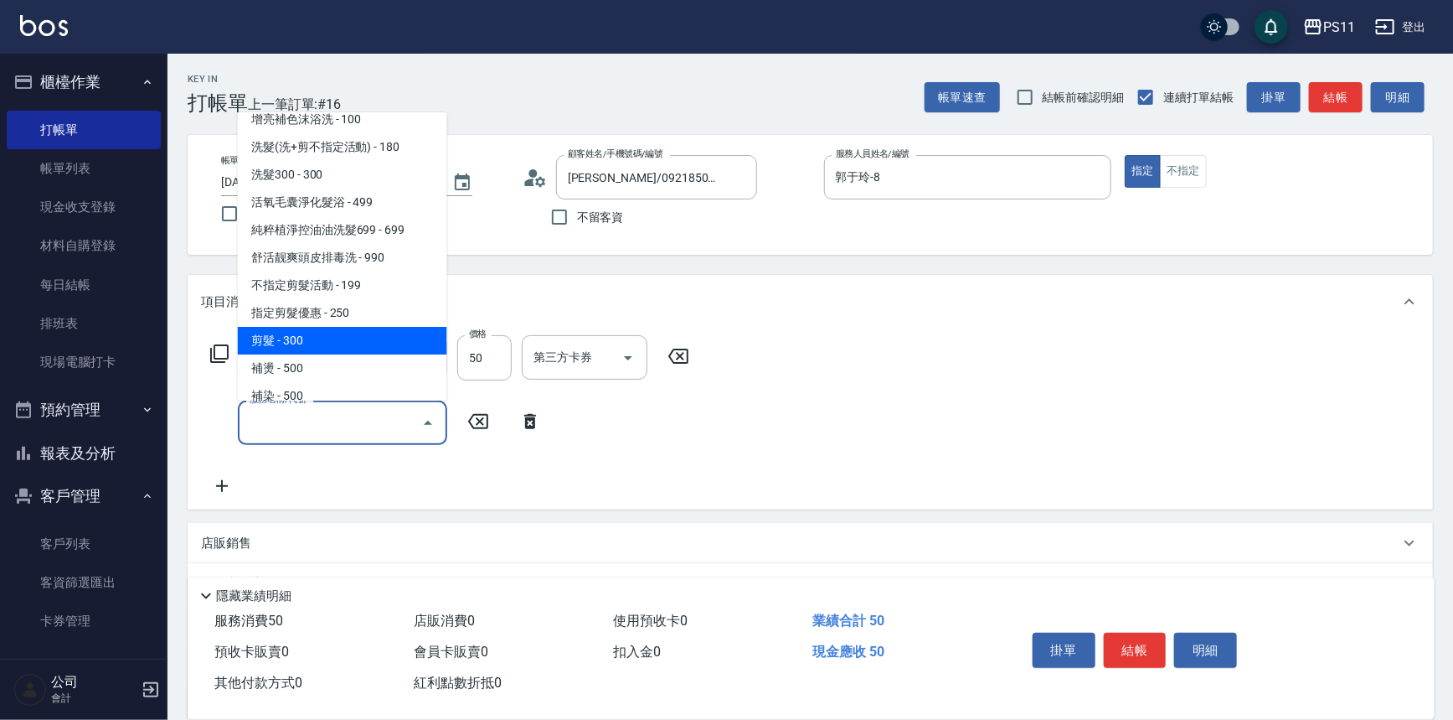
click at [332, 338] on span "剪髮 - 300" at bounding box center [342, 341] width 209 height 28
type input "剪髮(2300)"
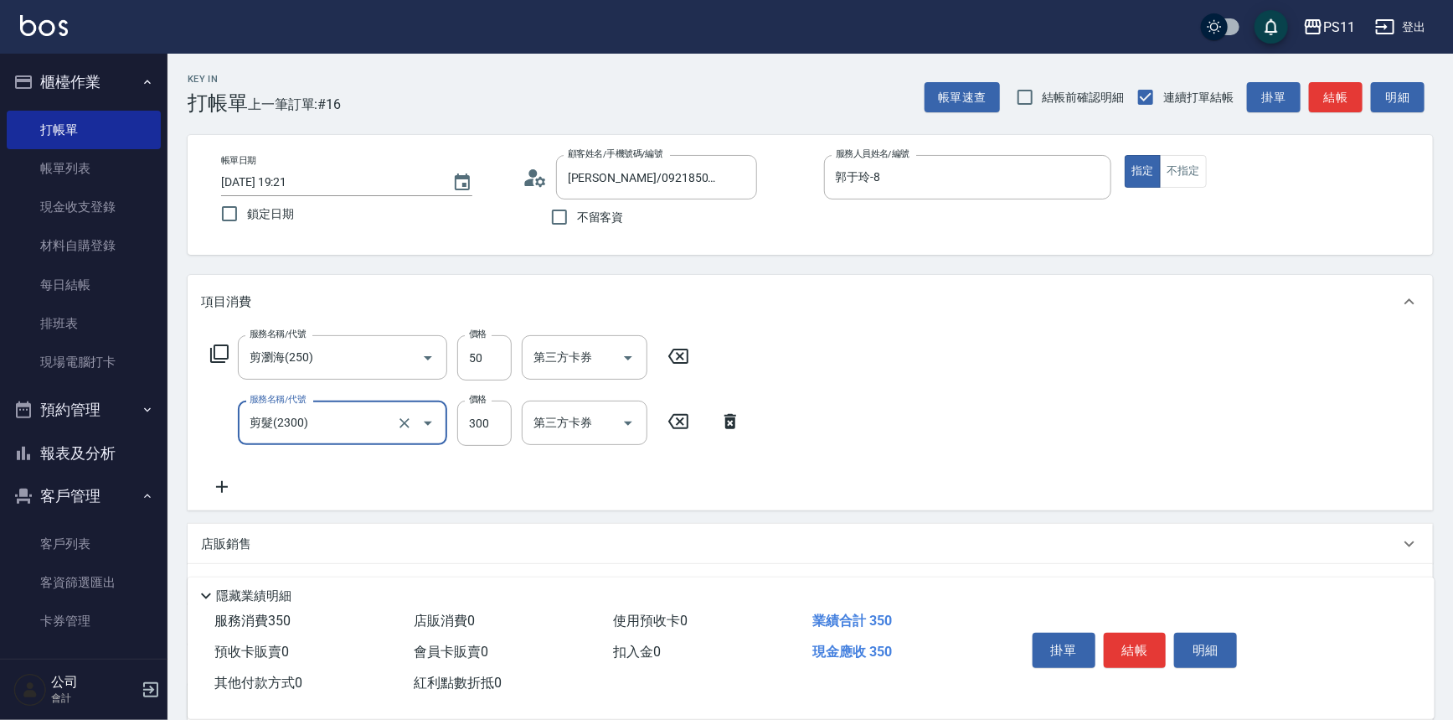
click at [1136, 312] on div "項目消費" at bounding box center [811, 302] width 1246 height 54
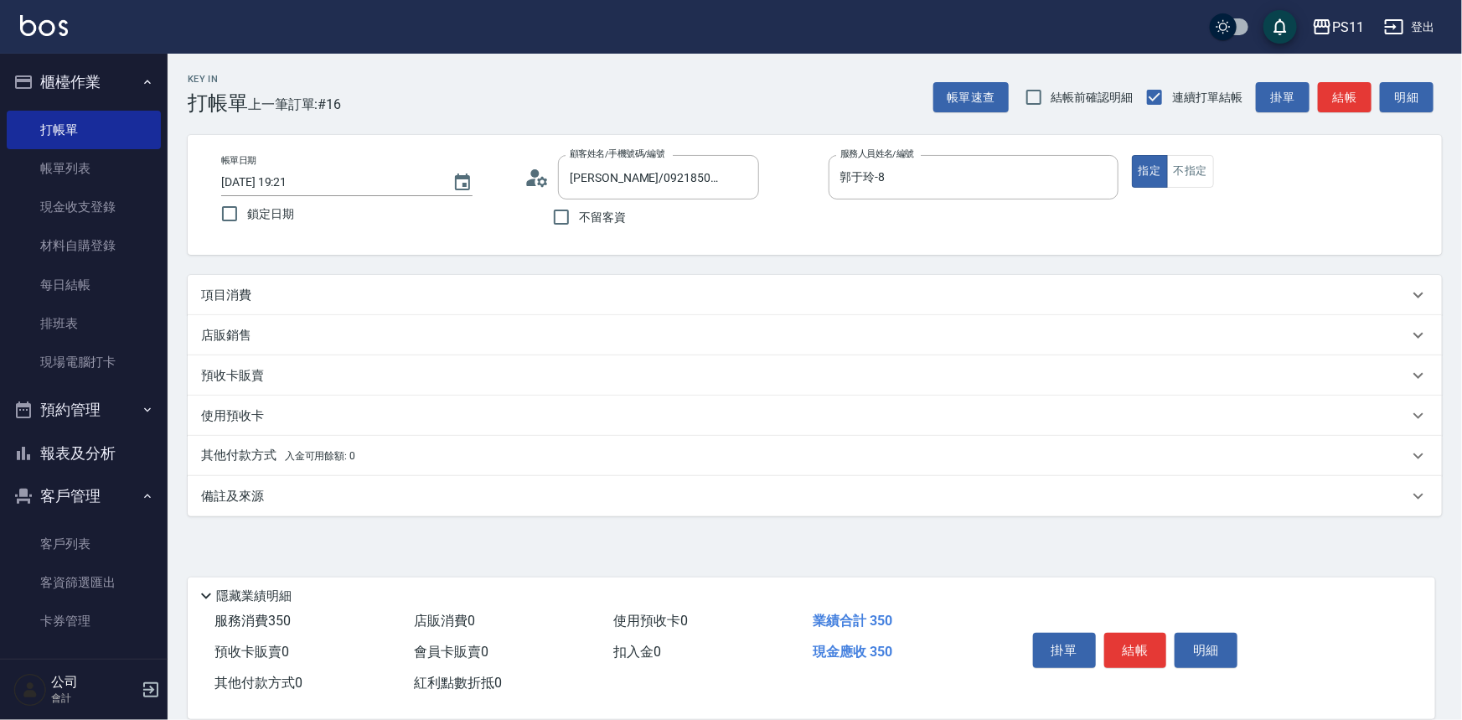
click at [659, 268] on div "Key In 打帳單 上一筆訂單:#16 帳單速查 結帳前確認明細 連續打單結帳 掛單 結帳 明細 帳單日期 [DATE] 19:21 鎖定日期 顧客姓名/手…" at bounding box center [815, 364] width 1294 height 620
click at [659, 282] on div "項目消費" at bounding box center [815, 295] width 1254 height 40
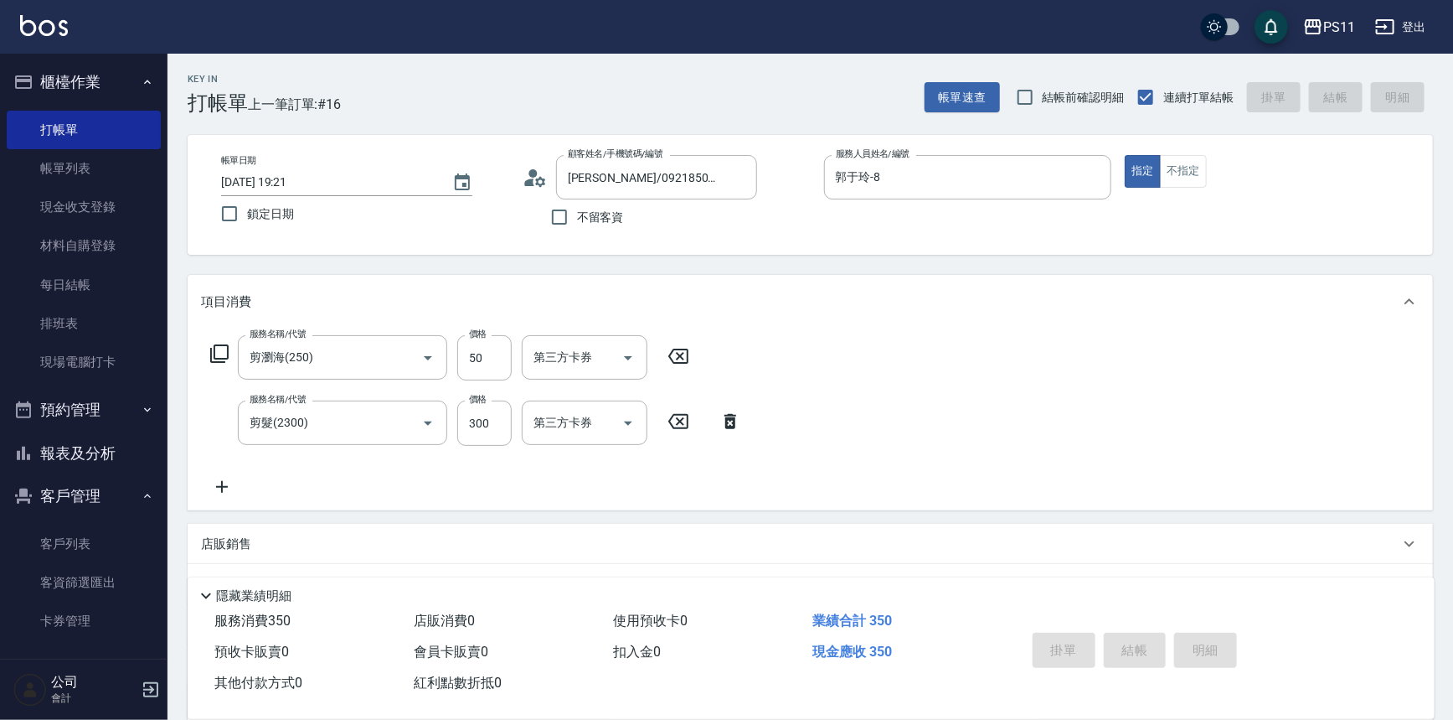
type input "[DATE] 19:32"
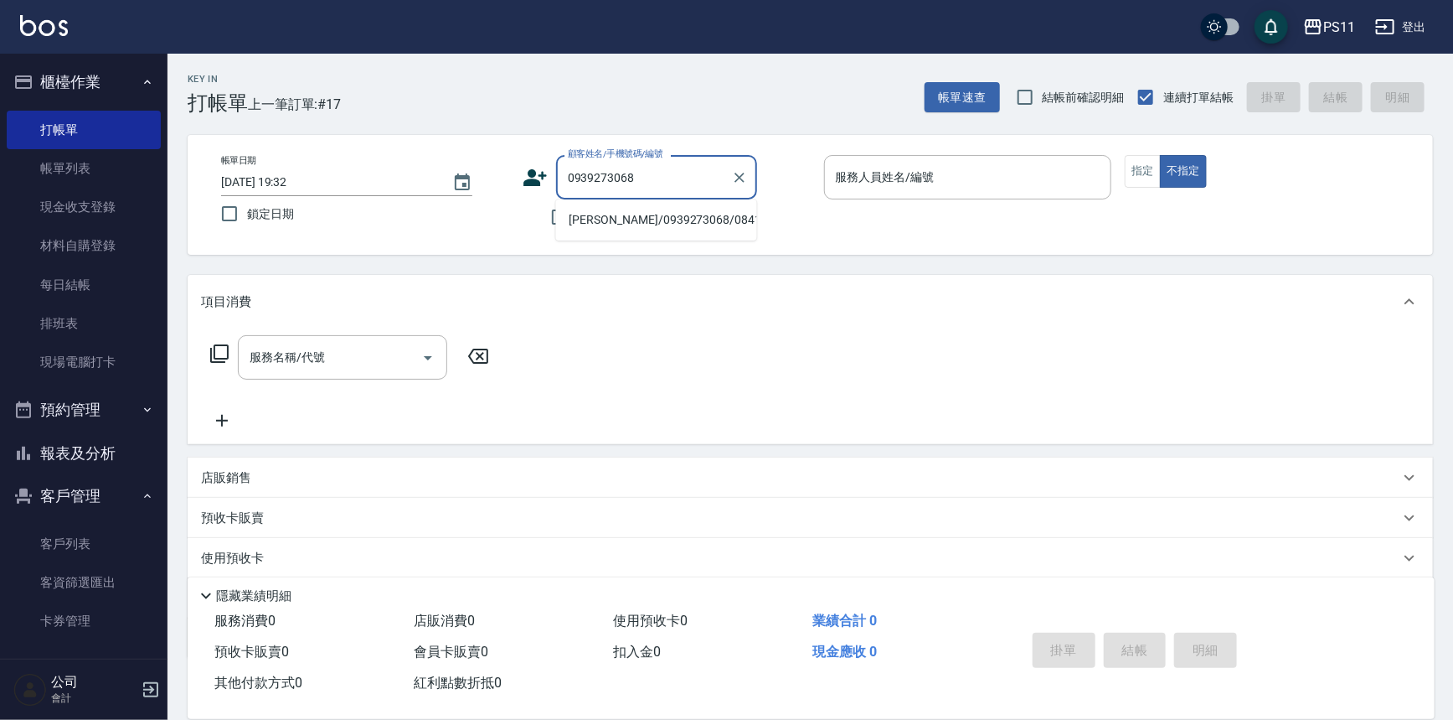
click at [672, 232] on li "[PERSON_NAME]/0939273068/0841" at bounding box center [656, 220] width 201 height 28
type input "[PERSON_NAME]/0939273068/0841"
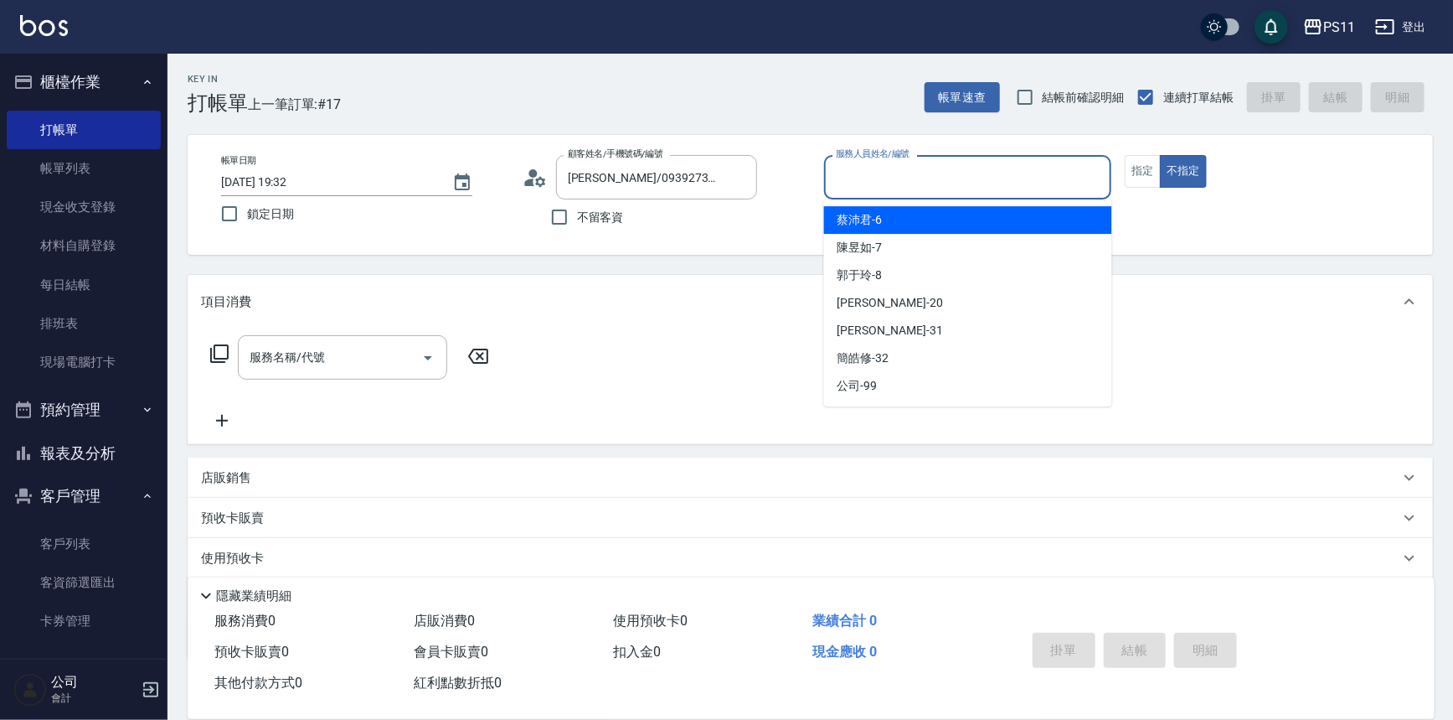
click at [921, 162] on input "服務人員姓名/編號" at bounding box center [968, 176] width 273 height 29
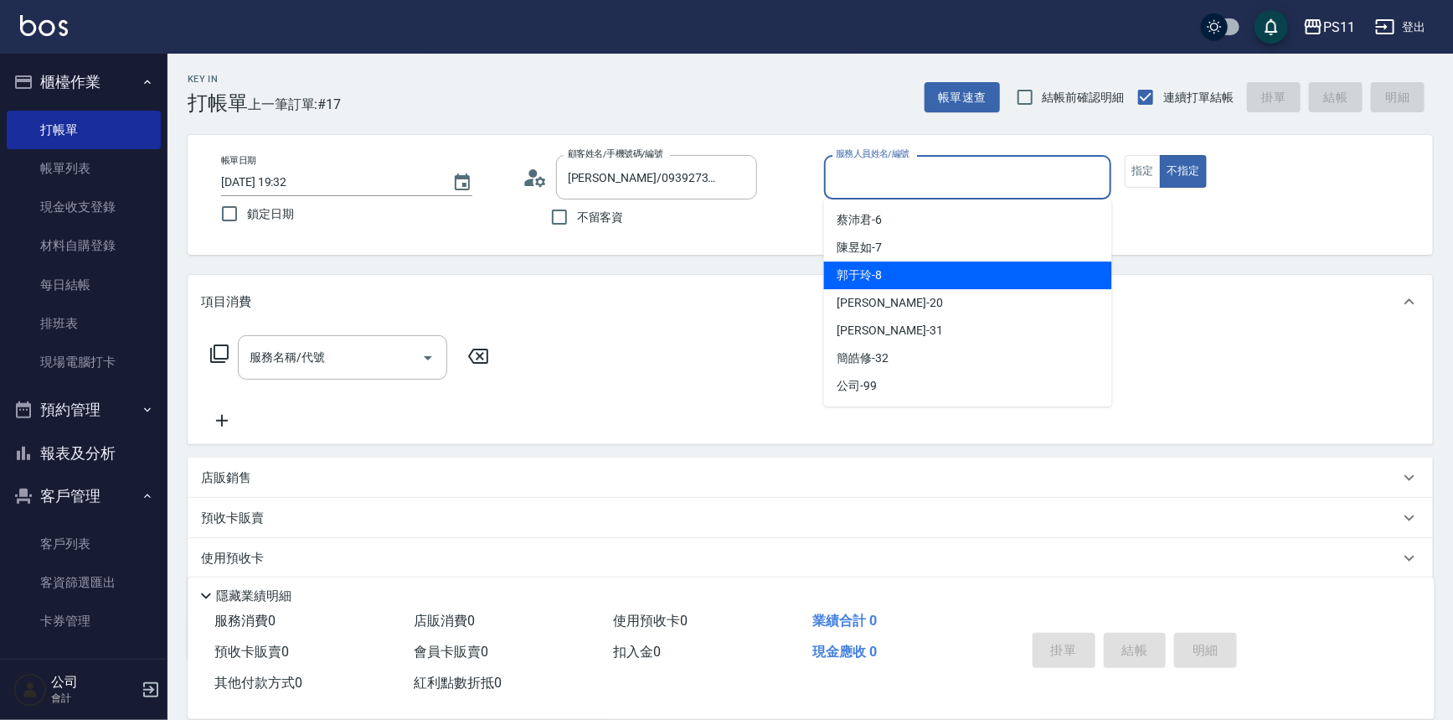
click at [918, 276] on div "郭于玲 -8" at bounding box center [968, 275] width 288 height 28
type input "郭于玲-8"
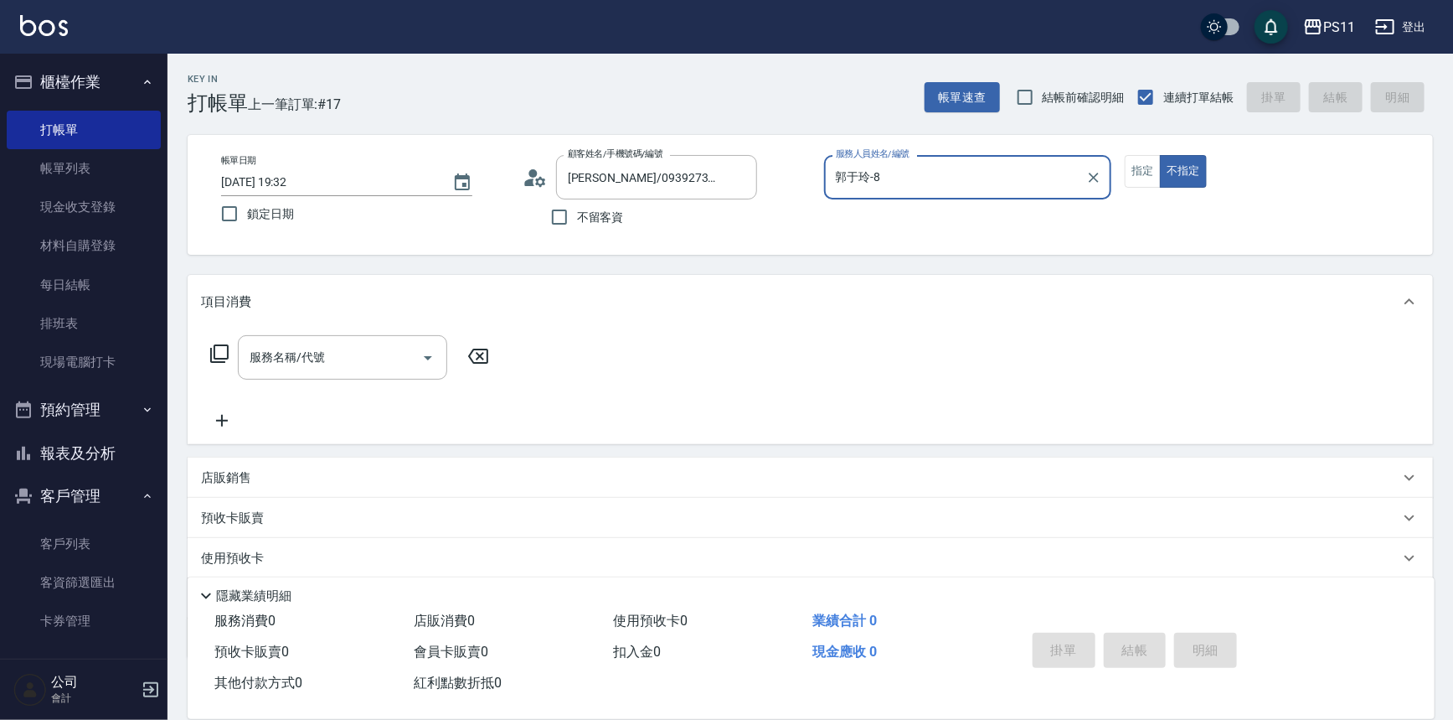
drag, startPoint x: 1148, startPoint y: 167, endPoint x: 1004, endPoint y: 183, distance: 144.2
click at [1148, 166] on button "指定" at bounding box center [1143, 171] width 36 height 33
click at [215, 357] on icon at bounding box center [219, 353] width 20 height 20
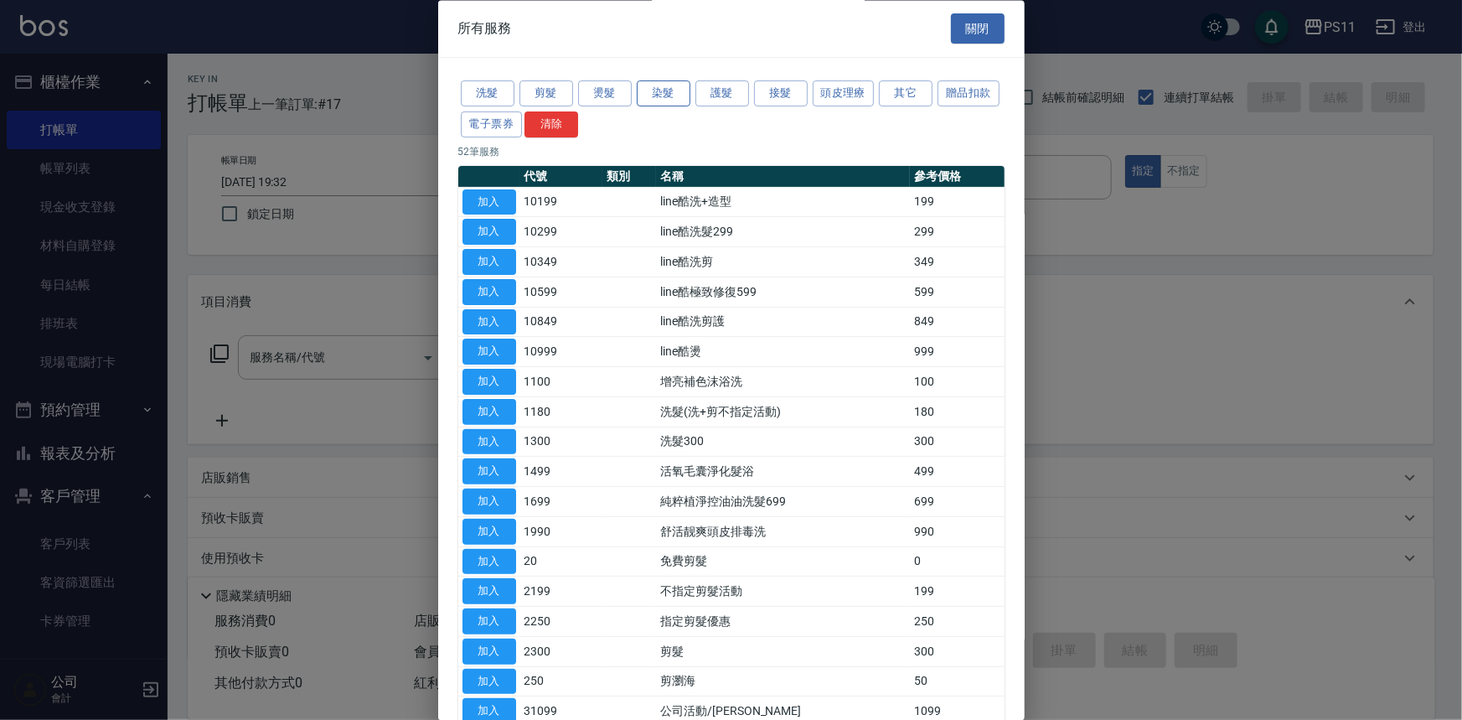
click at [652, 82] on button "染髮" at bounding box center [664, 94] width 54 height 26
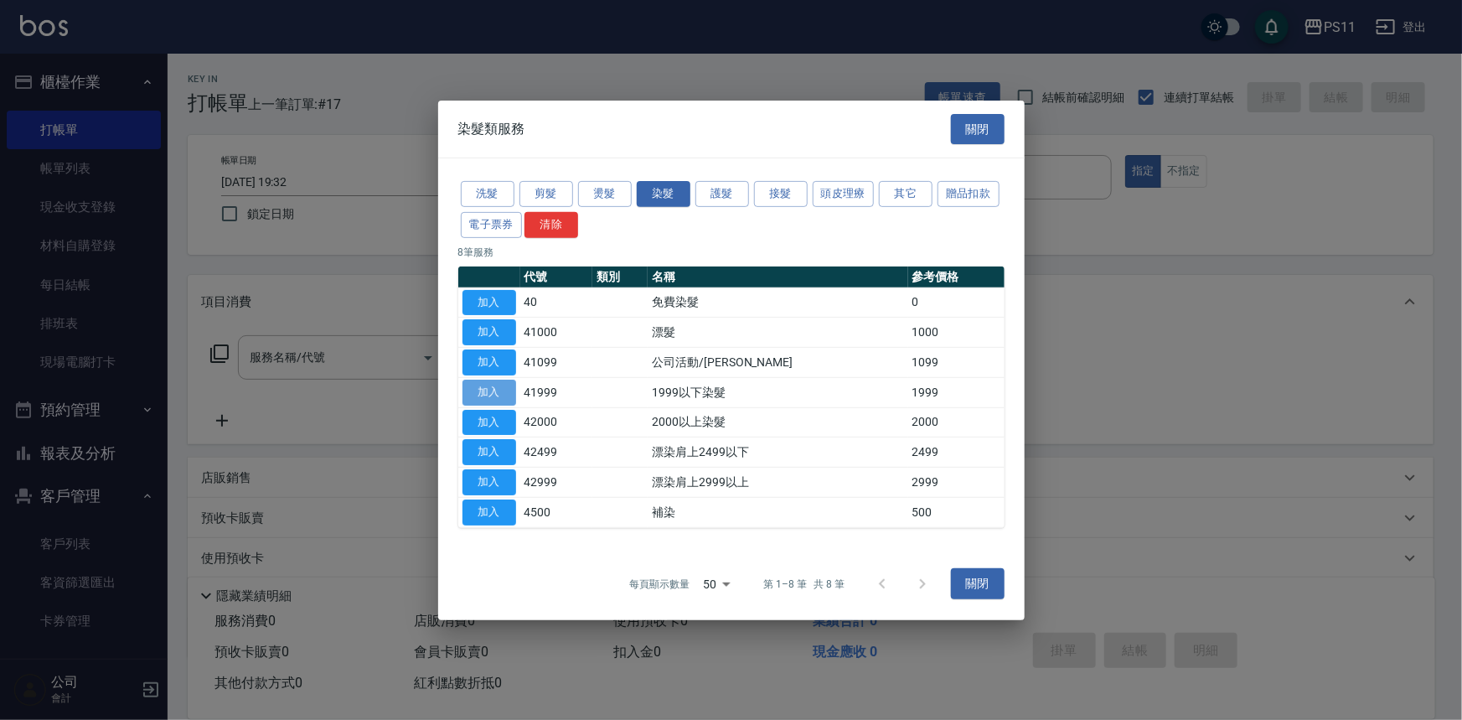
click at [501, 385] on button "加入" at bounding box center [489, 392] width 54 height 26
type input "1999以下染髮(41999)"
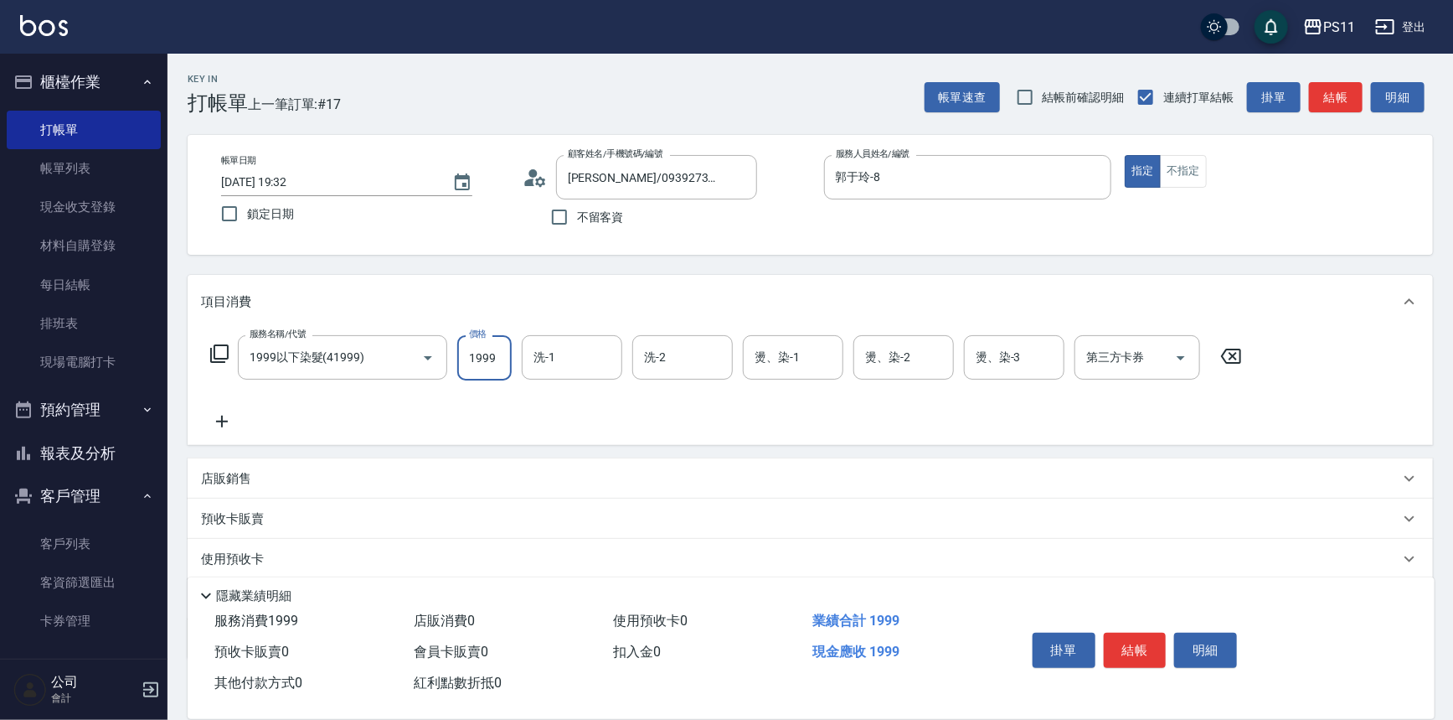
click at [477, 361] on input "1999" at bounding box center [484, 357] width 54 height 45
type input "1500"
type input "[PERSON_NAME]-20"
type input "0"
type input "[PERSON_NAME]-20"
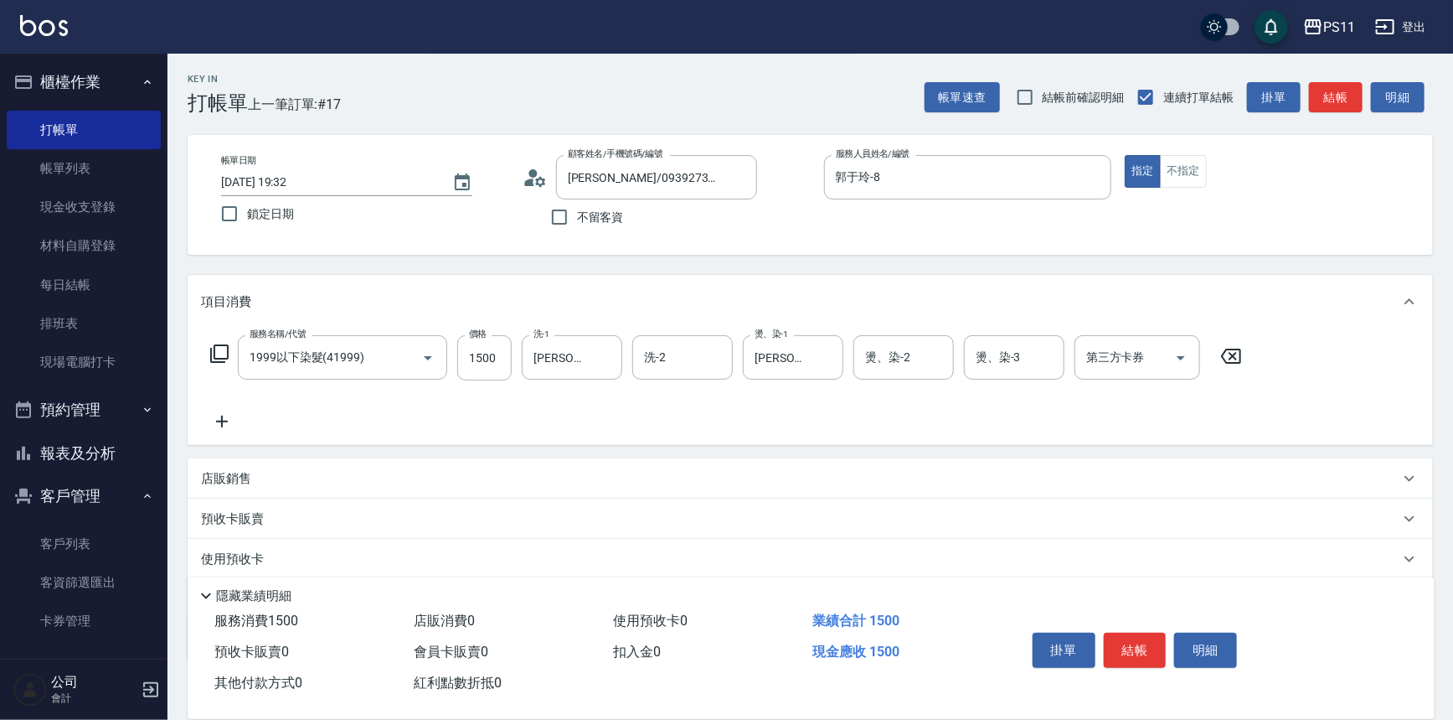
click at [220, 416] on icon at bounding box center [222, 421] width 42 height 20
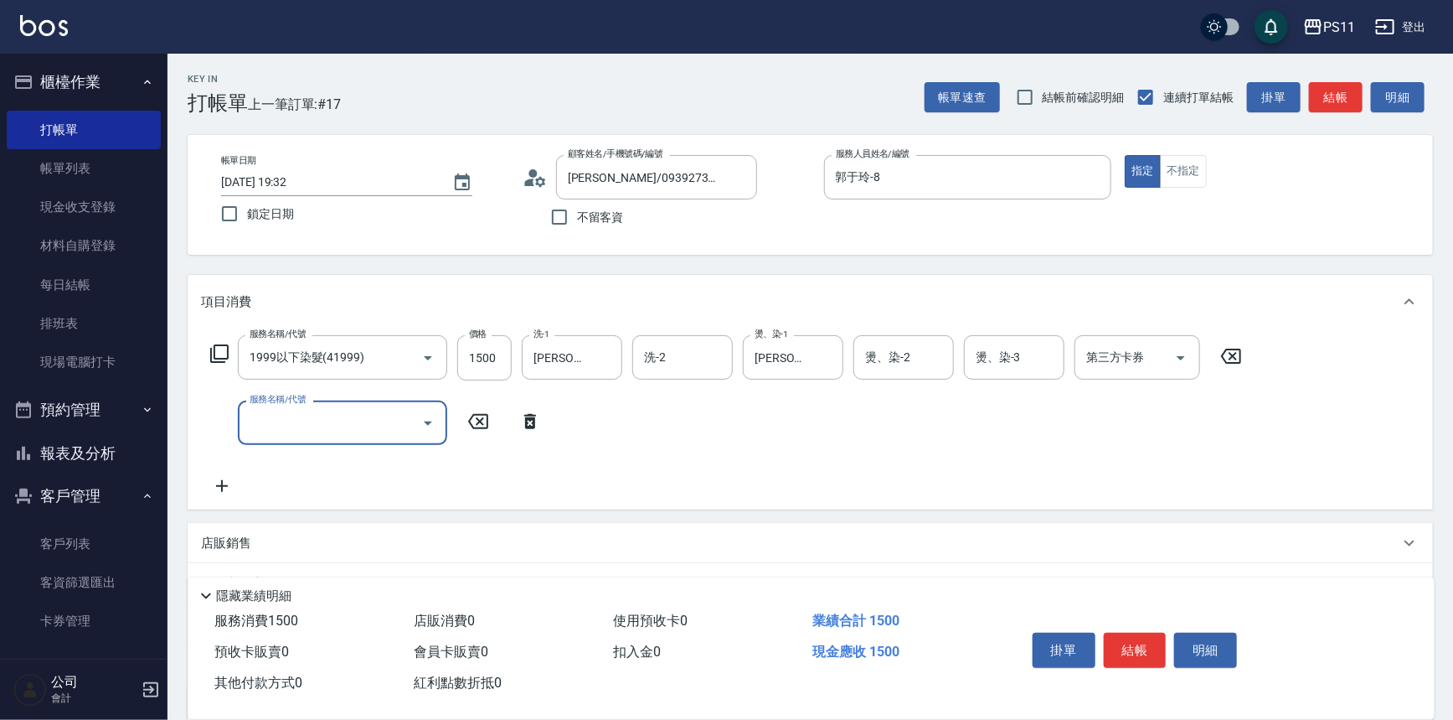
click at [276, 401] on label "服務名稱/代號" at bounding box center [278, 399] width 56 height 13
click at [276, 408] on input "服務名稱/代號" at bounding box center [329, 422] width 169 height 29
drag, startPoint x: 326, startPoint y: 439, endPoint x: 343, endPoint y: 403, distance: 40.1
click at [328, 438] on div "服務名稱/代號" at bounding box center [342, 422] width 209 height 44
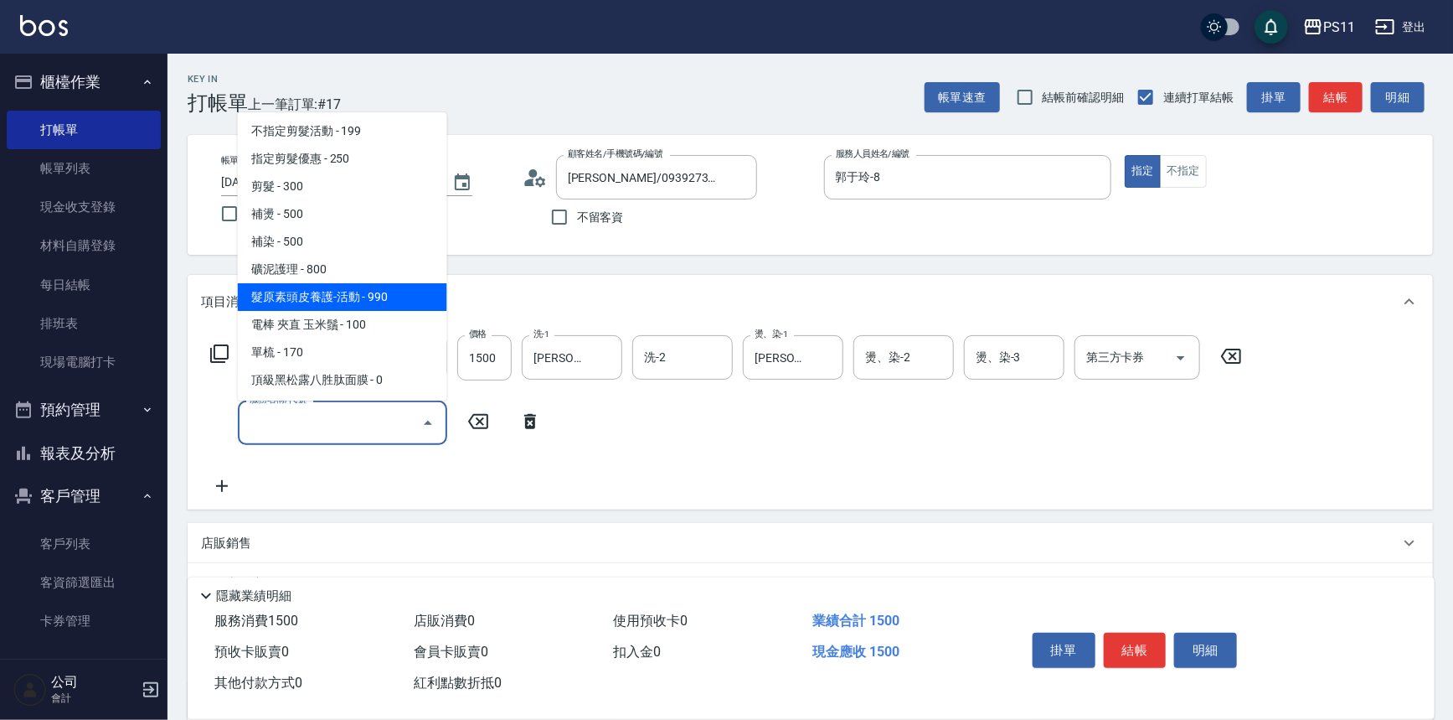
scroll to position [304, 0]
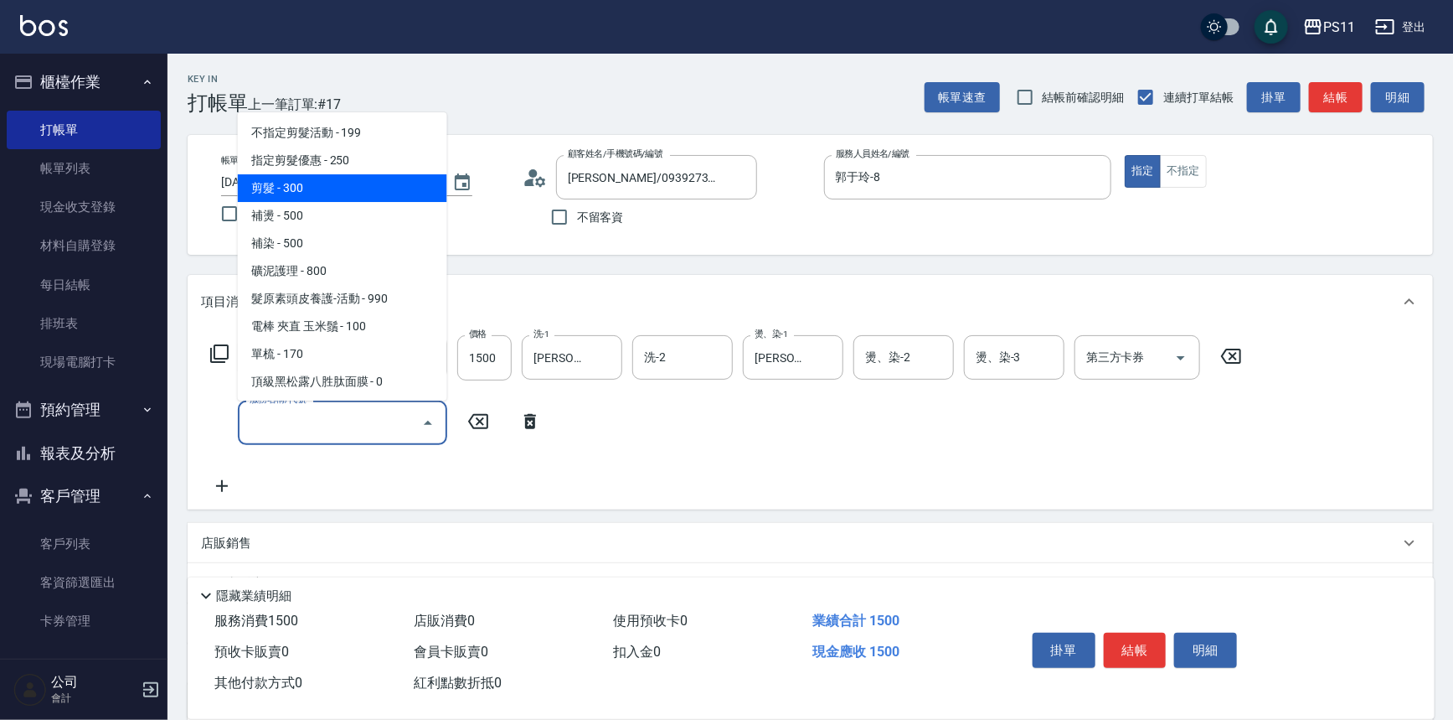
click at [359, 192] on span "剪髮 - 300" at bounding box center [342, 188] width 209 height 28
type input "剪髮(2300)"
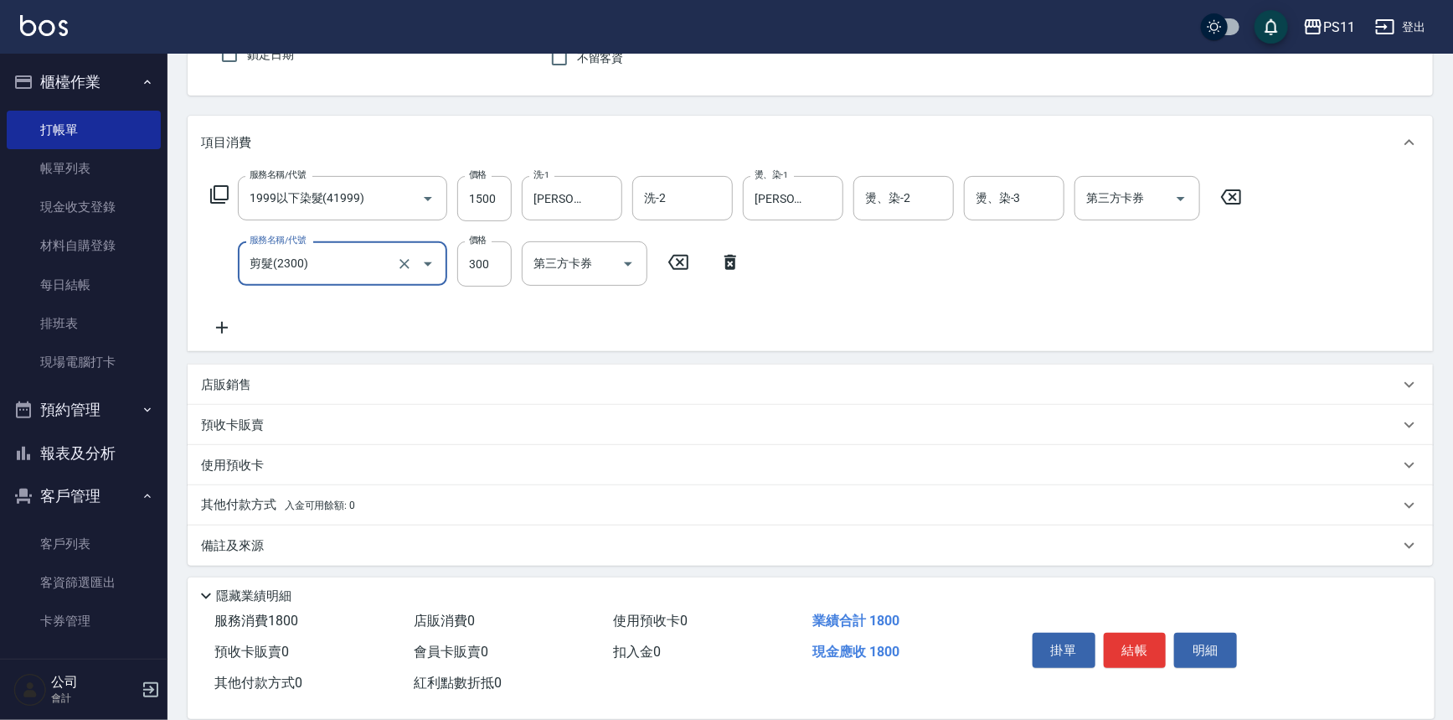
scroll to position [162, 0]
click at [270, 506] on p "其他付款方式 入金可用餘額: 0" at bounding box center [278, 502] width 154 height 18
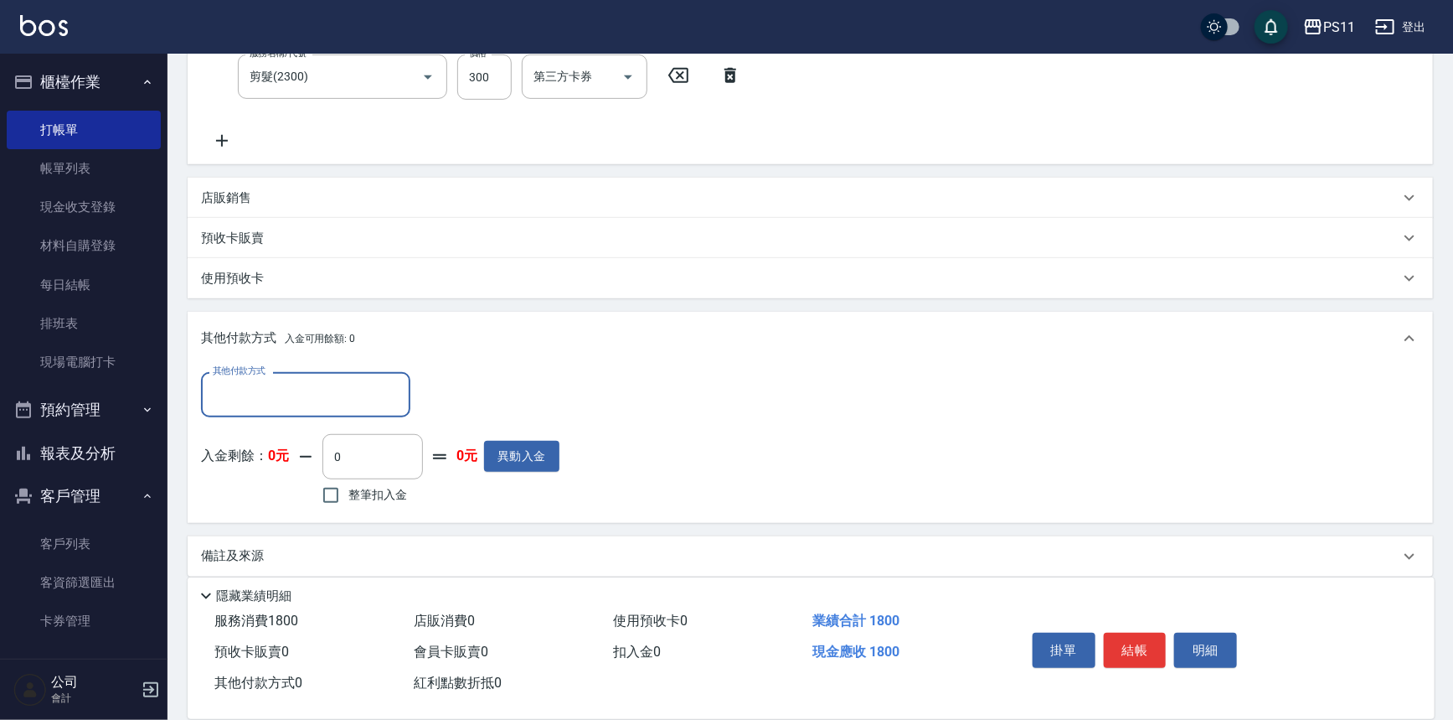
scroll to position [0, 0]
click at [319, 382] on input "其他付款方式" at bounding box center [306, 393] width 194 height 29
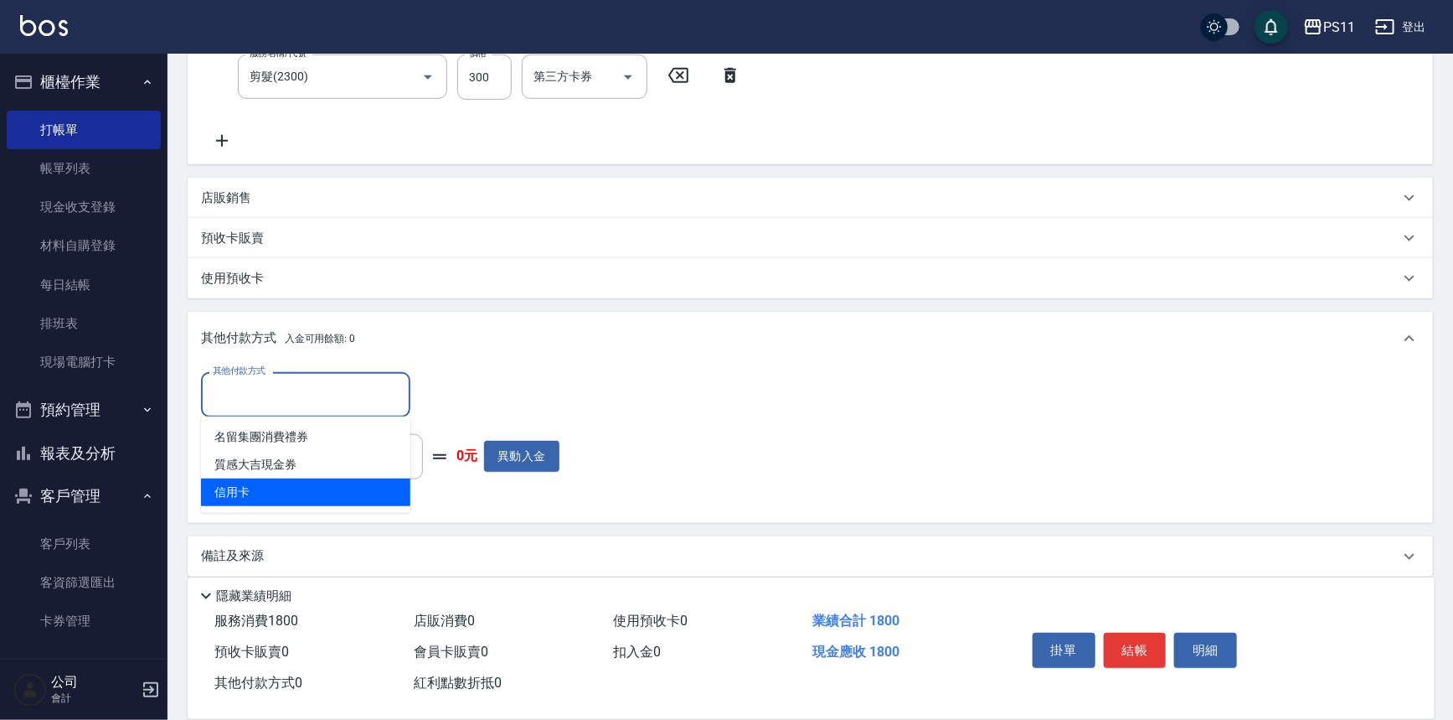
click at [329, 493] on span "信用卡" at bounding box center [305, 492] width 209 height 28
type input "信用卡"
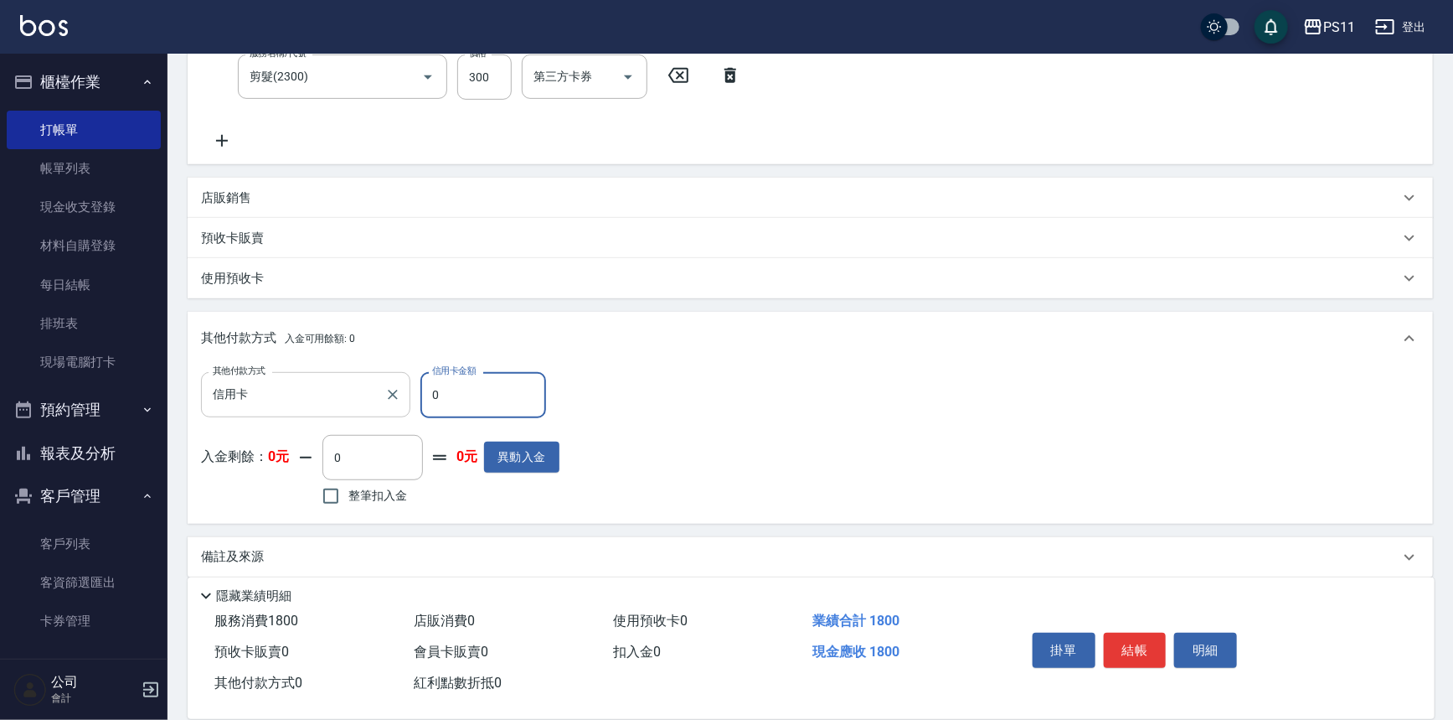
drag, startPoint x: 480, startPoint y: 385, endPoint x: 376, endPoint y: 402, distance: 105.2
click at [368, 401] on div "其他付款方式 信用卡 其他付款方式 信用卡金額 0 信用卡金額" at bounding box center [380, 394] width 358 height 45
type input "1800"
click at [1137, 647] on button "結帳" at bounding box center [1135, 649] width 63 height 35
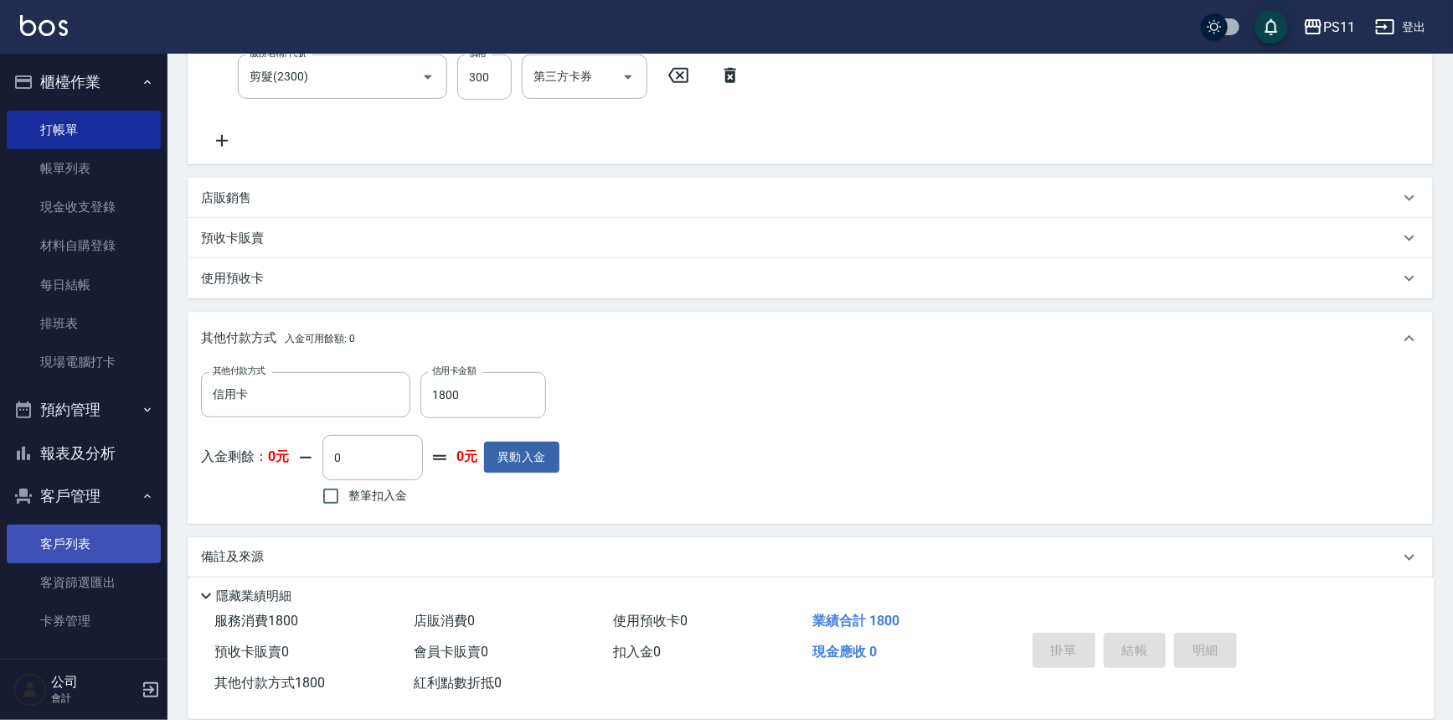
type input "[DATE] 19:47"
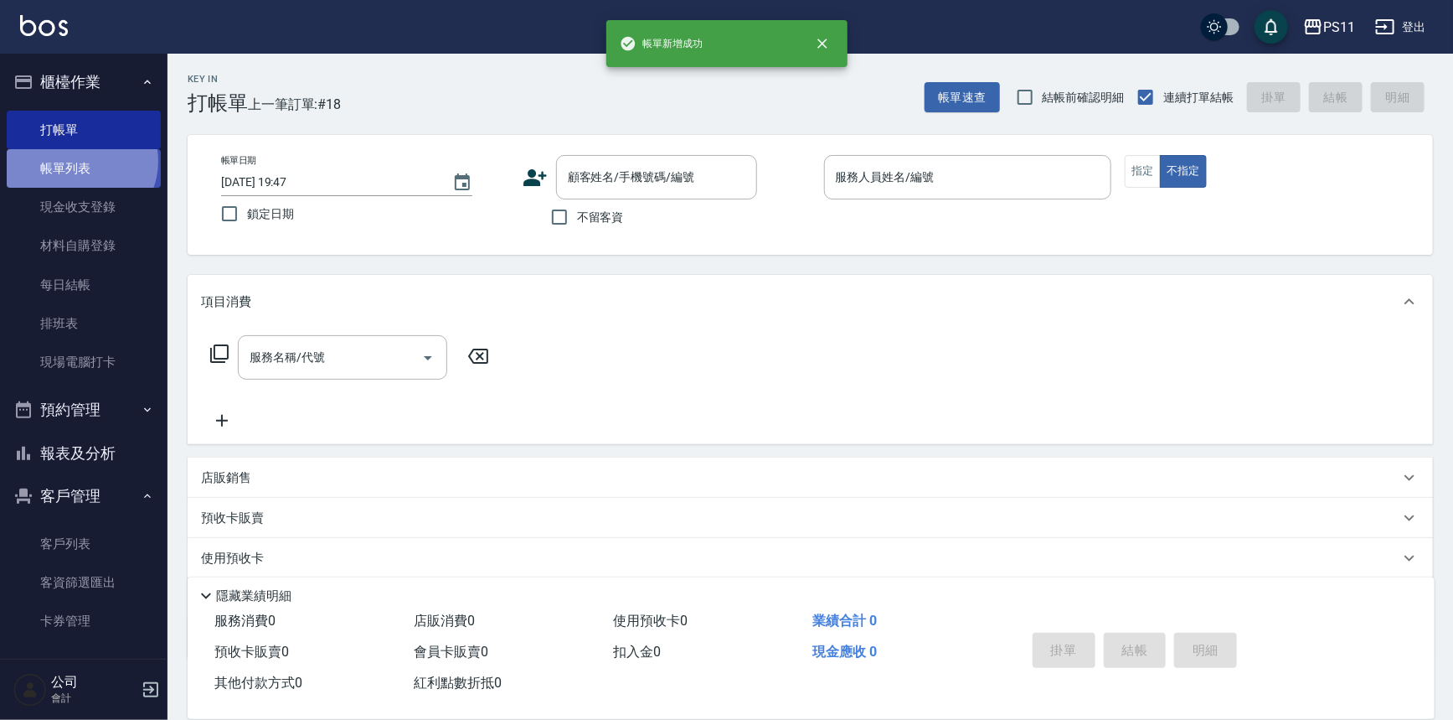
click at [80, 162] on link "帳單列表" at bounding box center [84, 168] width 154 height 39
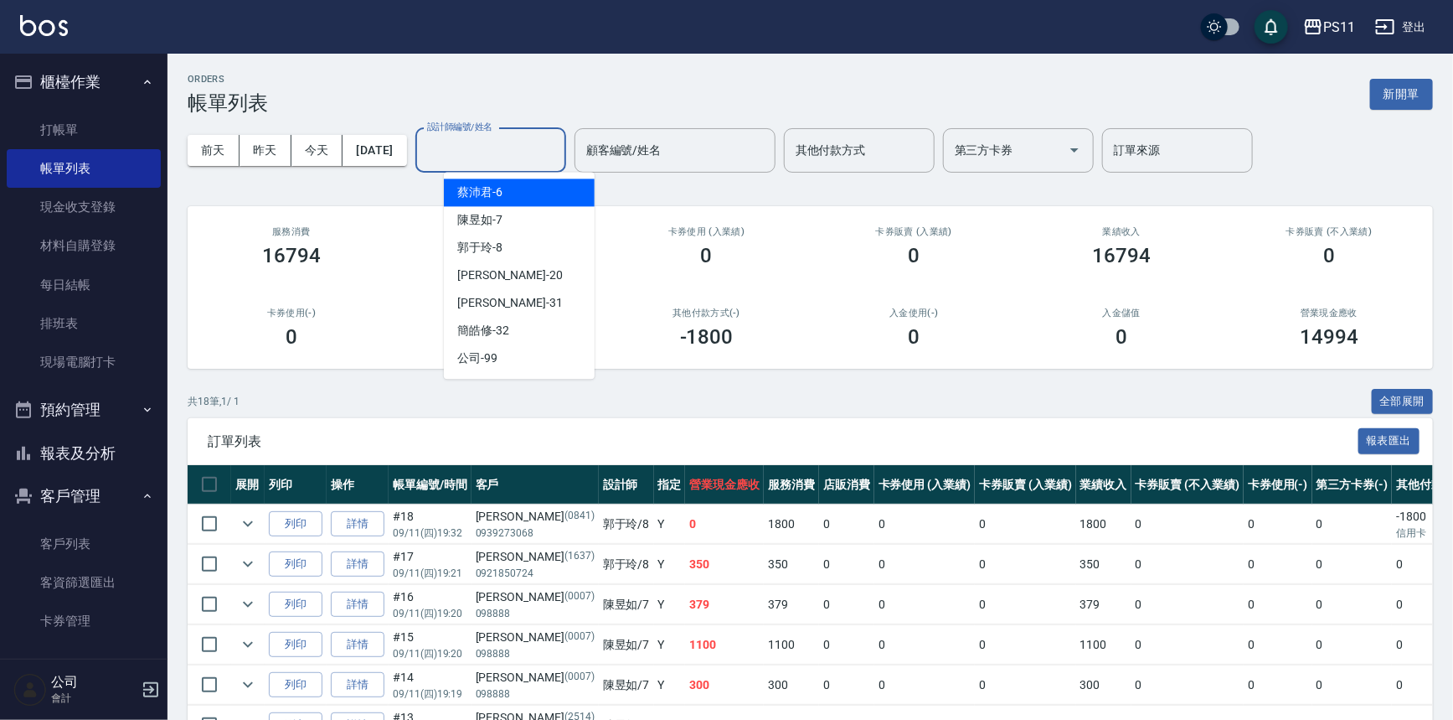
click at [483, 157] on input "設計師編號/姓名" at bounding box center [491, 150] width 136 height 29
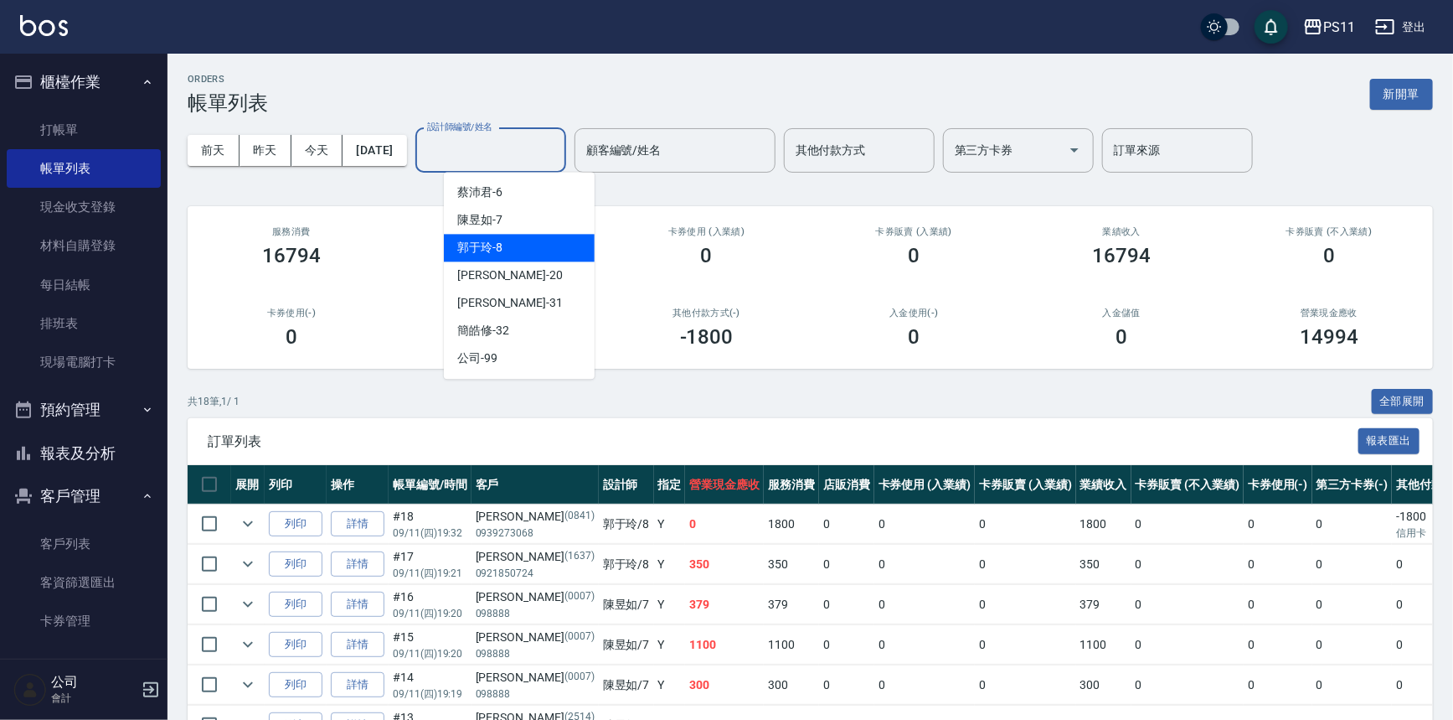
click at [494, 250] on span "郭于玲 -8" at bounding box center [479, 248] width 45 height 18
type input "郭于玲-8"
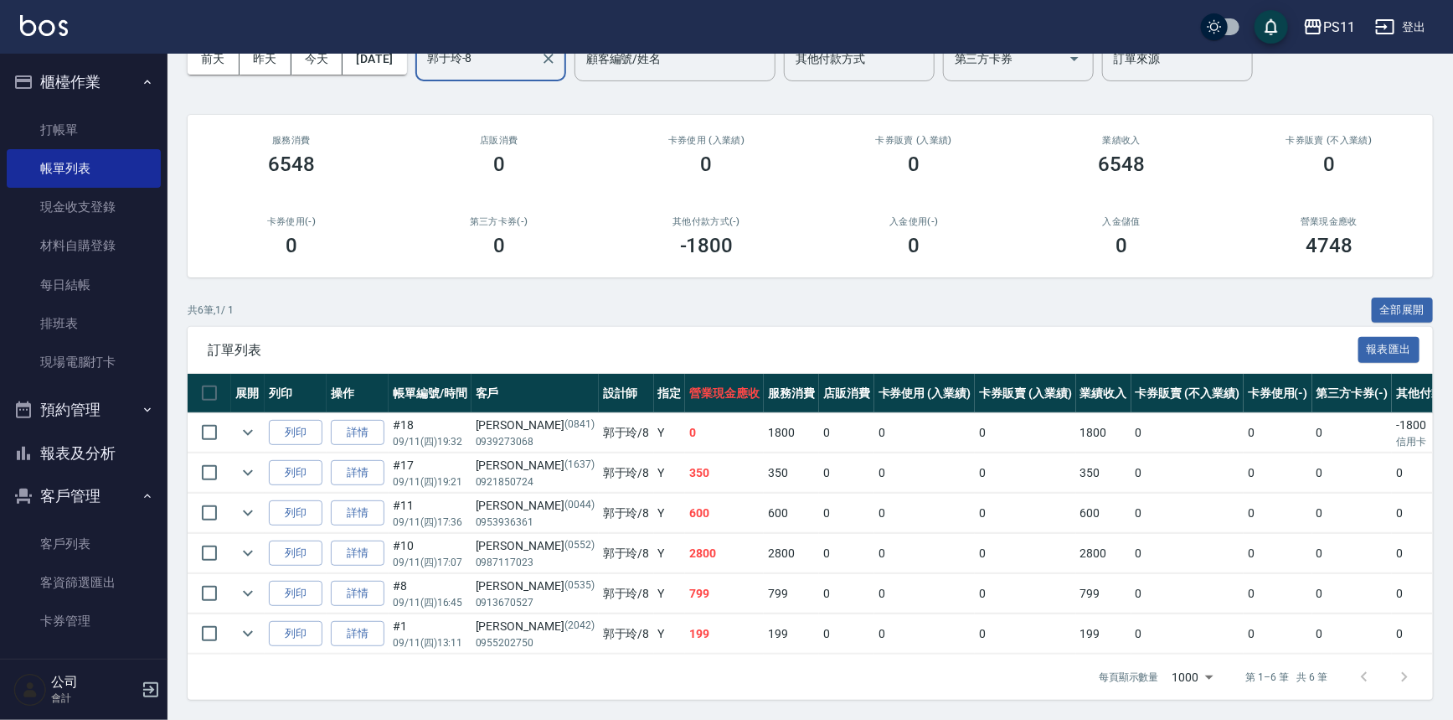
scroll to position [101, 0]
click at [113, 139] on link "打帳單" at bounding box center [84, 130] width 154 height 39
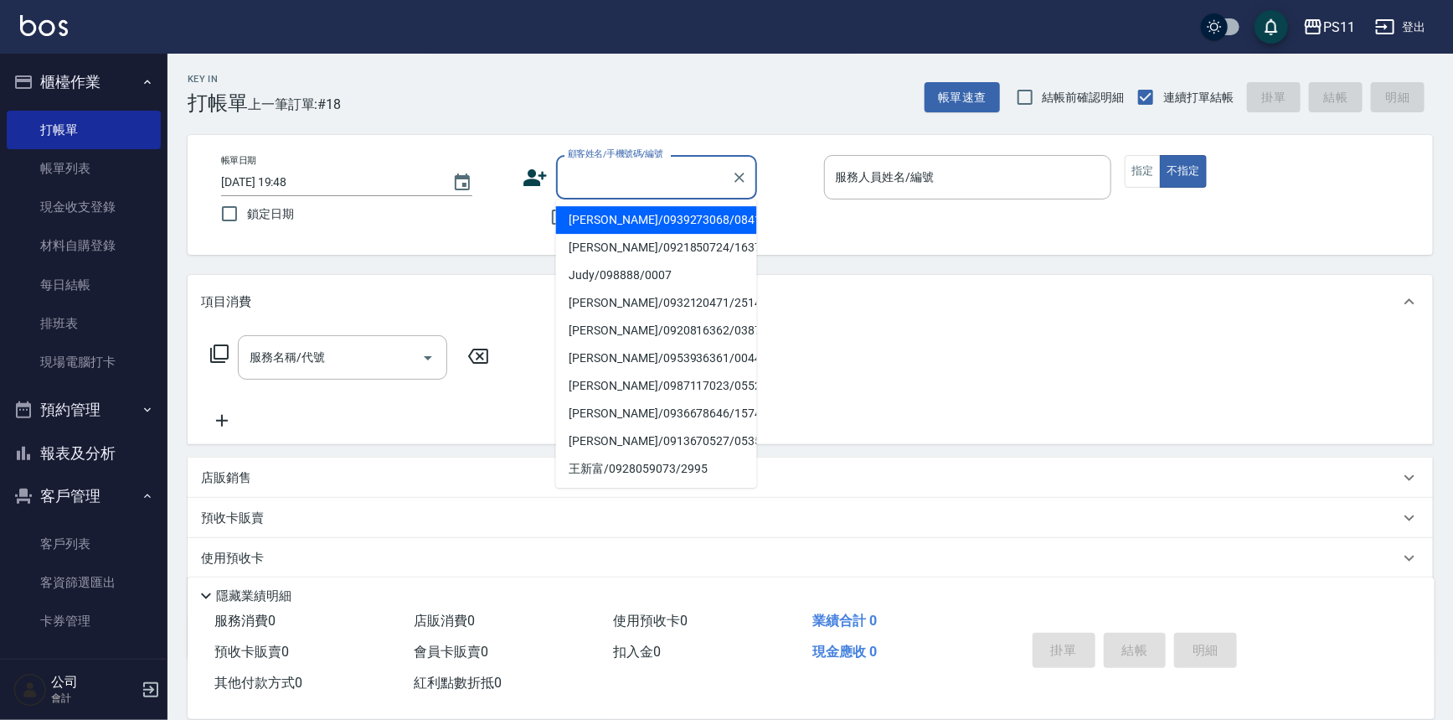
drag, startPoint x: 639, startPoint y: 188, endPoint x: 652, endPoint y: 188, distance: 12.6
click at [652, 188] on input "顧客姓名/手機號碼/編號" at bounding box center [644, 176] width 161 height 29
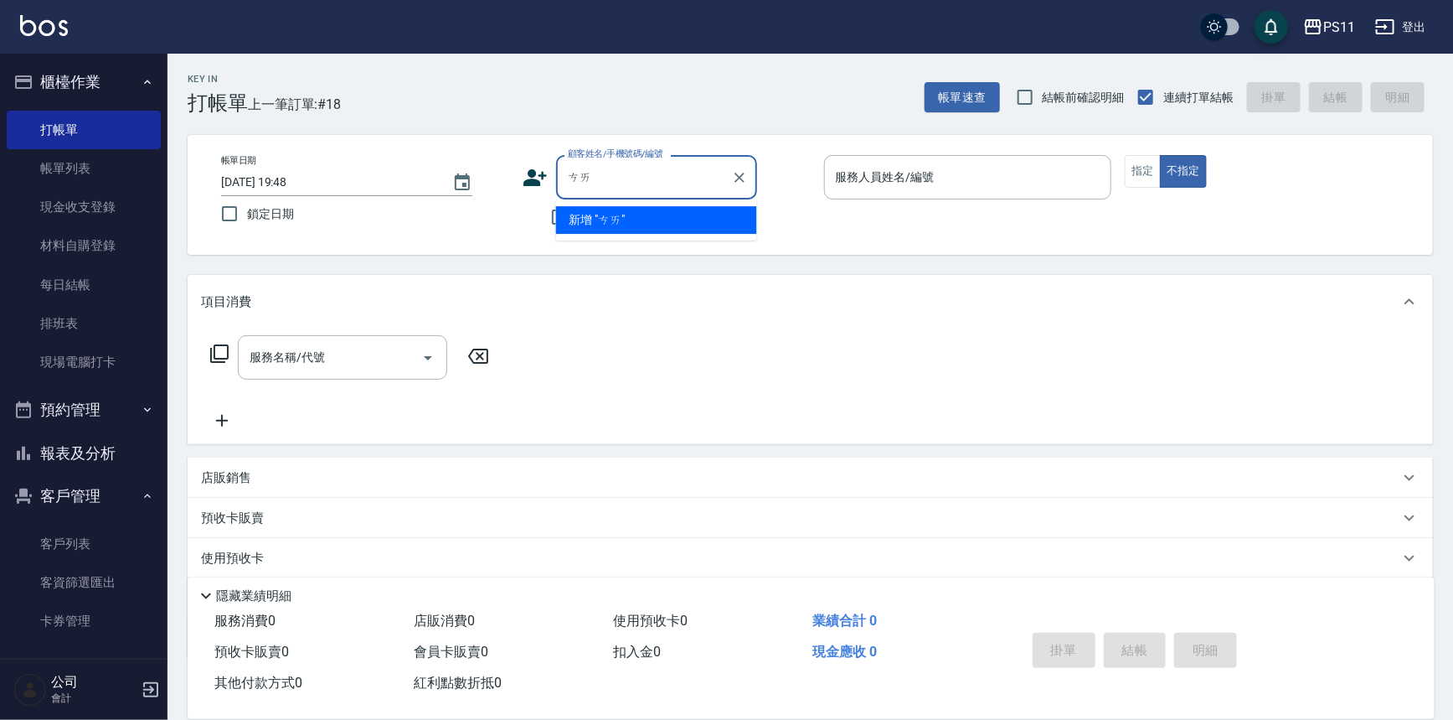
type input "蔡"
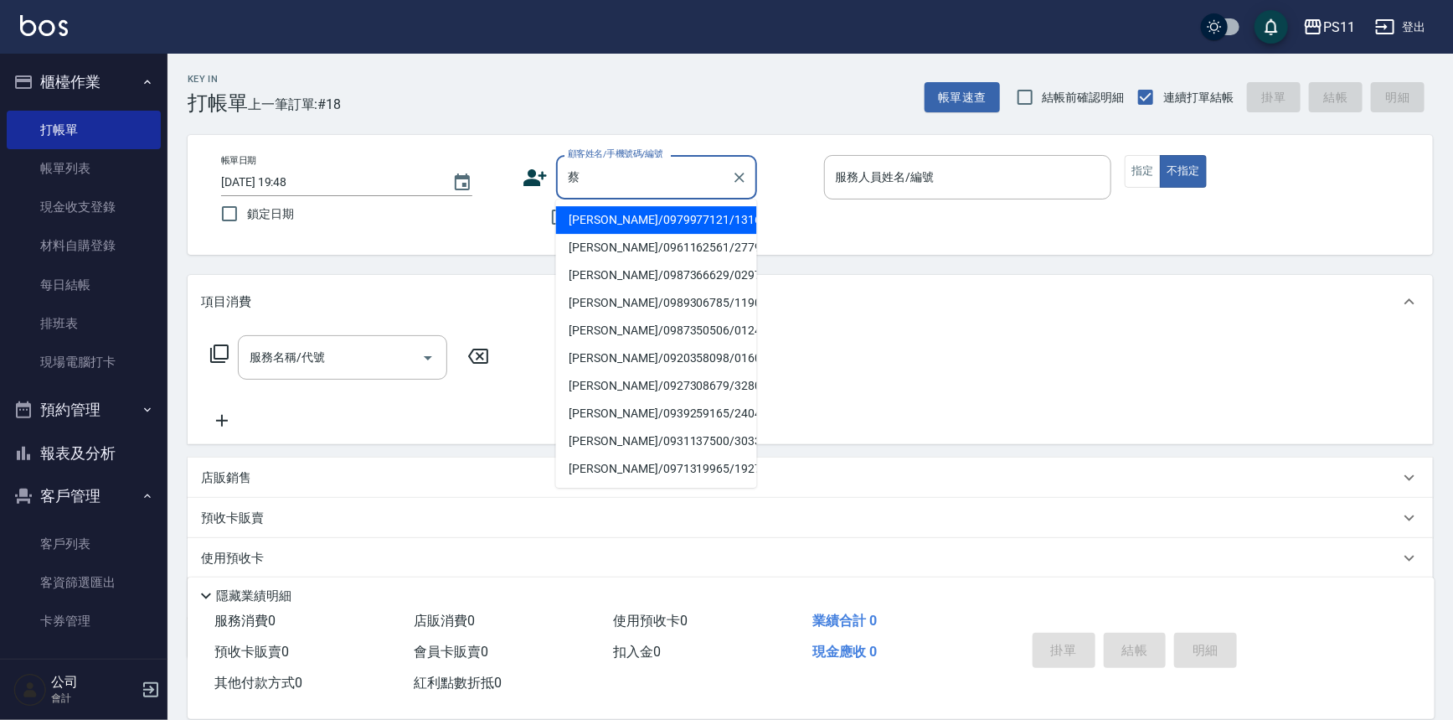
click at [656, 169] on input "蔡" at bounding box center [644, 176] width 161 height 29
click at [742, 176] on icon "Clear" at bounding box center [739, 177] width 17 height 17
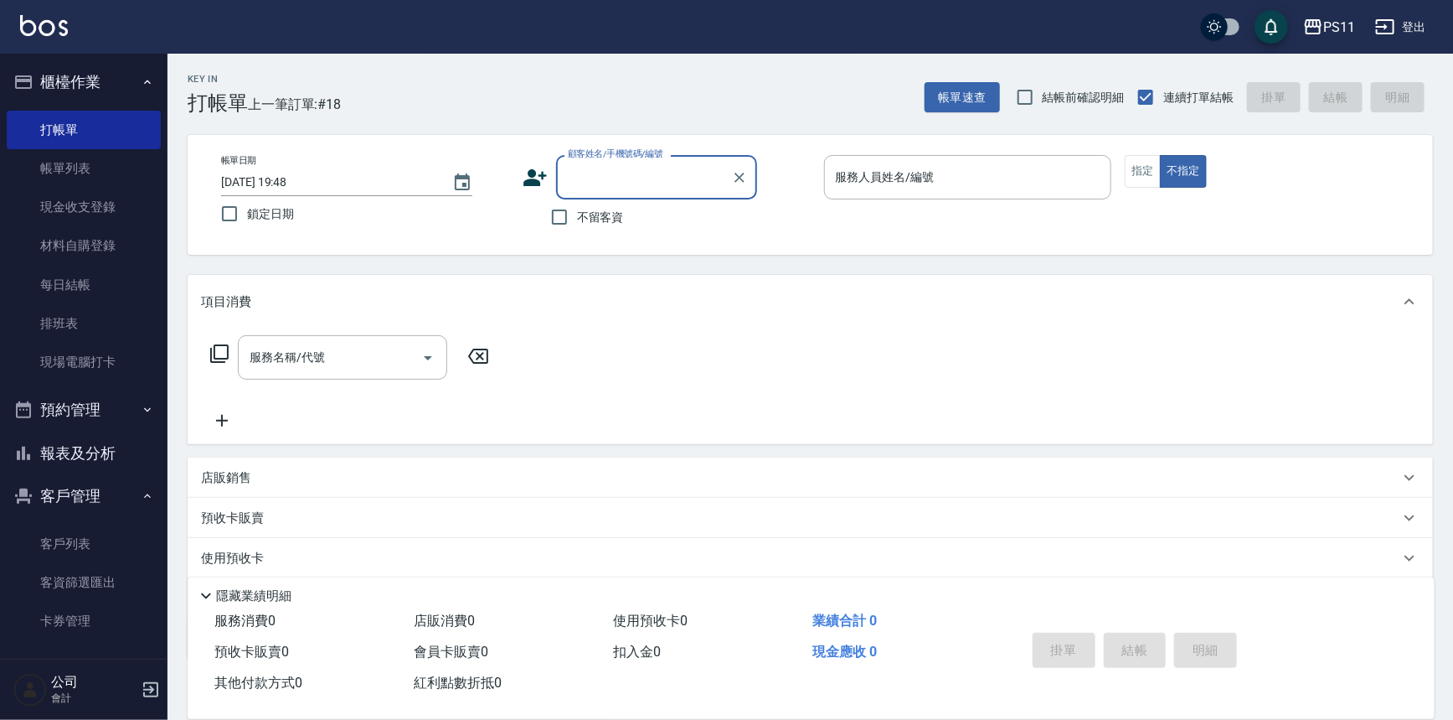
click at [702, 176] on input "顧客姓名/手機號碼/編號" at bounding box center [644, 176] width 161 height 29
type input "[PERSON_NAME]/0939273068/0841"
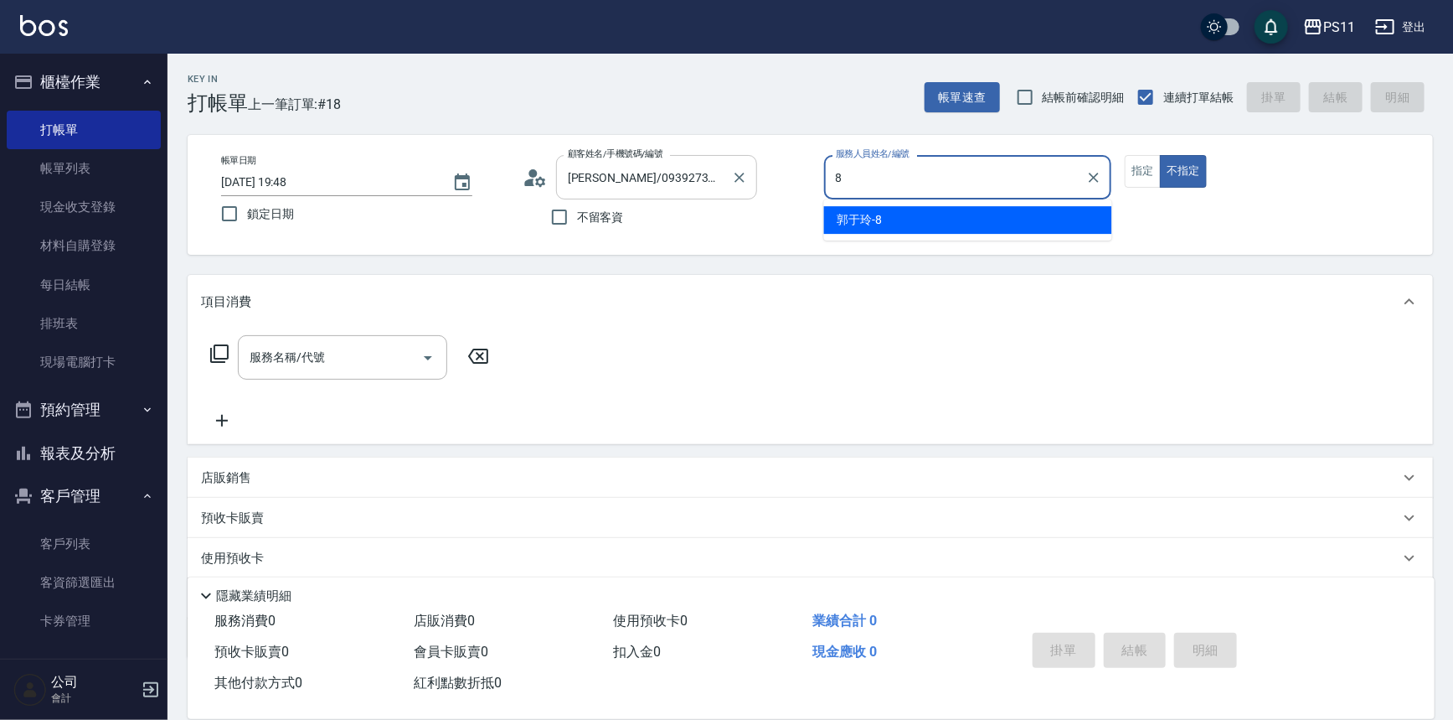
type input "88"
type input "郭魚鱗/0325308409/8"
type input "郭于玲-8"
type button "false"
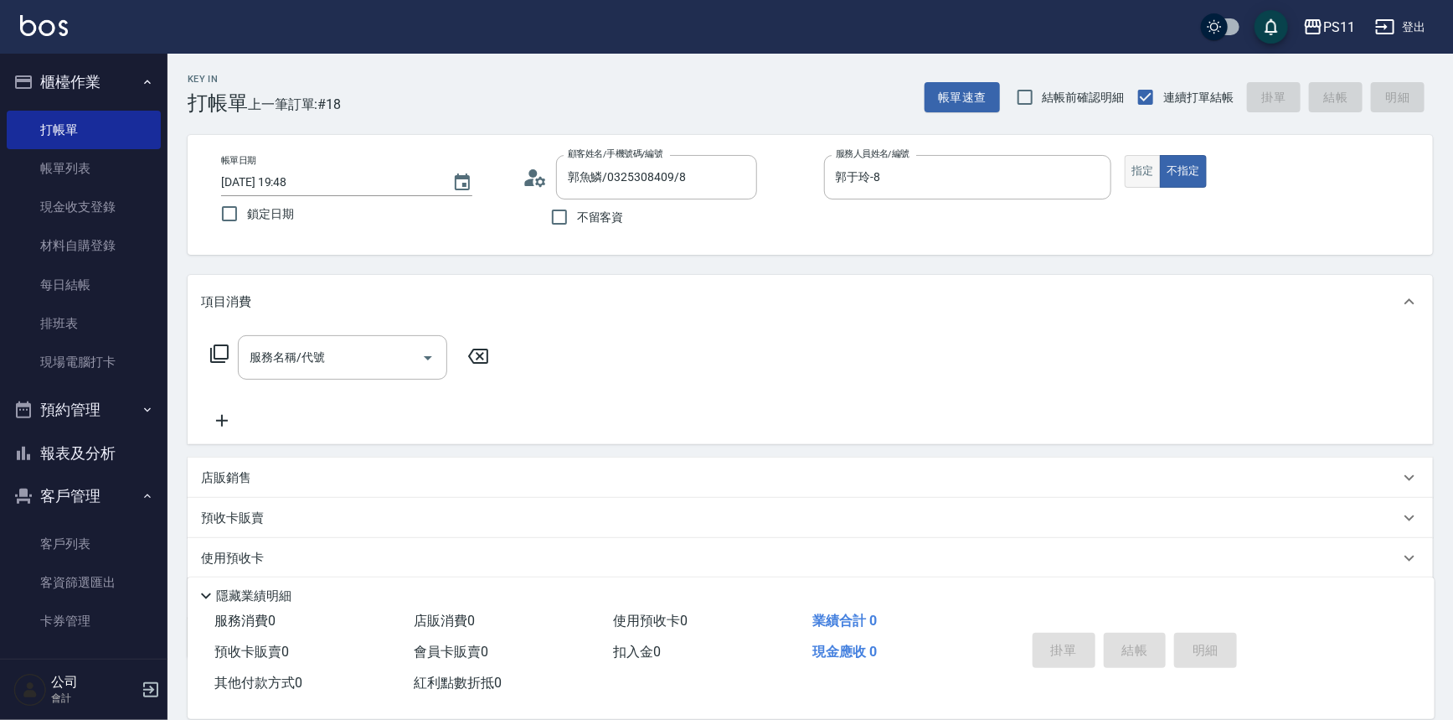
click at [1149, 169] on button "指定" at bounding box center [1143, 171] width 36 height 33
click at [224, 355] on icon at bounding box center [219, 353] width 20 height 20
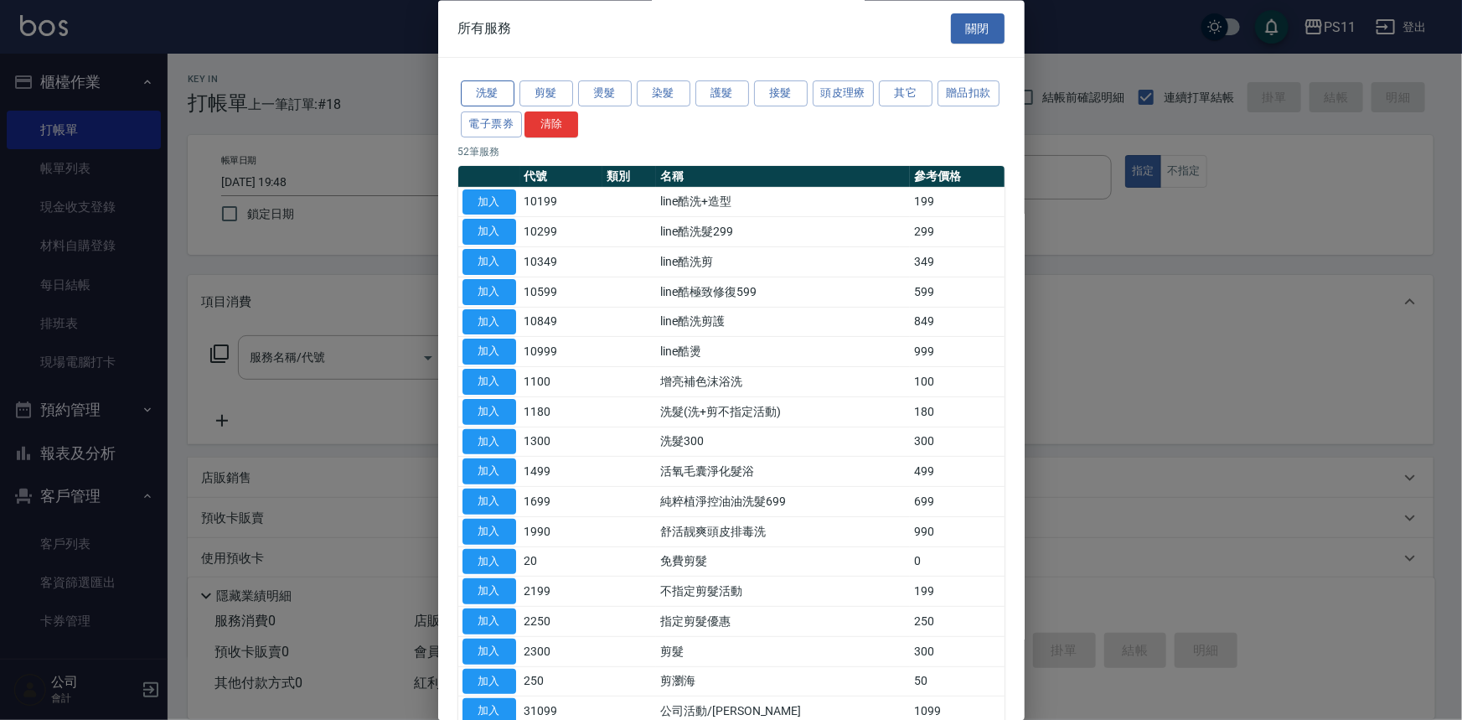
click at [474, 91] on button "洗髮" at bounding box center [488, 94] width 54 height 26
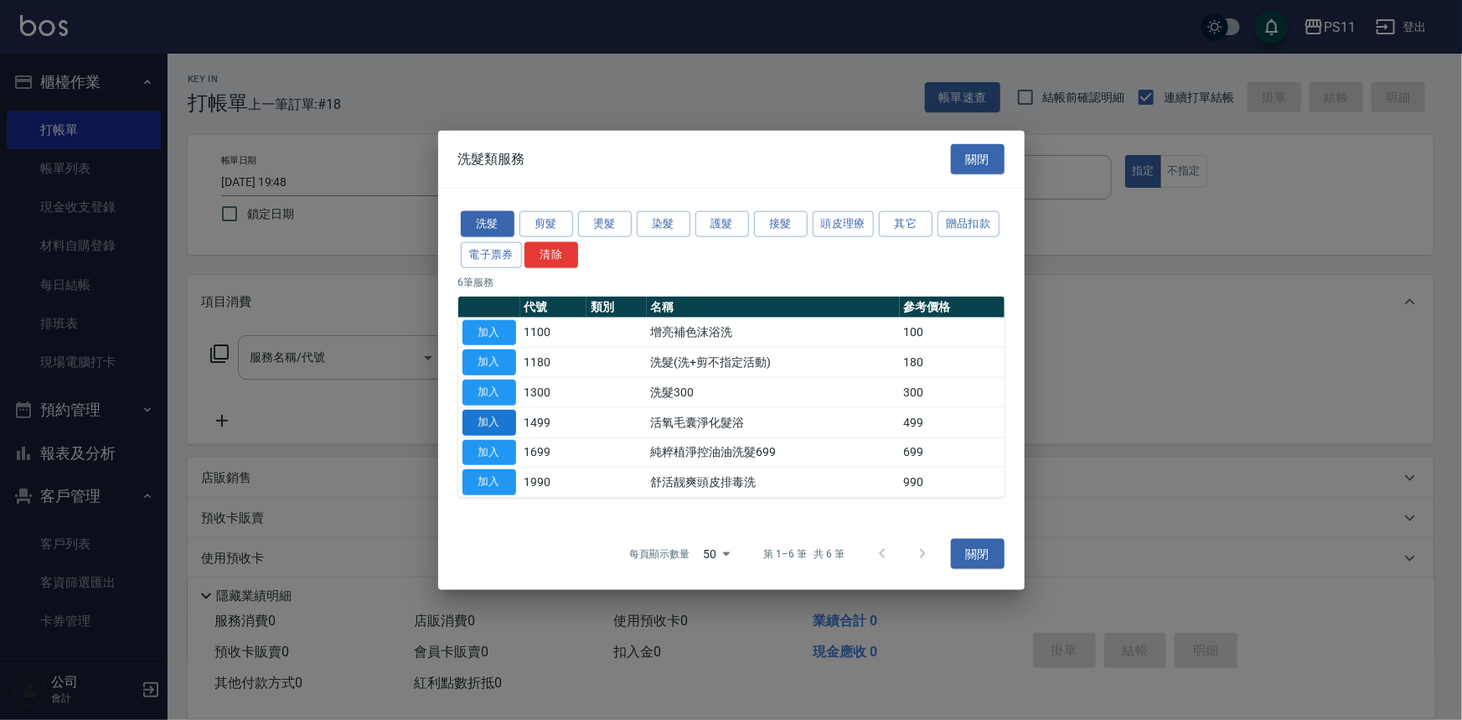
click at [469, 415] on button "加入" at bounding box center [489, 422] width 54 height 26
type input "活氧毛囊淨化髮浴(1499)"
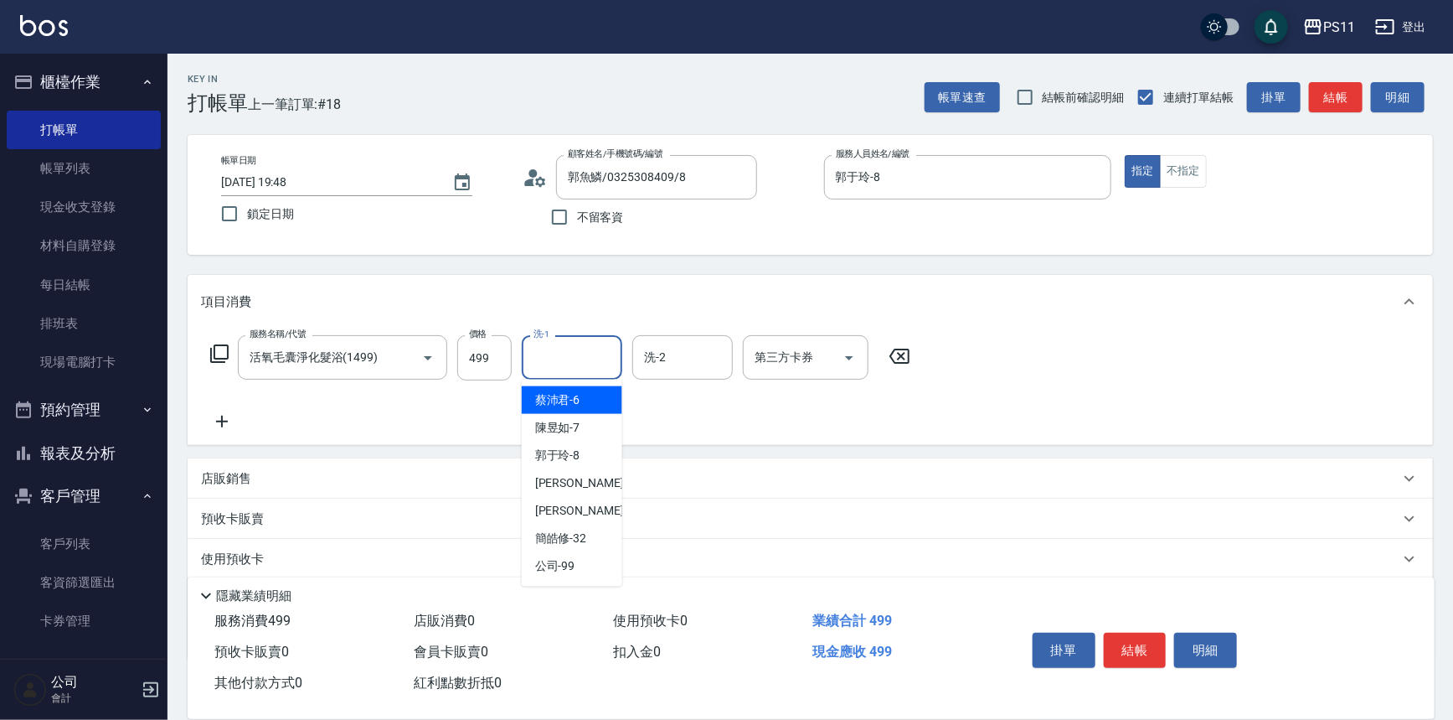
click at [599, 370] on input "洗-1" at bounding box center [571, 357] width 85 height 29
type input "[PERSON_NAME]-20"
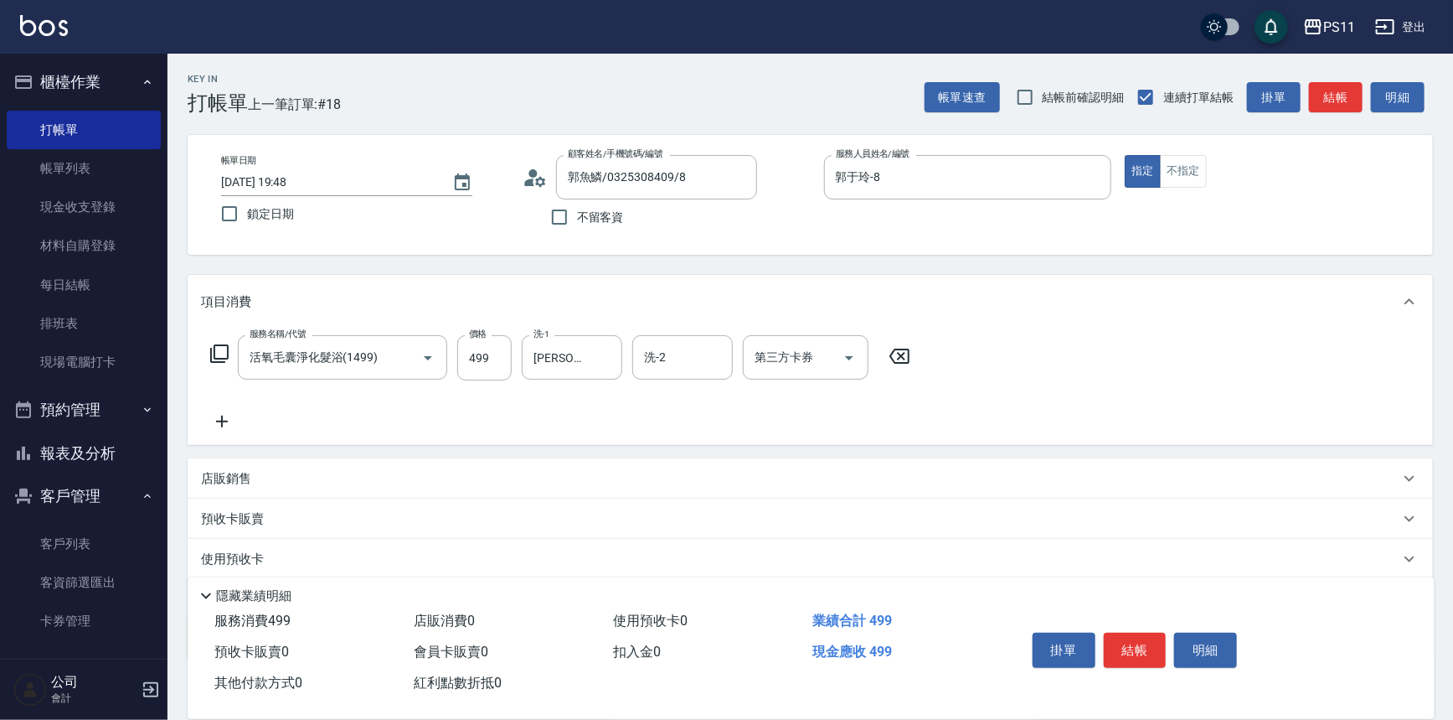
click at [244, 420] on div "服務名稱/代號 活氧毛囊淨化髮浴(1499) 服務名稱/代號 價格 499 價格 洗-1 [PERSON_NAME]-20 洗-1 洗-2 洗-2 第三方卡券…" at bounding box center [561, 383] width 720 height 96
click at [214, 425] on icon at bounding box center [222, 421] width 42 height 20
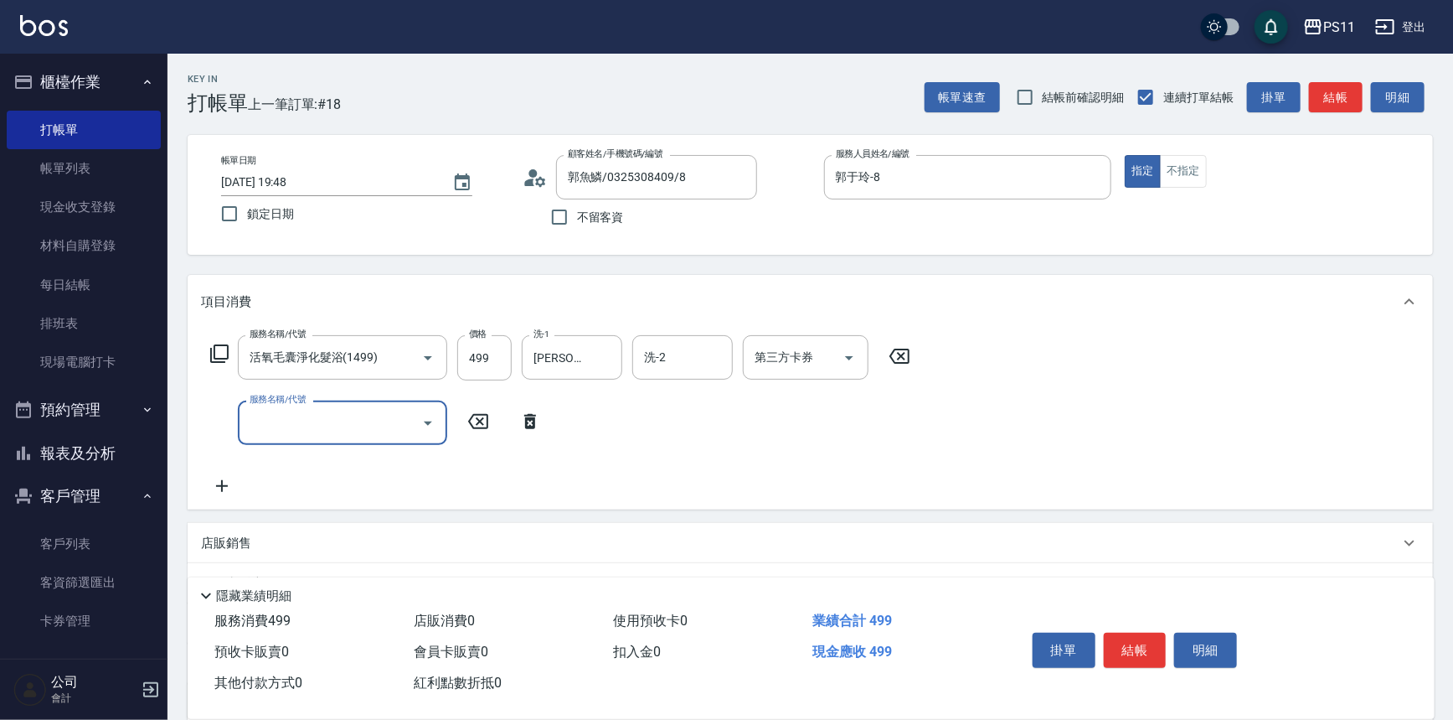
click at [271, 423] on input "服務名稱/代號" at bounding box center [329, 422] width 169 height 29
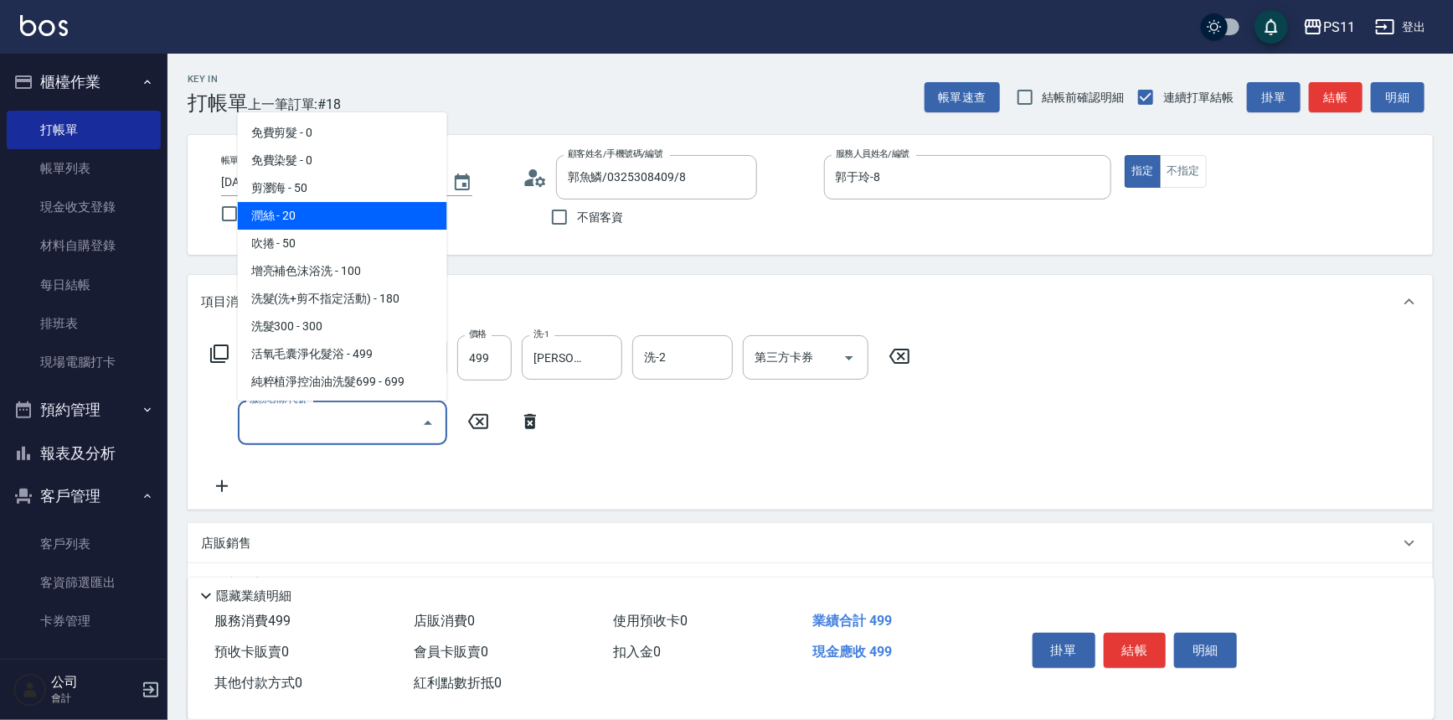
drag, startPoint x: 330, startPoint y: 208, endPoint x: 499, endPoint y: 265, distance: 178.5
click at [335, 208] on span "潤絲 - 20" at bounding box center [342, 216] width 209 height 28
type input "潤絲(820)"
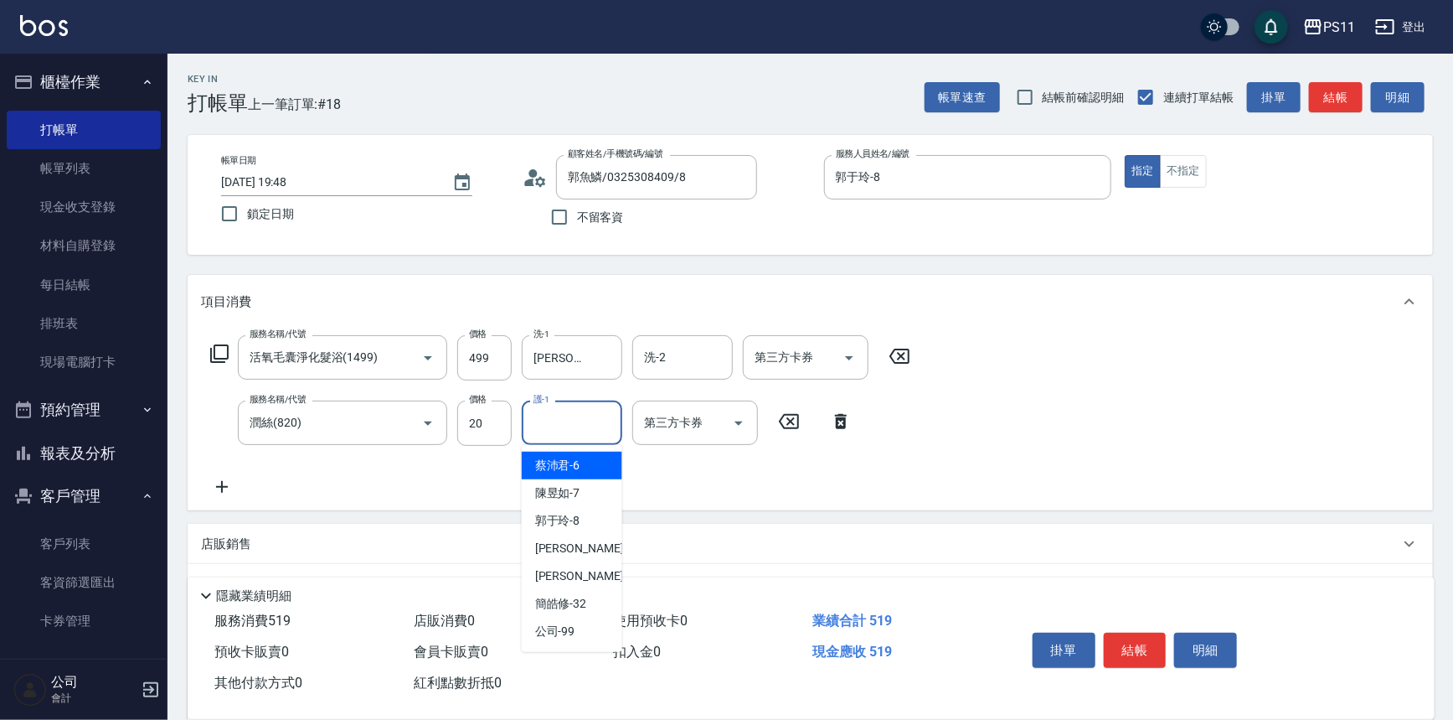
click at [591, 410] on input "護-1" at bounding box center [571, 422] width 85 height 29
type input "[PERSON_NAME]-20"
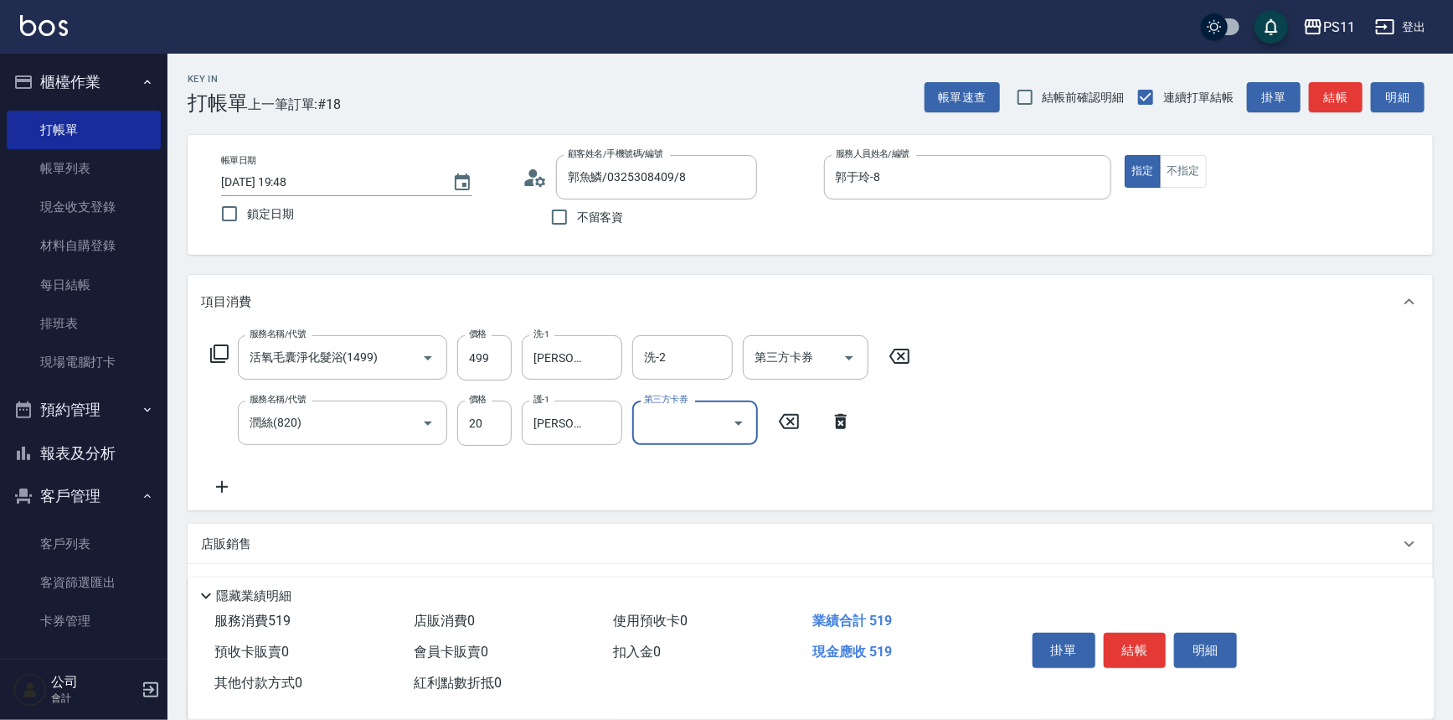
click at [222, 492] on icon at bounding box center [222, 487] width 42 height 20
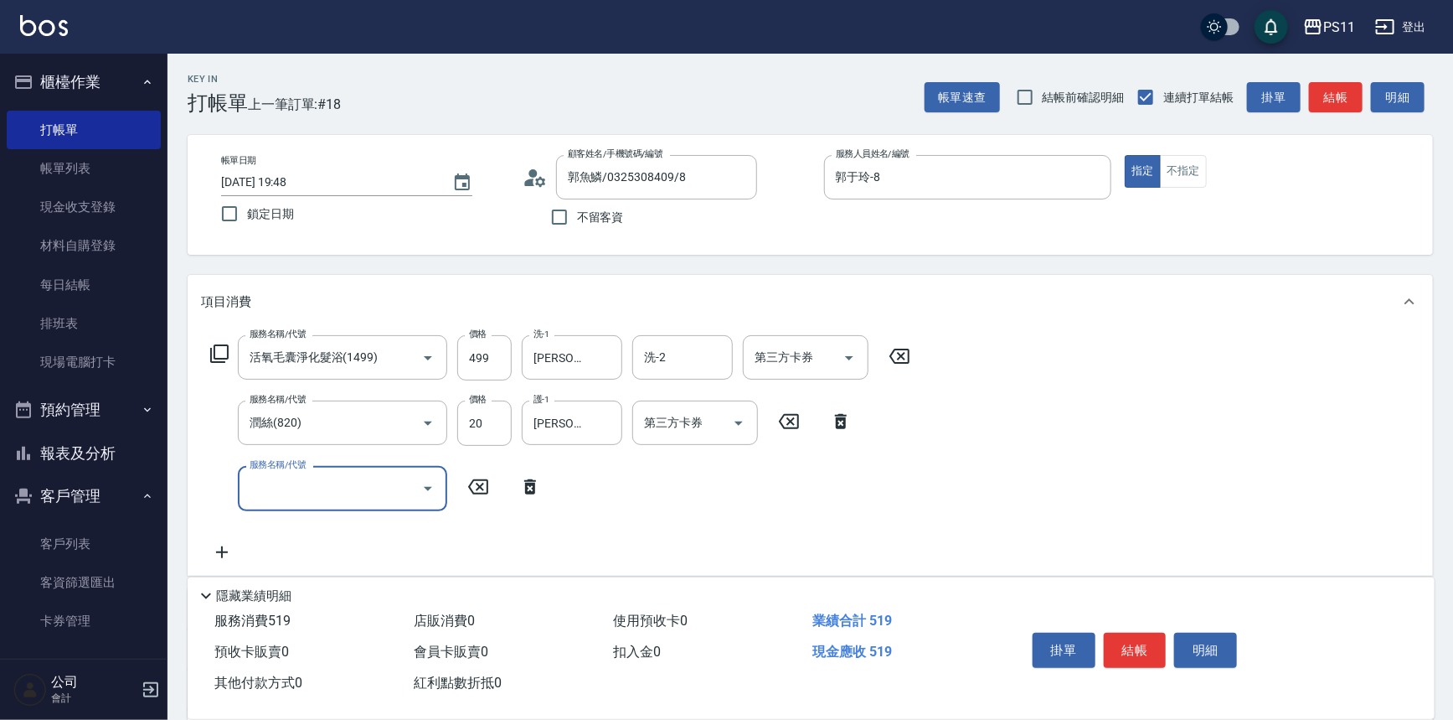
click at [273, 488] on input "服務名稱/代號" at bounding box center [329, 487] width 169 height 29
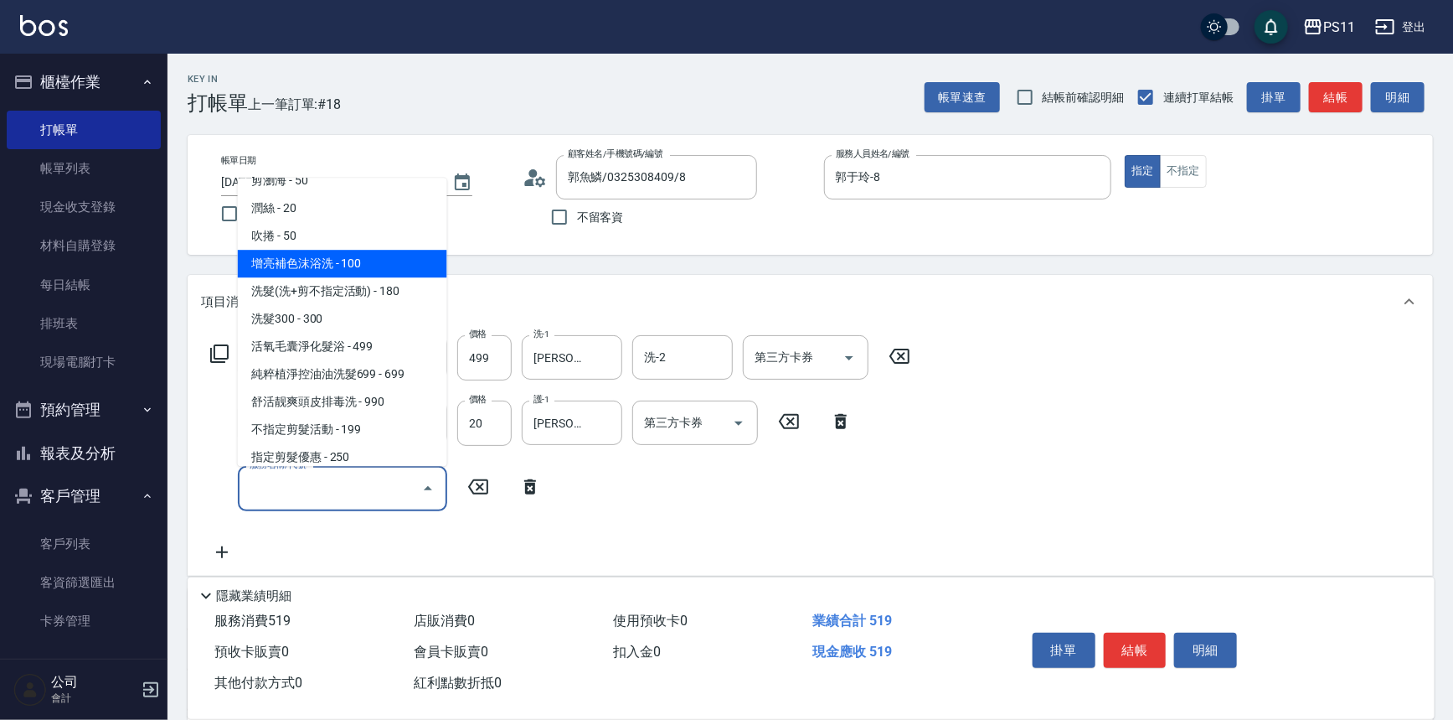
scroll to position [304, 0]
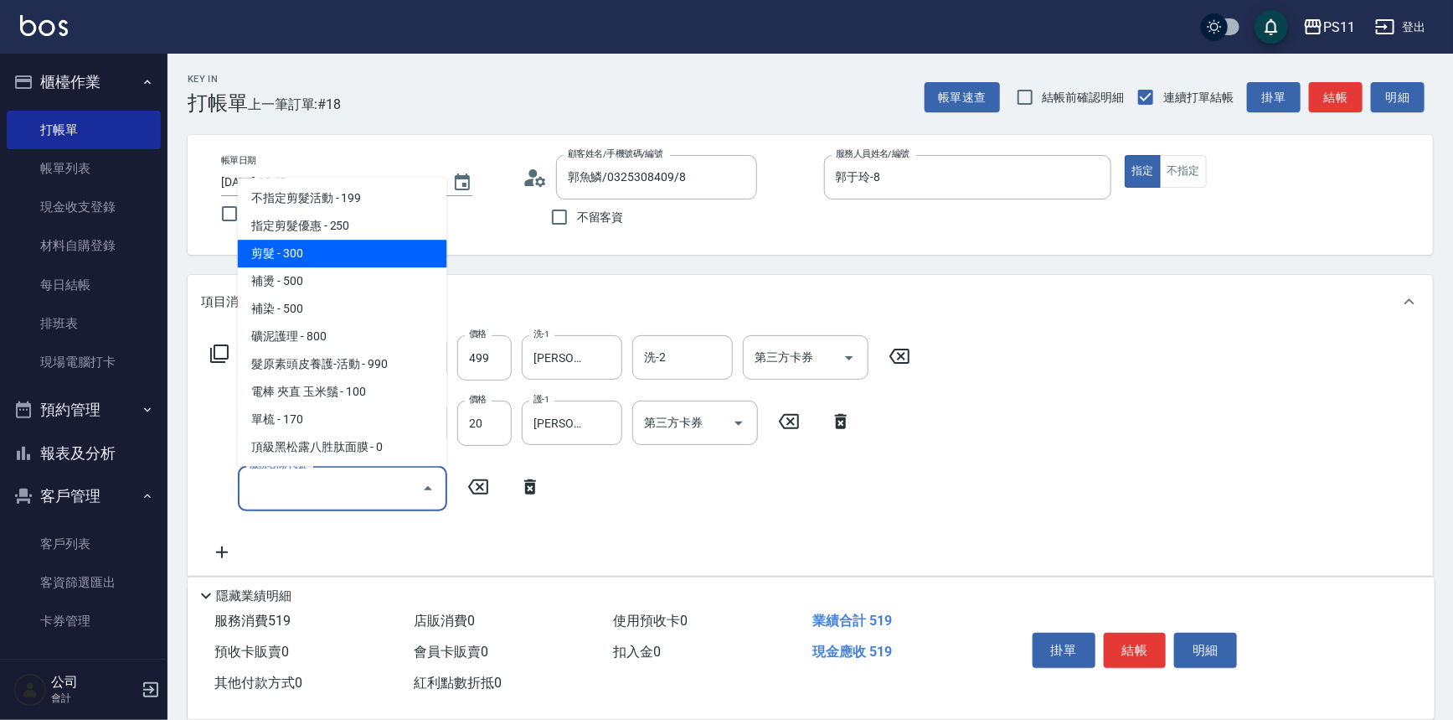
click at [283, 252] on span "剪髮 - 300" at bounding box center [342, 254] width 209 height 28
type input "剪髮(2300)"
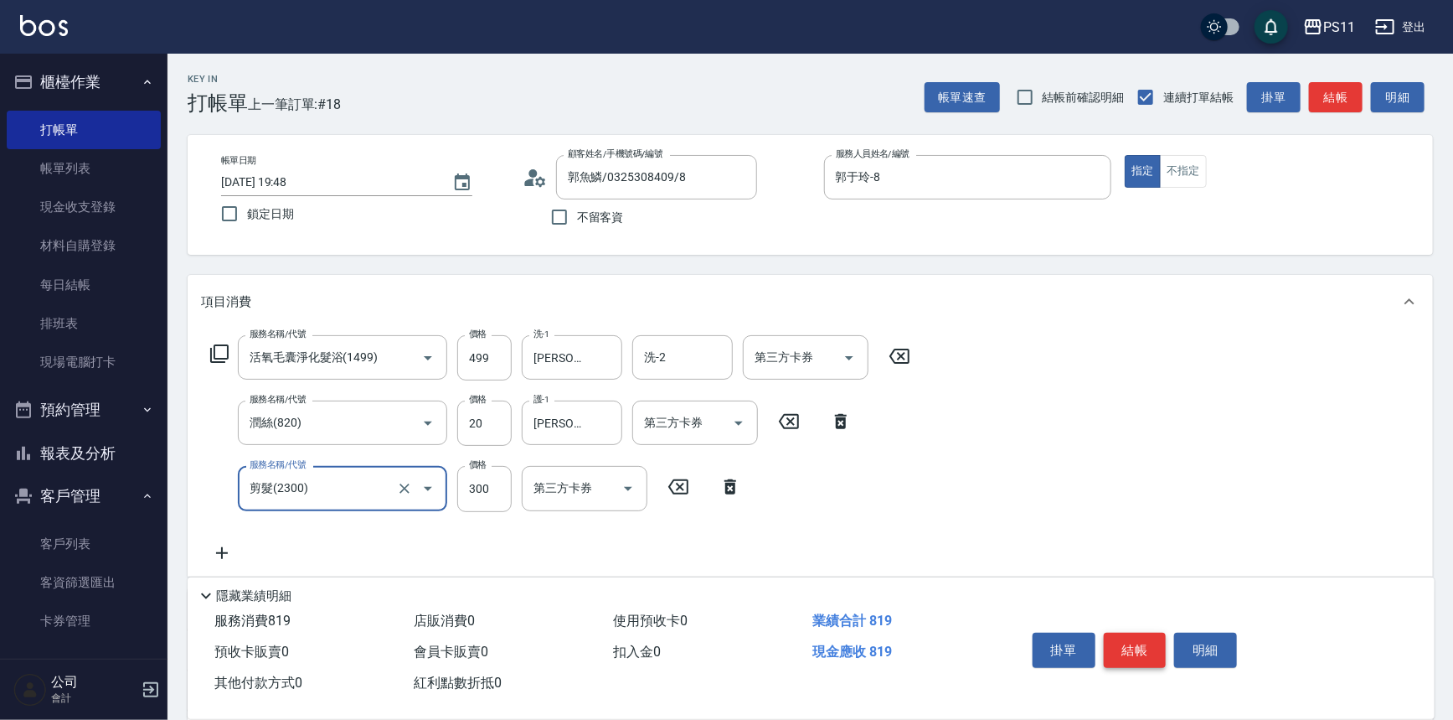
click at [1116, 643] on button "結帳" at bounding box center [1135, 649] width 63 height 35
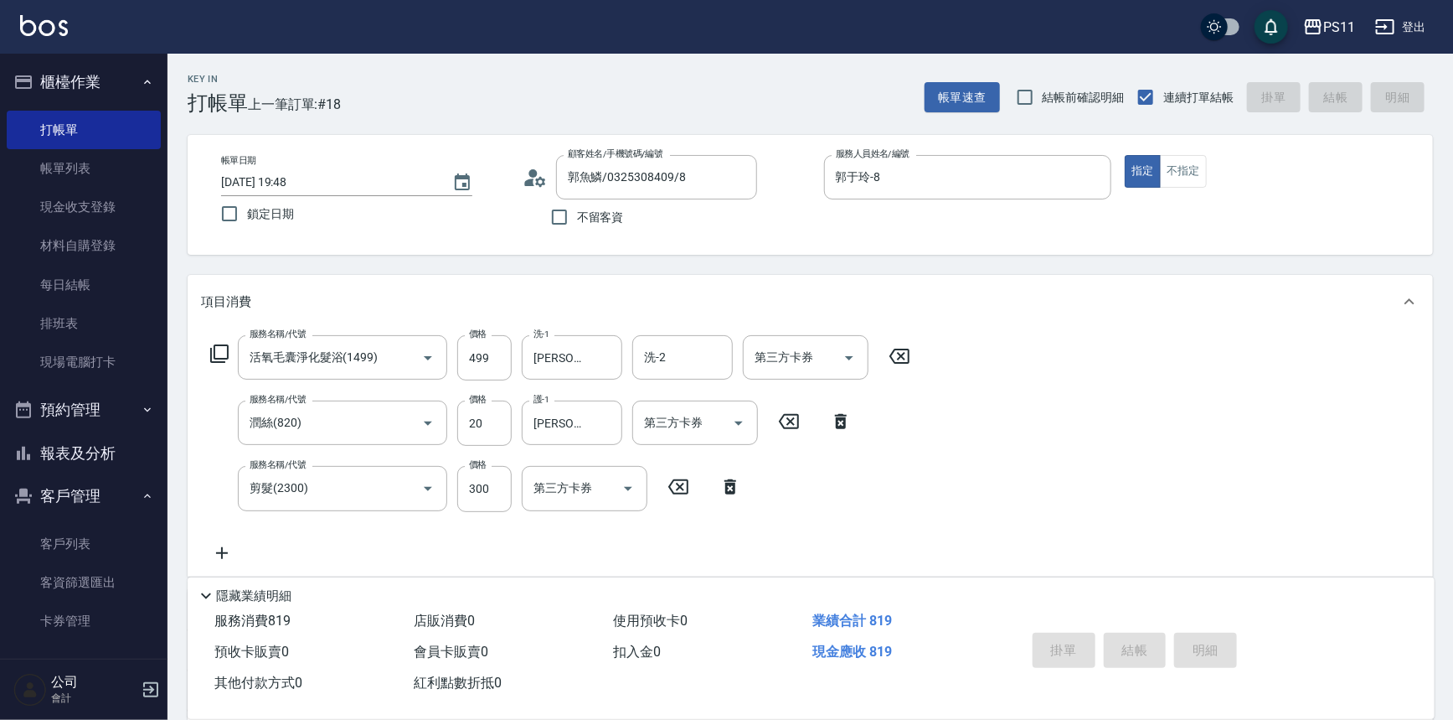
type input "[DATE] 19:49"
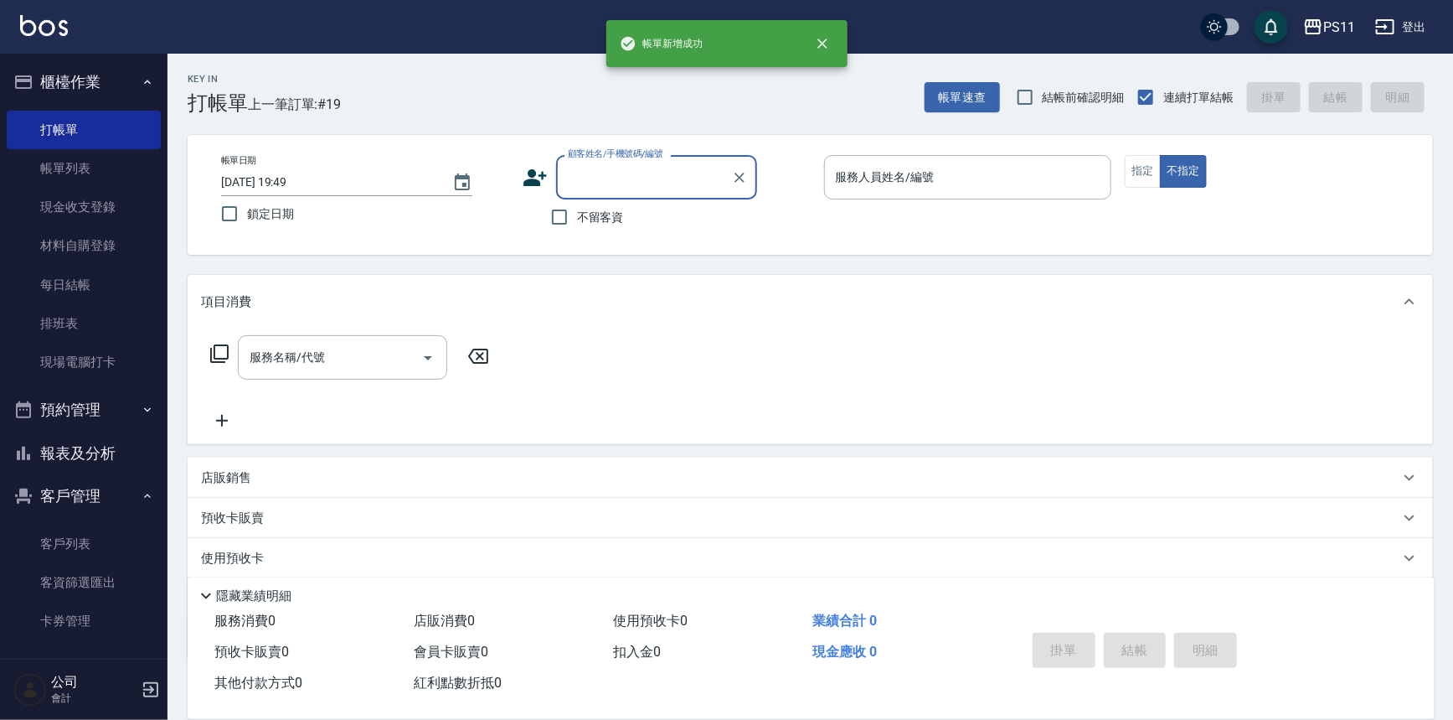
click at [652, 153] on label "顧客姓名/手機號碼/編號" at bounding box center [615, 153] width 95 height 13
click at [652, 162] on input "顧客姓名/手機號碼/編號" at bounding box center [644, 176] width 161 height 29
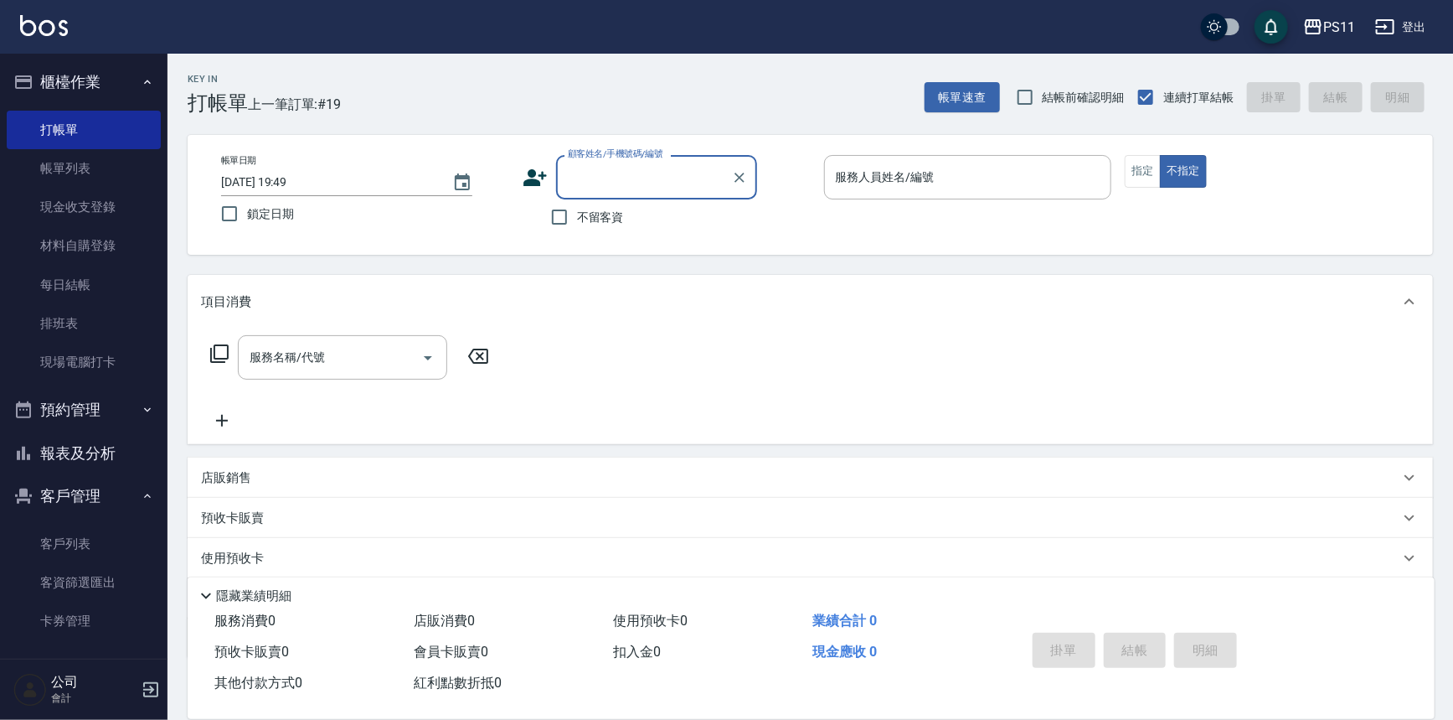
click at [662, 168] on input "顧客姓名/手機號碼/編號" at bounding box center [644, 176] width 161 height 29
type input "[PERSON_NAME]/0936678646/1574"
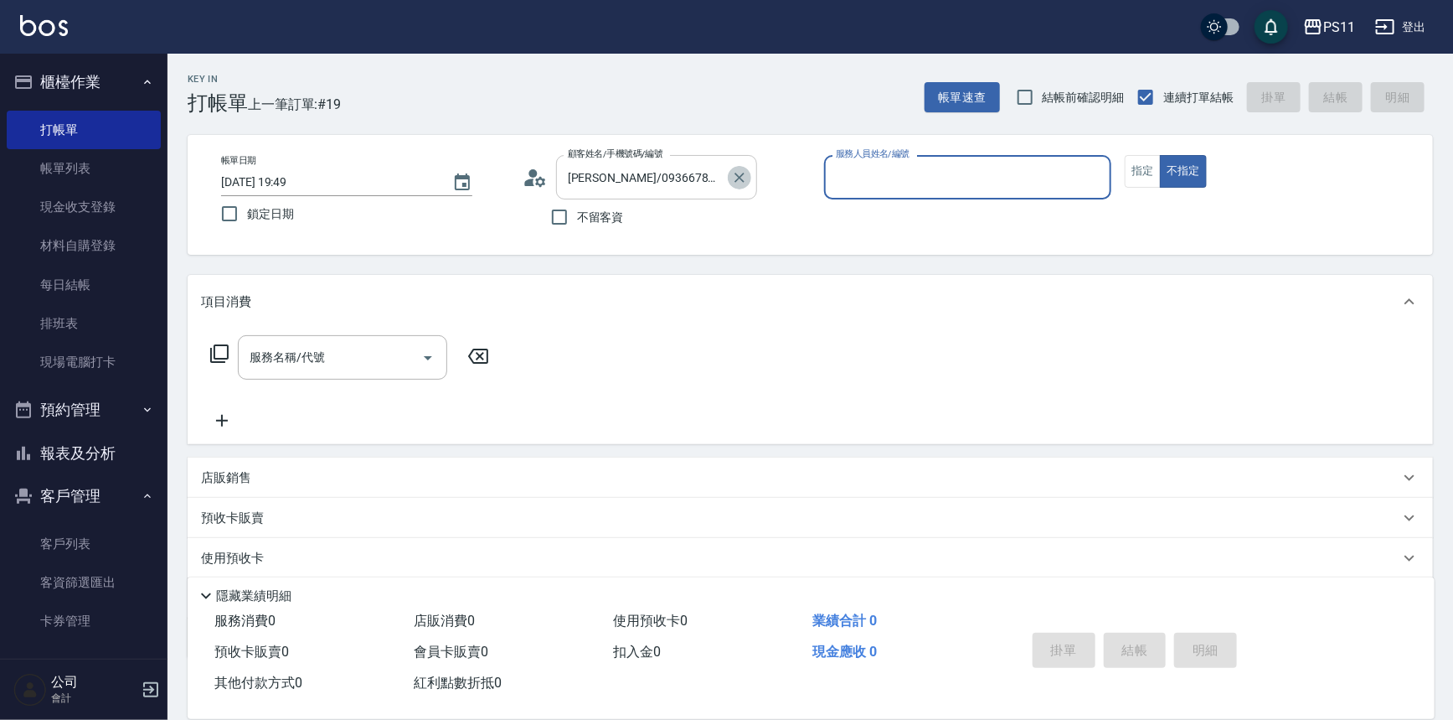
click at [745, 178] on icon "Clear" at bounding box center [739, 177] width 17 height 17
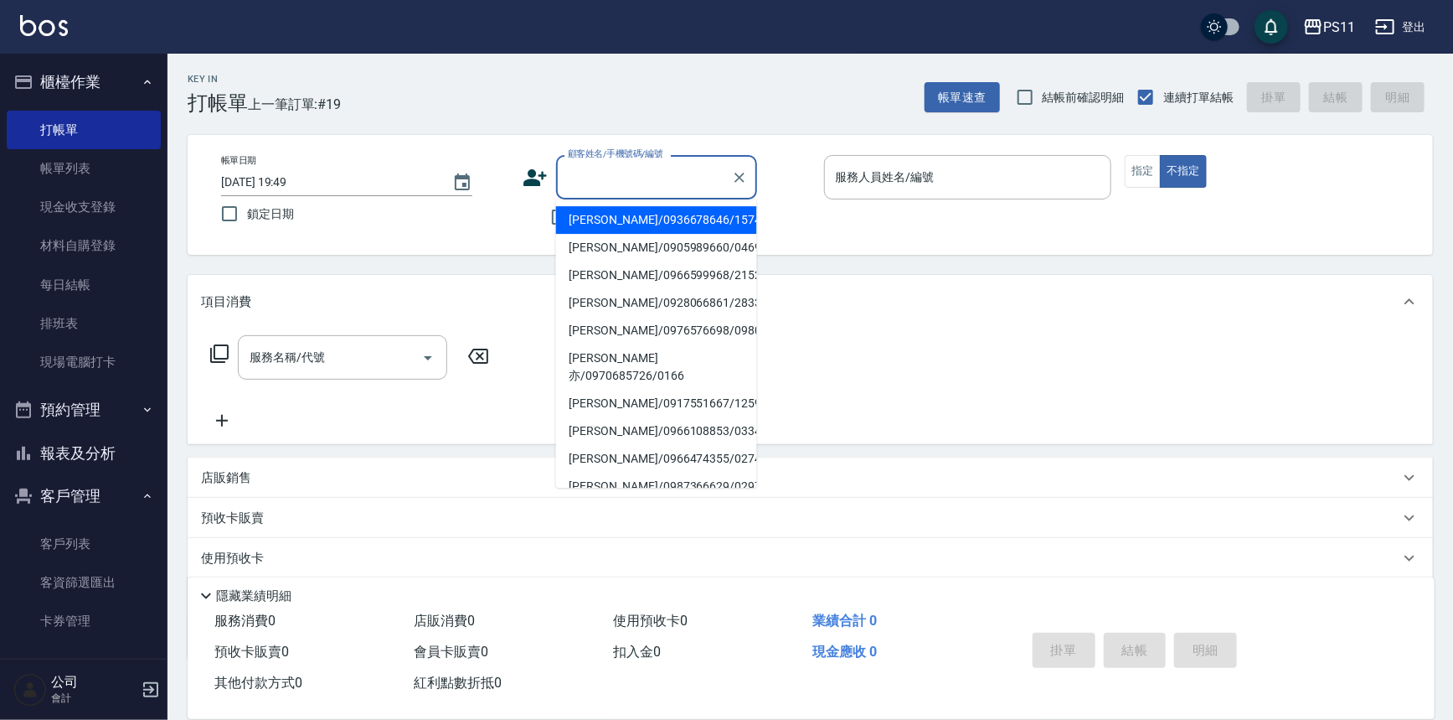
click at [712, 173] on input "顧客姓名/手機號碼/編號" at bounding box center [644, 176] width 161 height 29
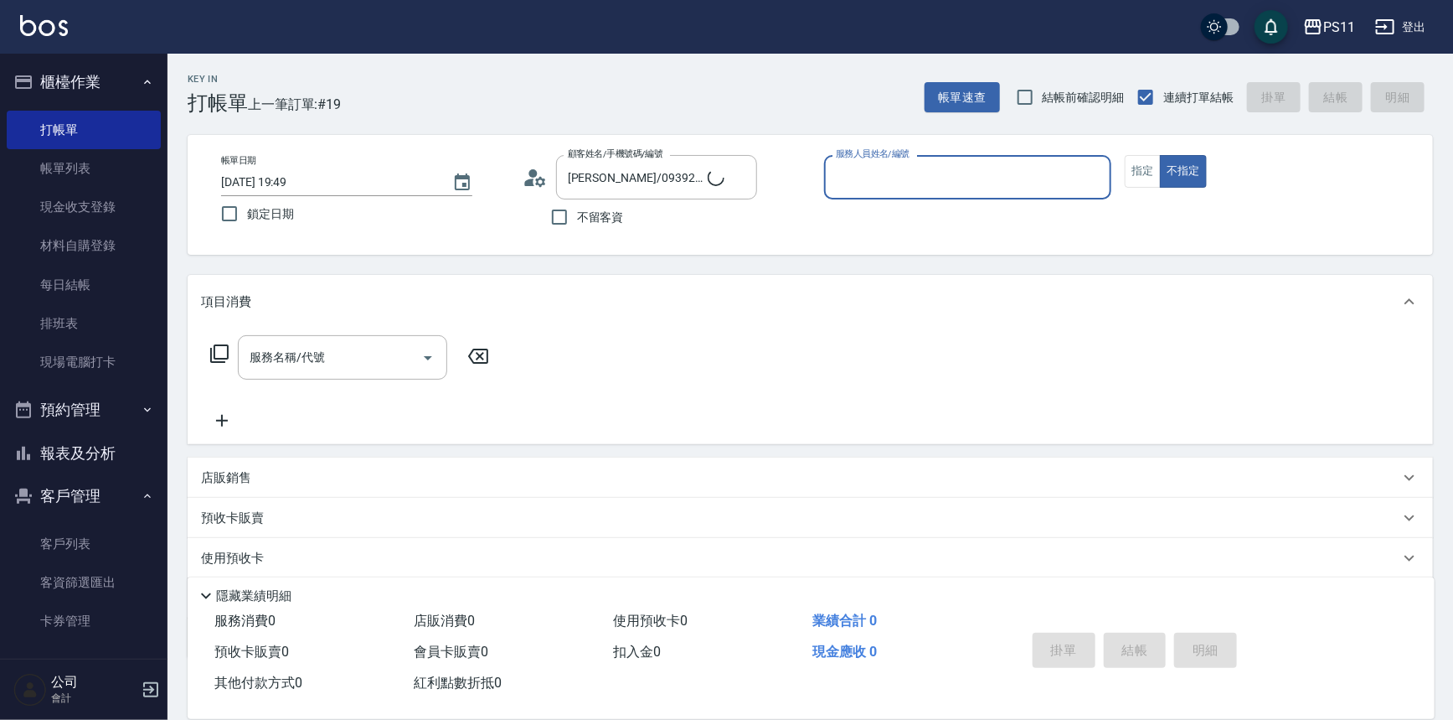
type input "菜佩龜/0916145580/6"
type input "[PERSON_NAME]6"
click at [1132, 178] on button "指定" at bounding box center [1143, 171] width 36 height 33
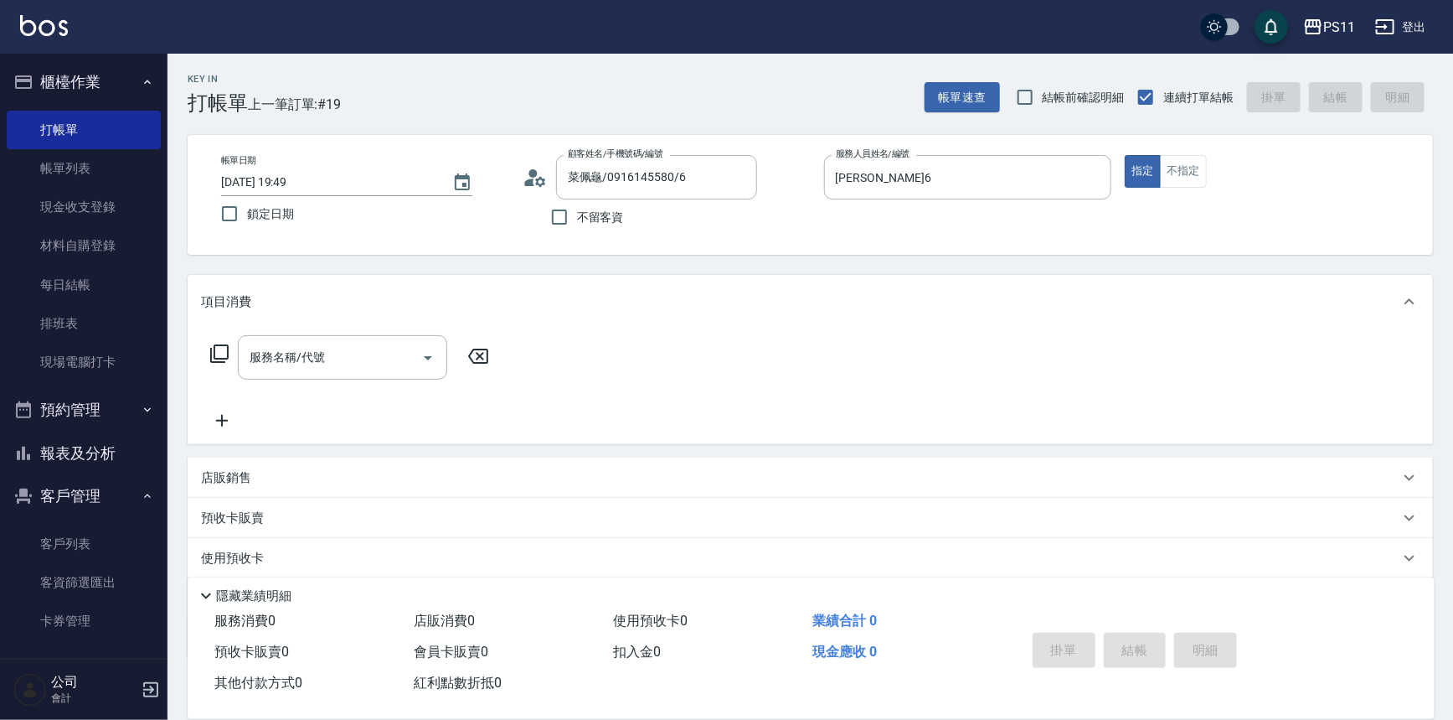
click at [222, 352] on icon at bounding box center [219, 353] width 20 height 20
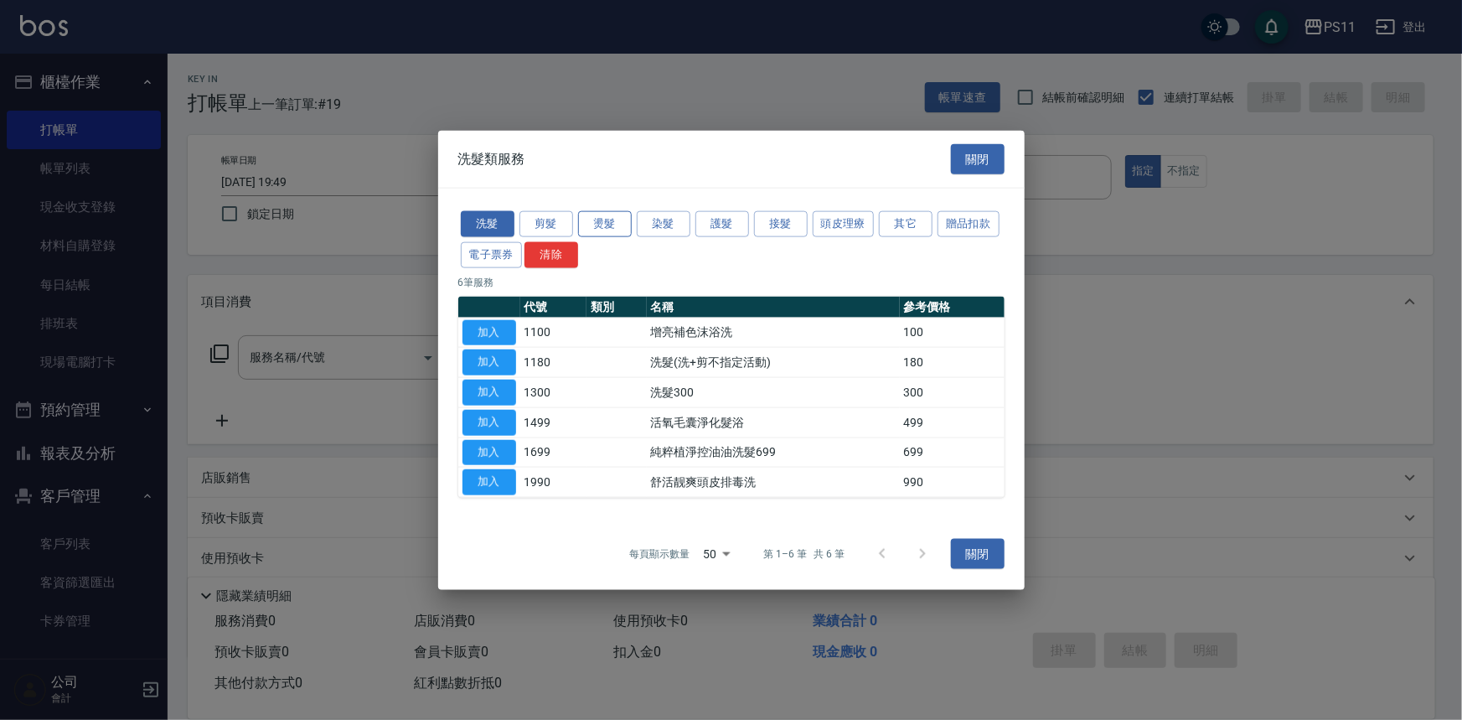
click at [612, 231] on button "燙髮" at bounding box center [605, 224] width 54 height 26
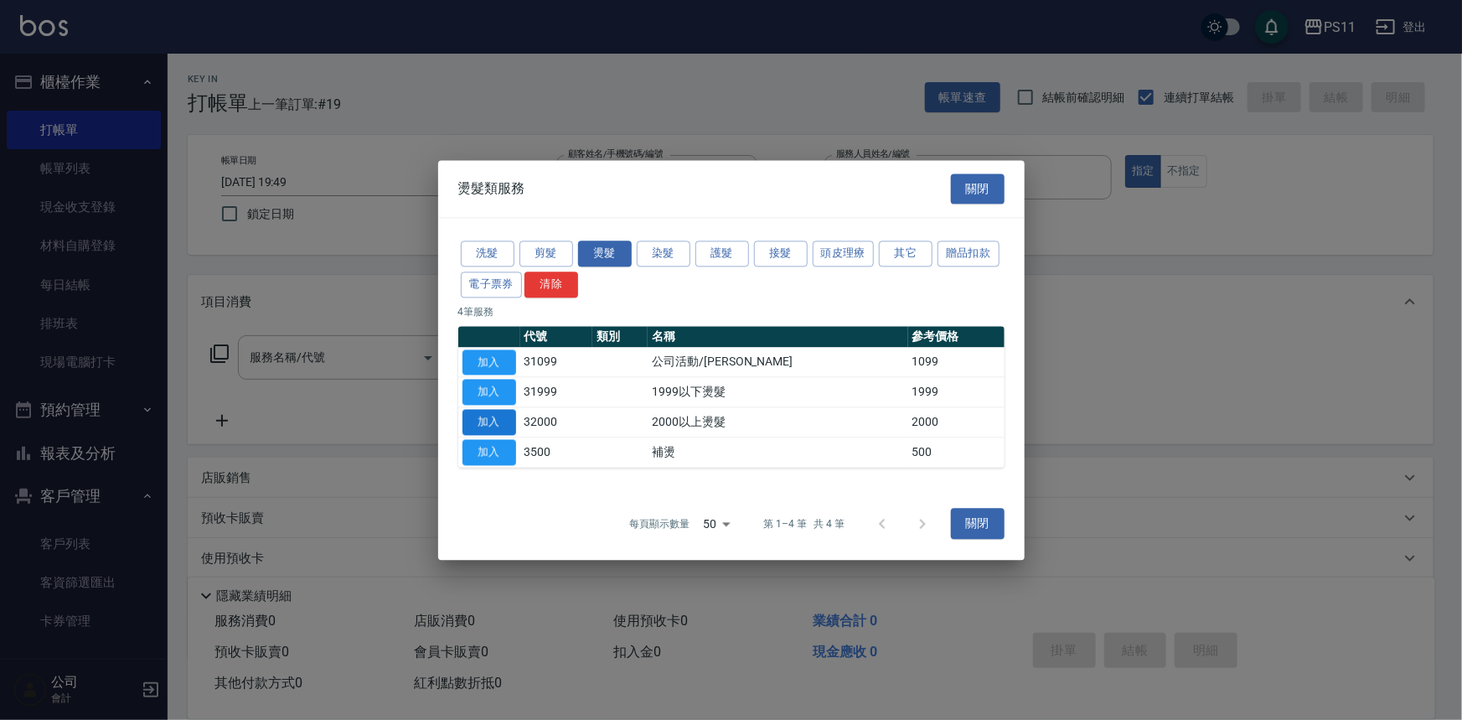
click at [492, 417] on button "加入" at bounding box center [489, 422] width 54 height 26
type input "2000以上燙髮(32000)"
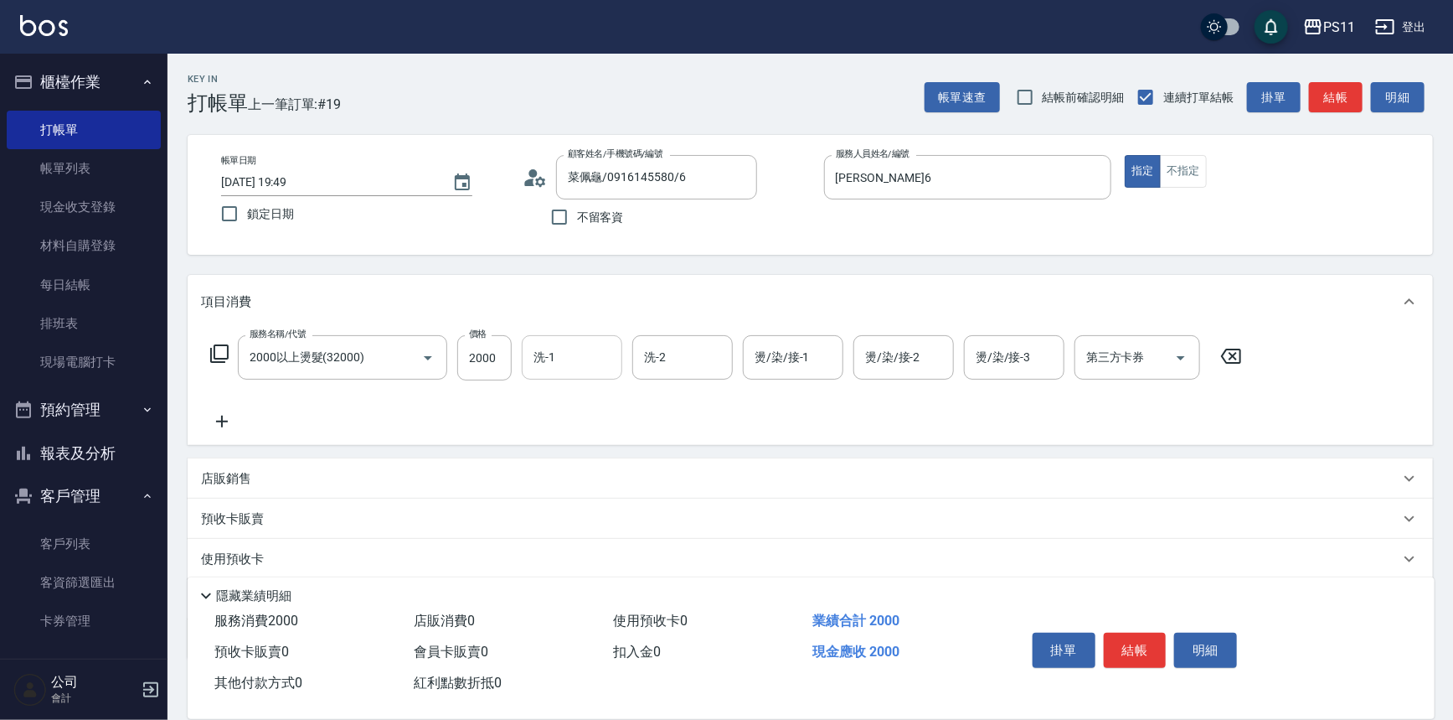
click at [596, 364] on input "洗-1" at bounding box center [571, 357] width 85 height 29
type input "[PERSON_NAME]-20"
click at [1133, 632] on button "結帳" at bounding box center [1135, 649] width 63 height 35
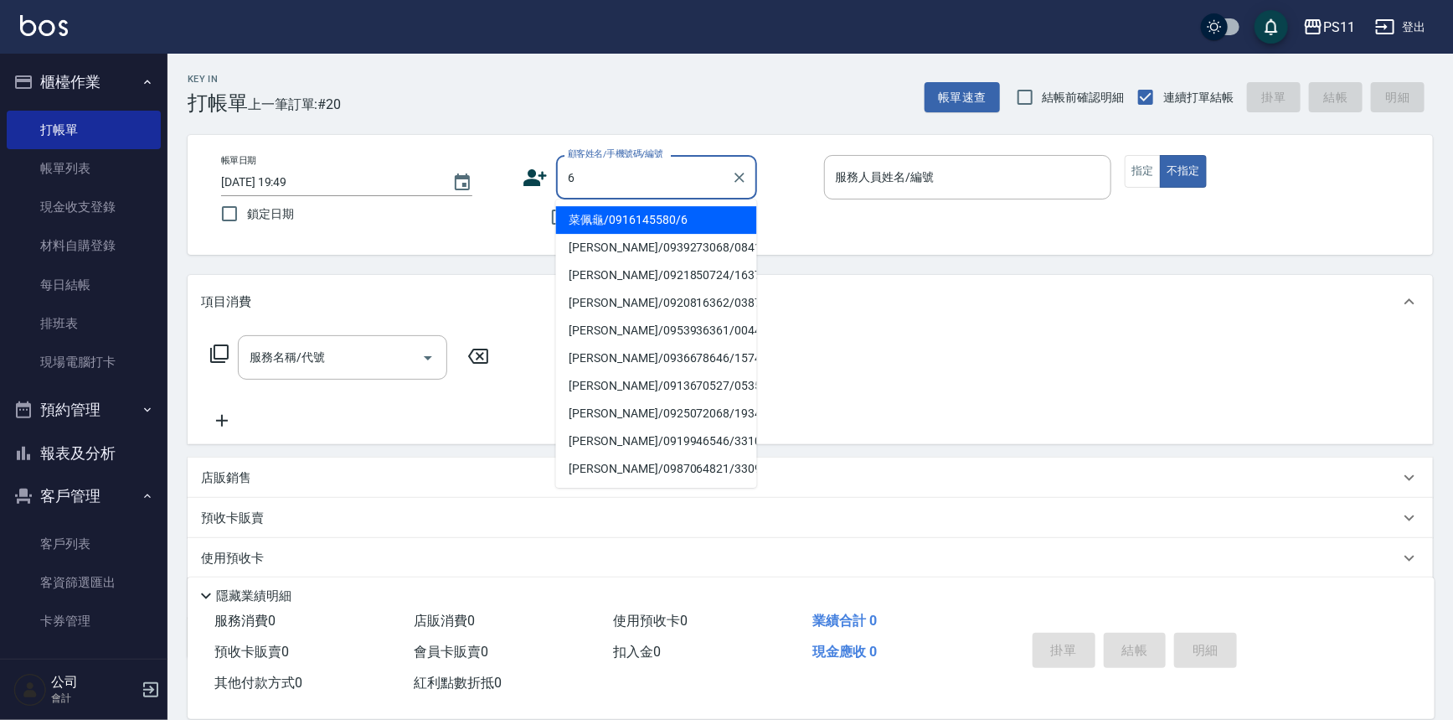
type input "菜佩龜/0916145580/6"
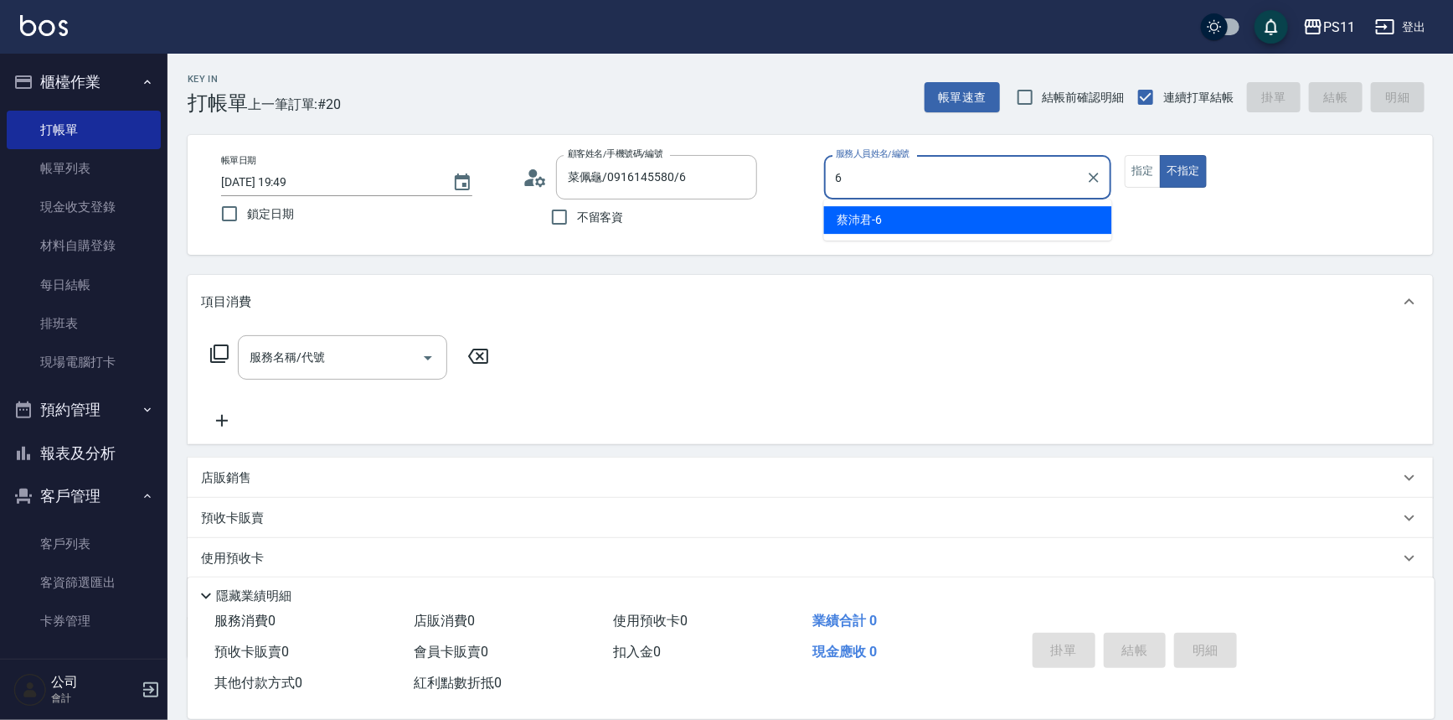
type input "[PERSON_NAME]6"
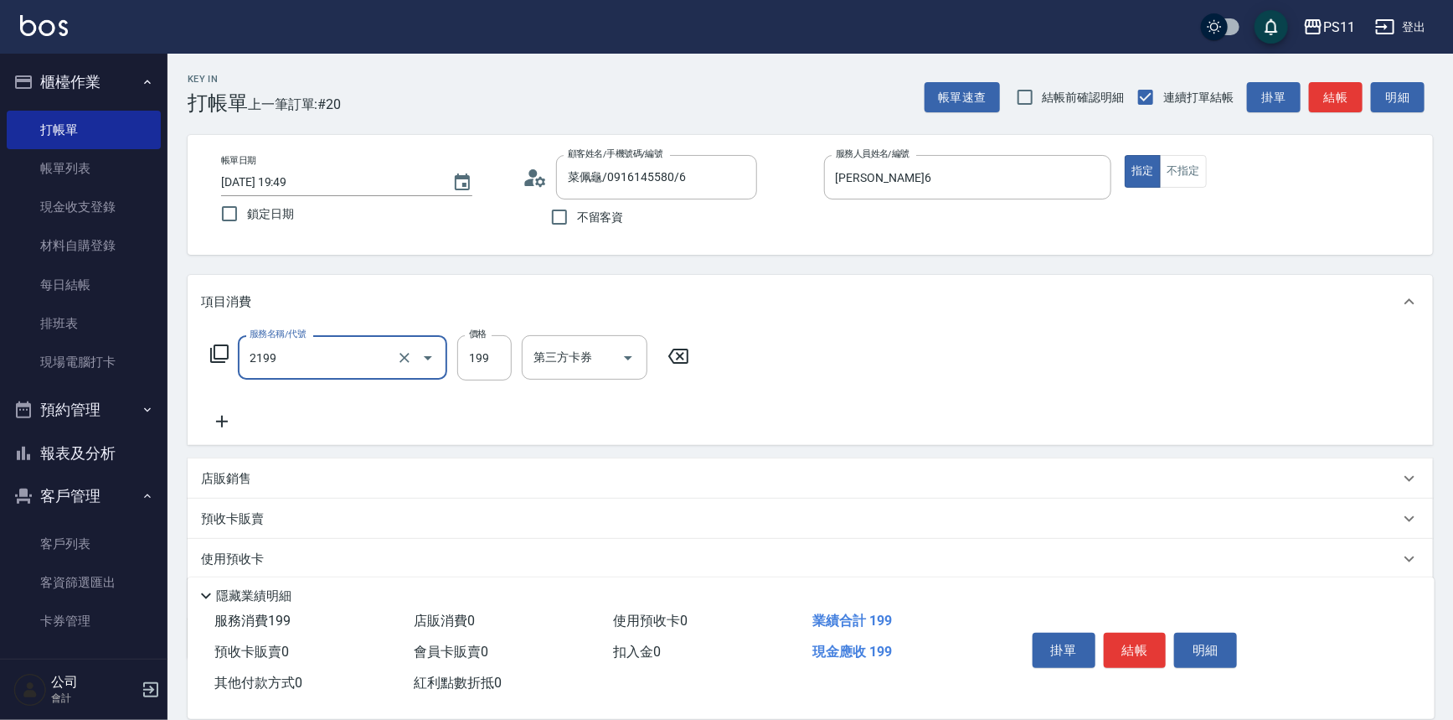
type input "不指定剪髮活動(2199)"
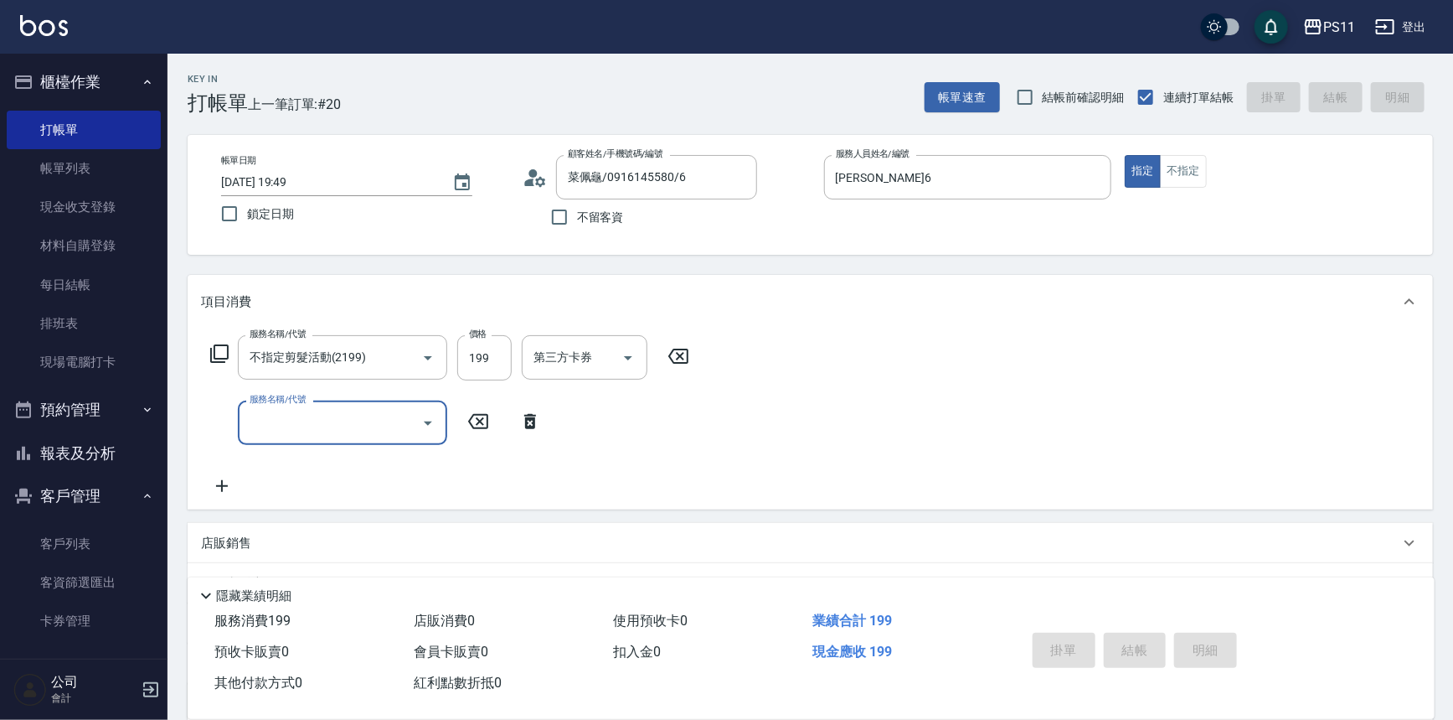
type input "[DATE] 20:13"
